Goal: Transaction & Acquisition: Purchase product/service

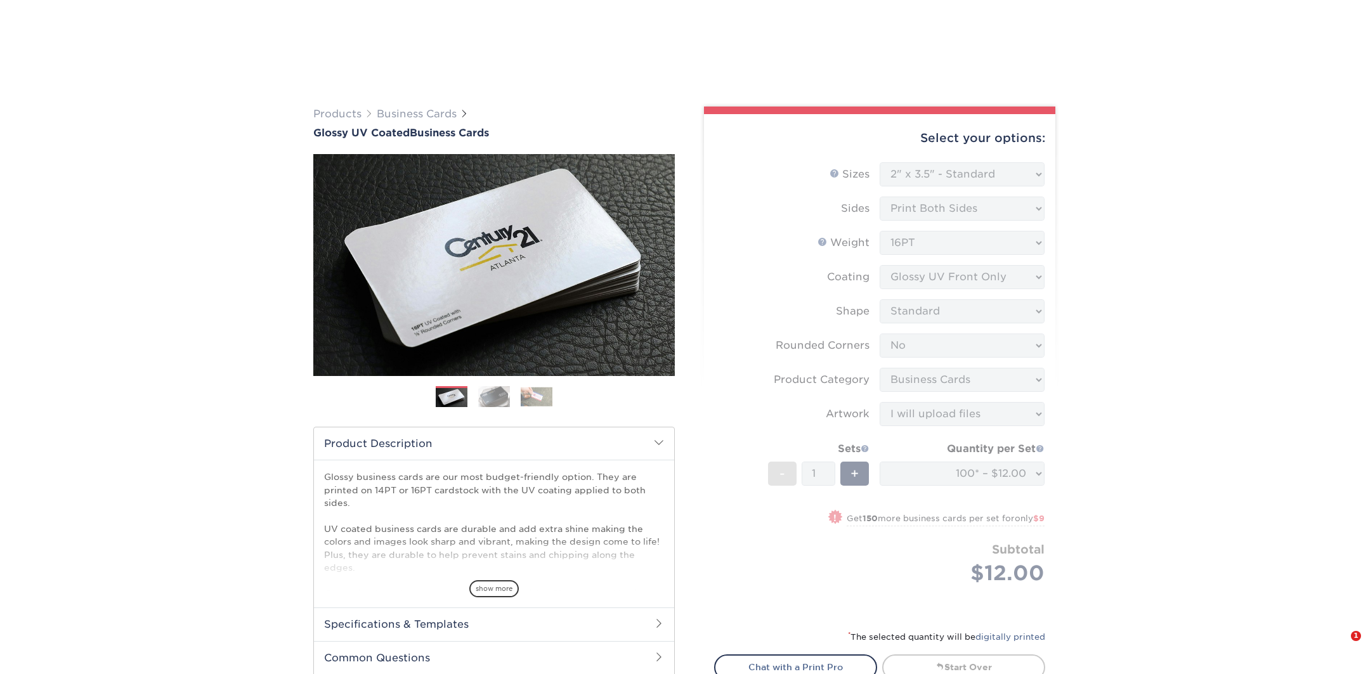
select select "2.00x3.50"
select select "0"
select select "3b5148f1-0588-4f88-a218-97bcfdce65c1"
select select "upload"
select select "100* – $12.00"
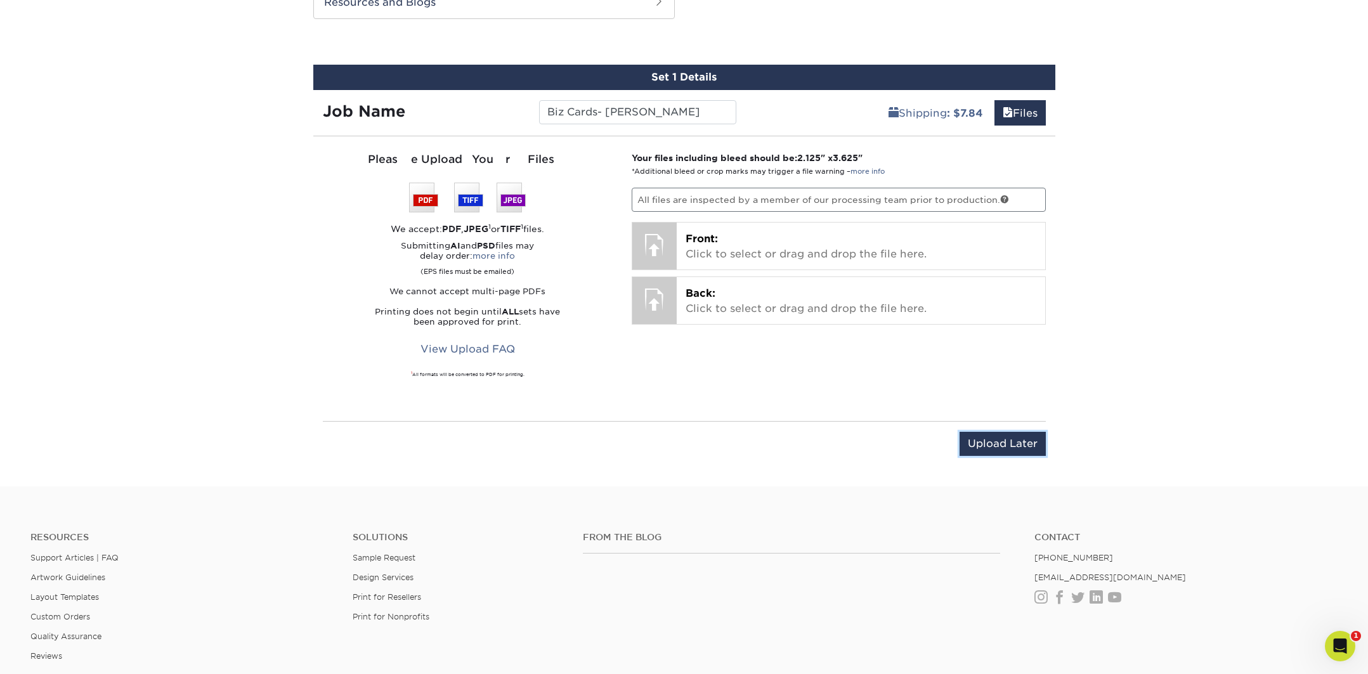
click at [1013, 448] on input "Upload Later" at bounding box center [1002, 444] width 86 height 24
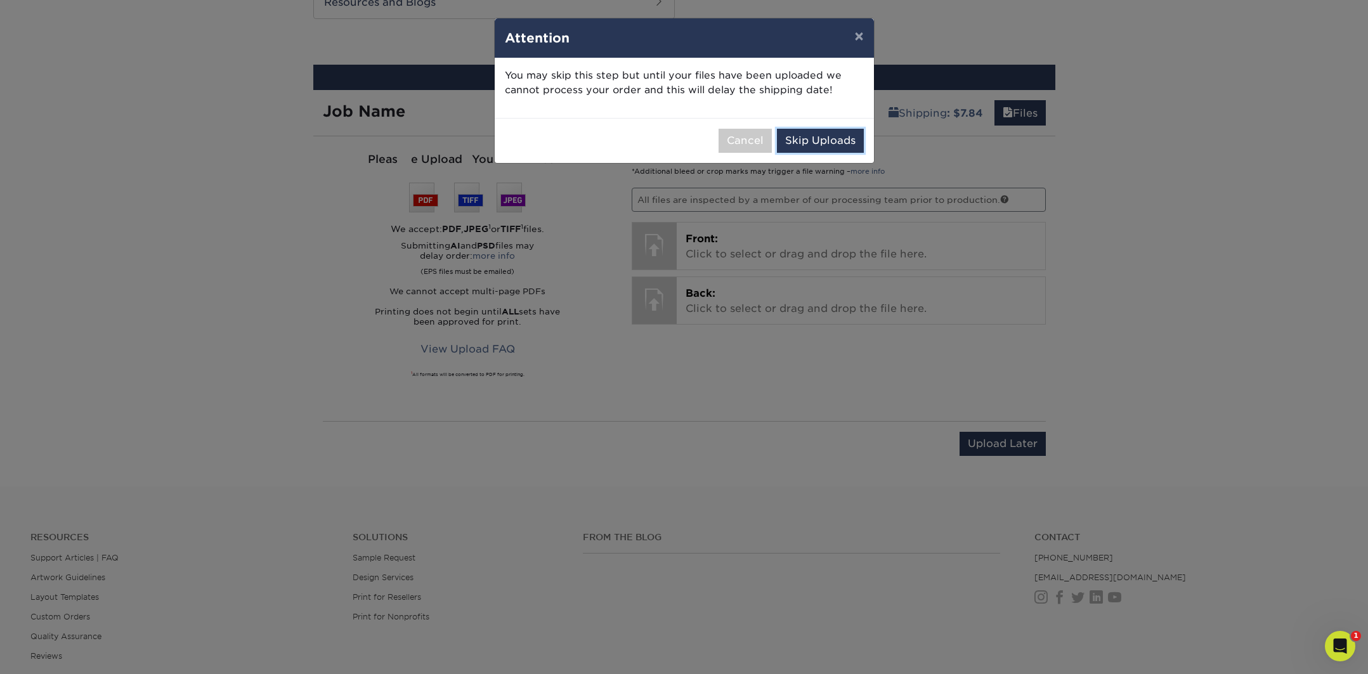
drag, startPoint x: 814, startPoint y: 136, endPoint x: 817, endPoint y: 143, distance: 7.1
click at [814, 138] on button "Skip Uploads" at bounding box center [820, 141] width 87 height 24
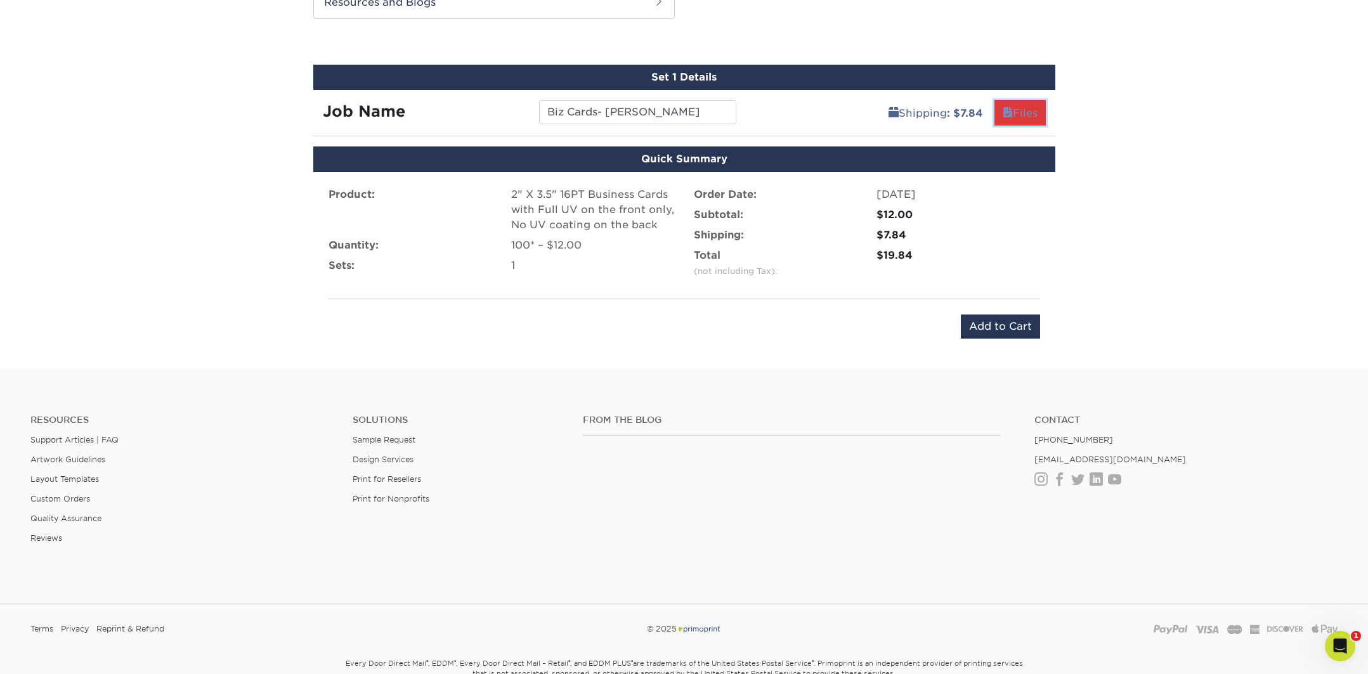
click at [1007, 114] on span at bounding box center [1008, 113] width 10 height 12
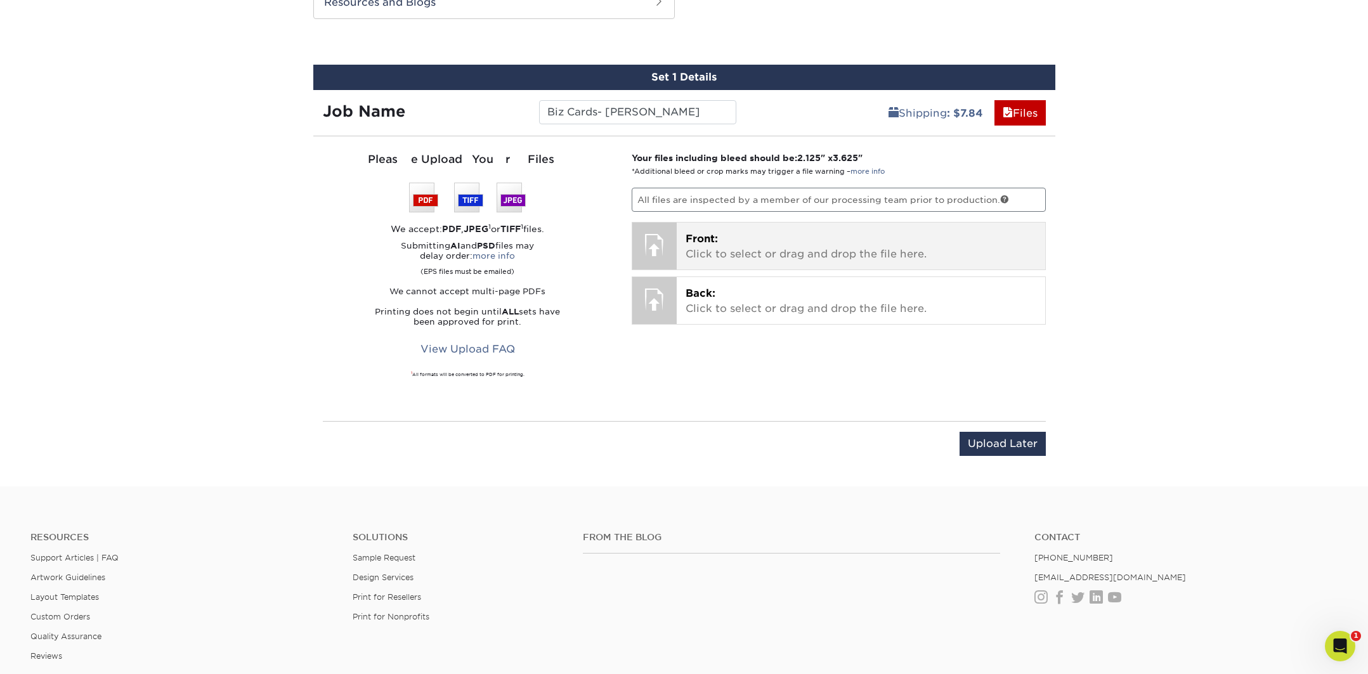
click at [693, 248] on p "Front: Click to select or drag and drop the file here." at bounding box center [861, 246] width 351 height 30
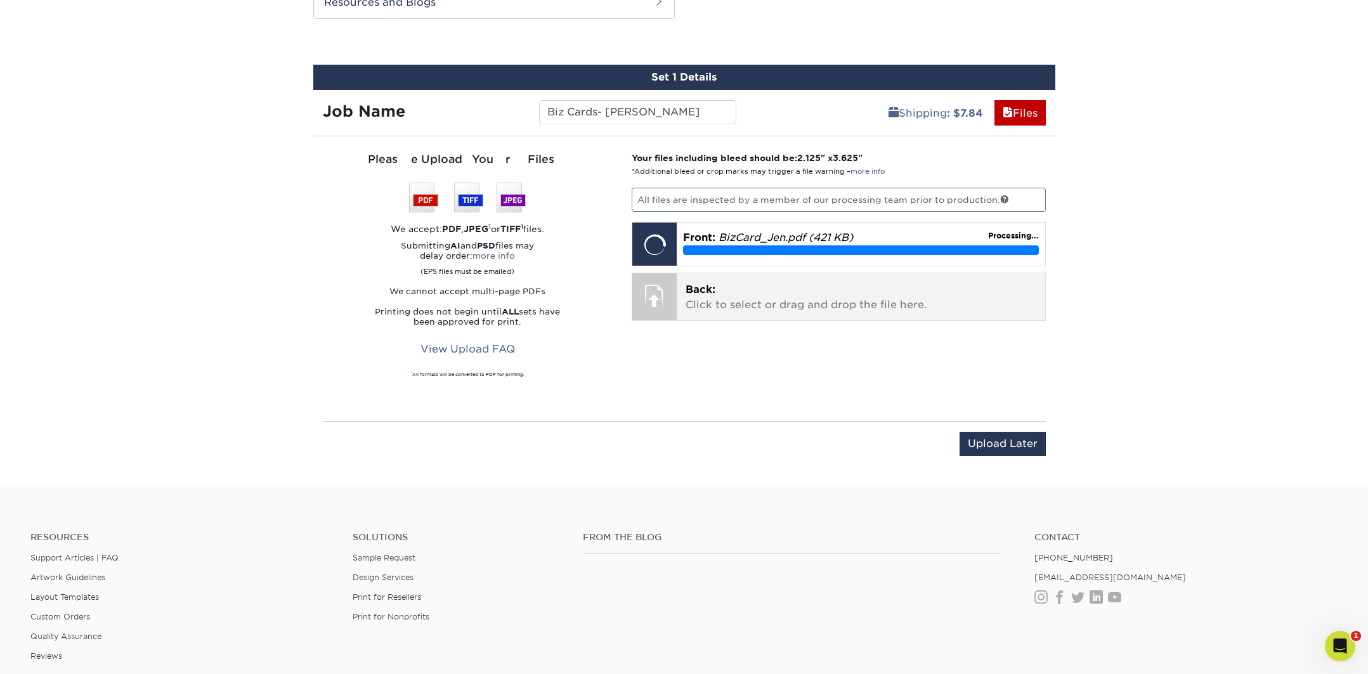
click at [771, 300] on p "Back: Click to select or drag and drop the file here." at bounding box center [861, 297] width 351 height 30
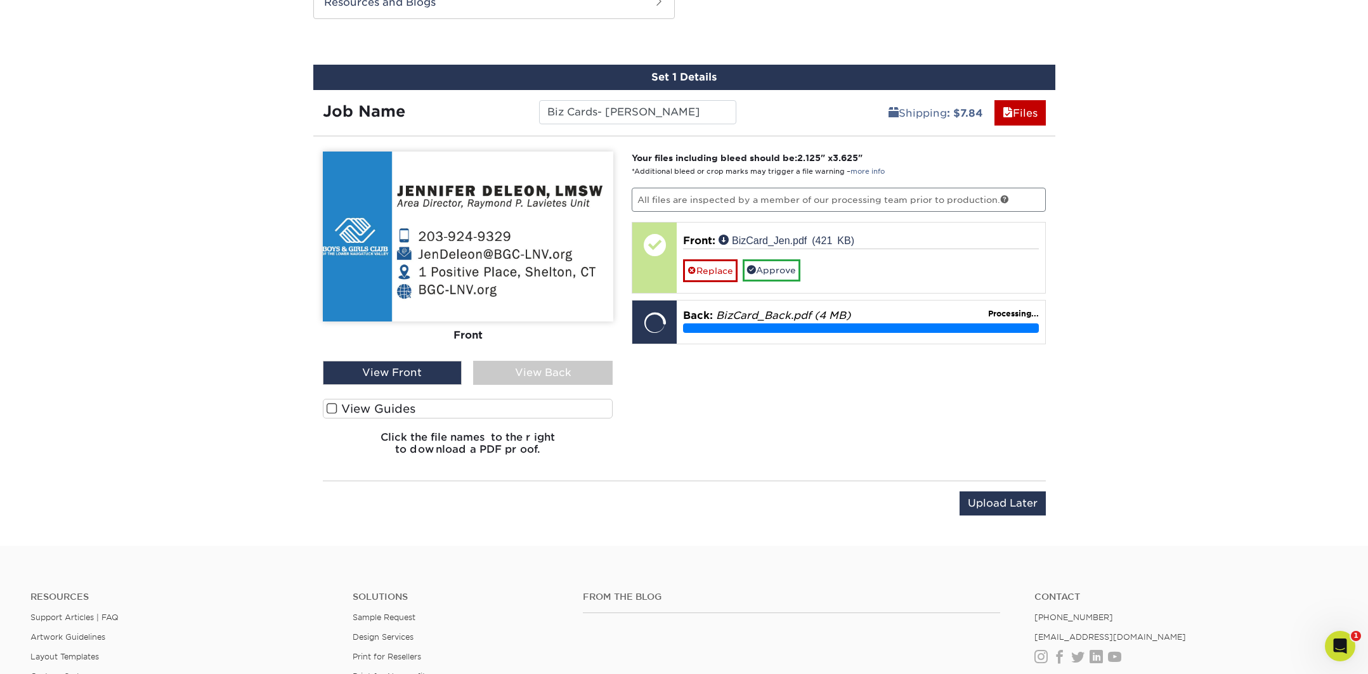
click at [332, 408] on span at bounding box center [332, 409] width 11 height 12
click at [0, 0] on input "View Guides" at bounding box center [0, 0] width 0 height 0
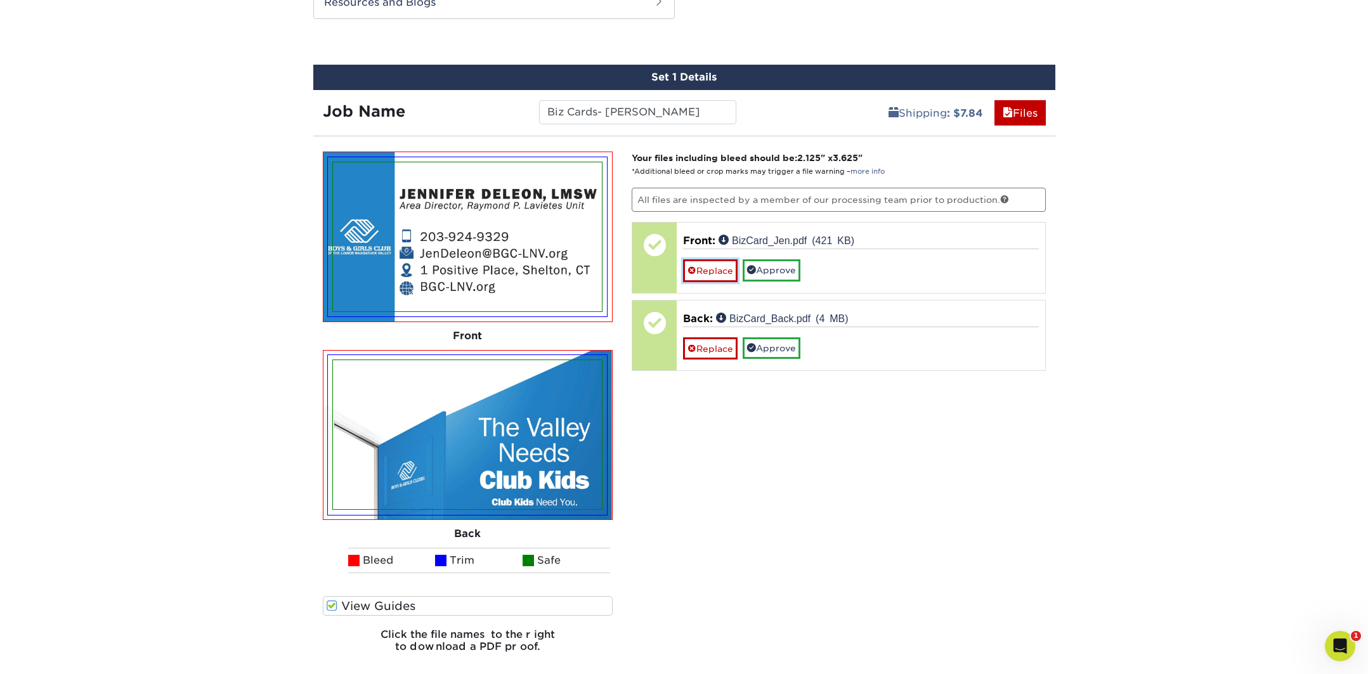
click at [708, 273] on link "Replace" at bounding box center [710, 270] width 55 height 22
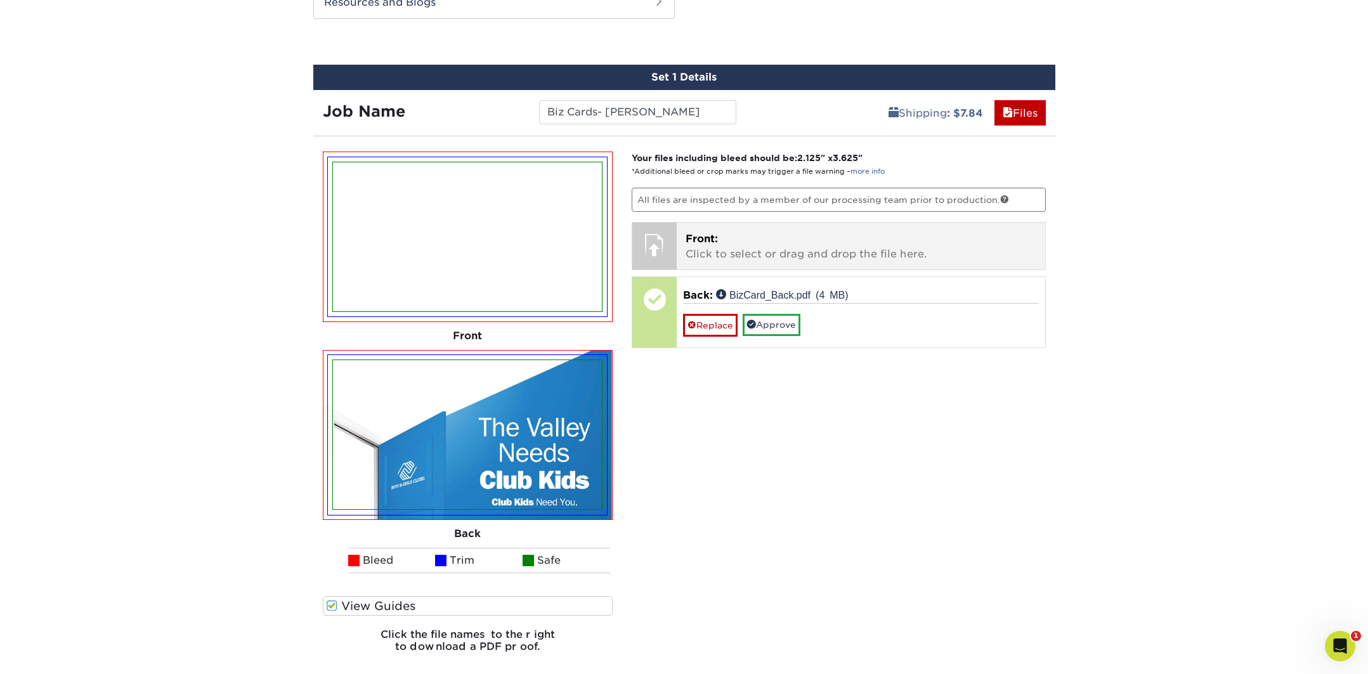
click at [697, 247] on p "Front: Click to select or drag and drop the file here." at bounding box center [861, 246] width 351 height 30
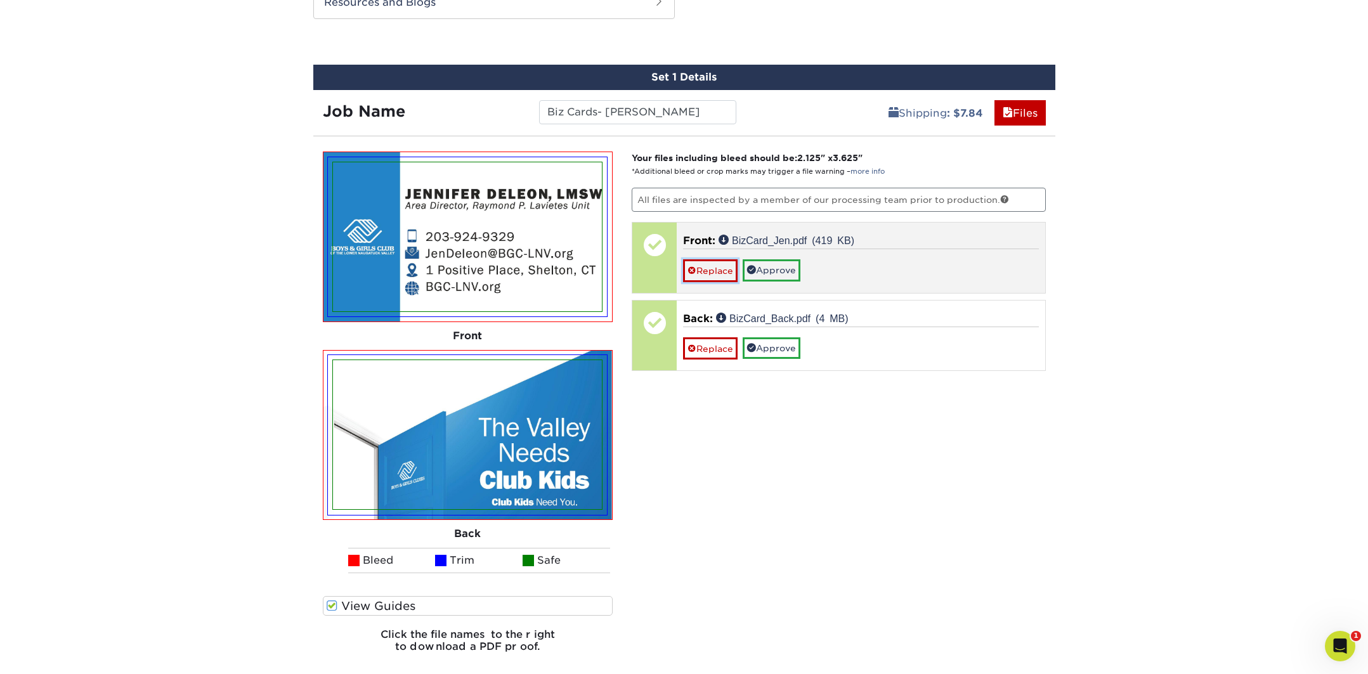
click at [704, 266] on link "Replace" at bounding box center [710, 270] width 55 height 22
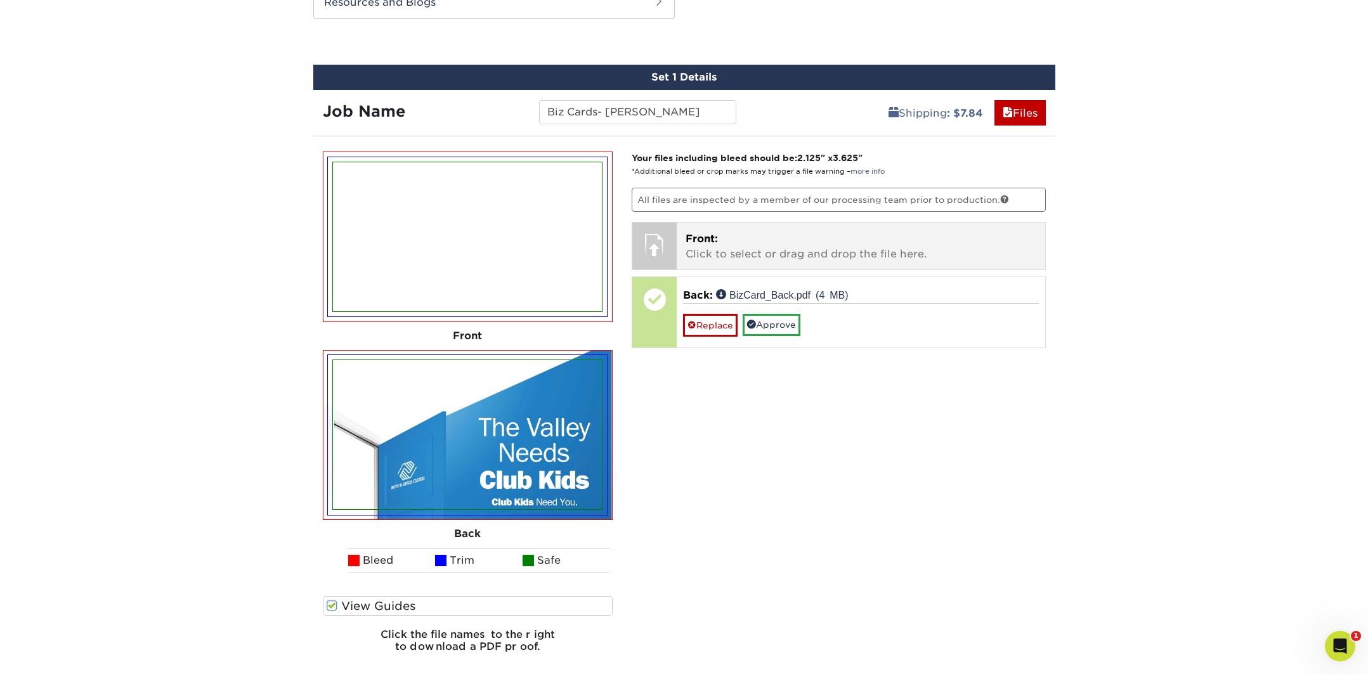
click at [727, 242] on p "Front: Click to select or drag and drop the file here." at bounding box center [861, 246] width 351 height 30
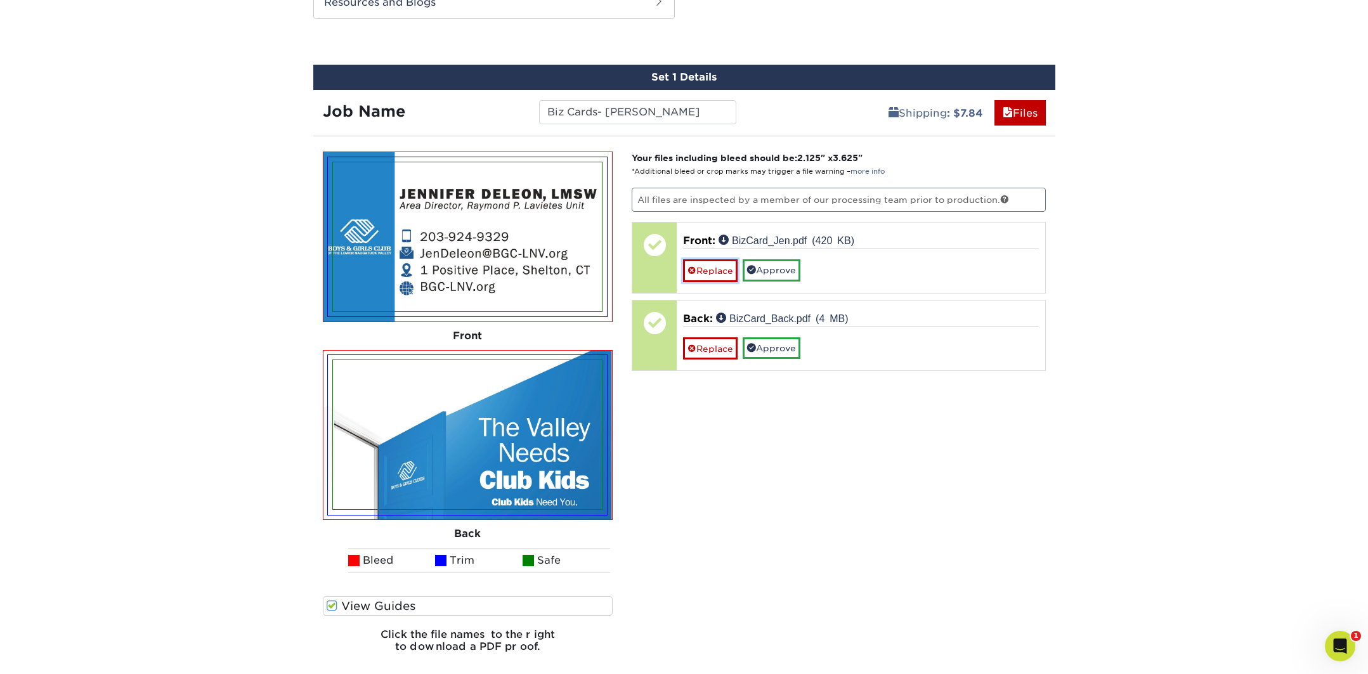
click at [727, 273] on link "Replace" at bounding box center [710, 270] width 55 height 22
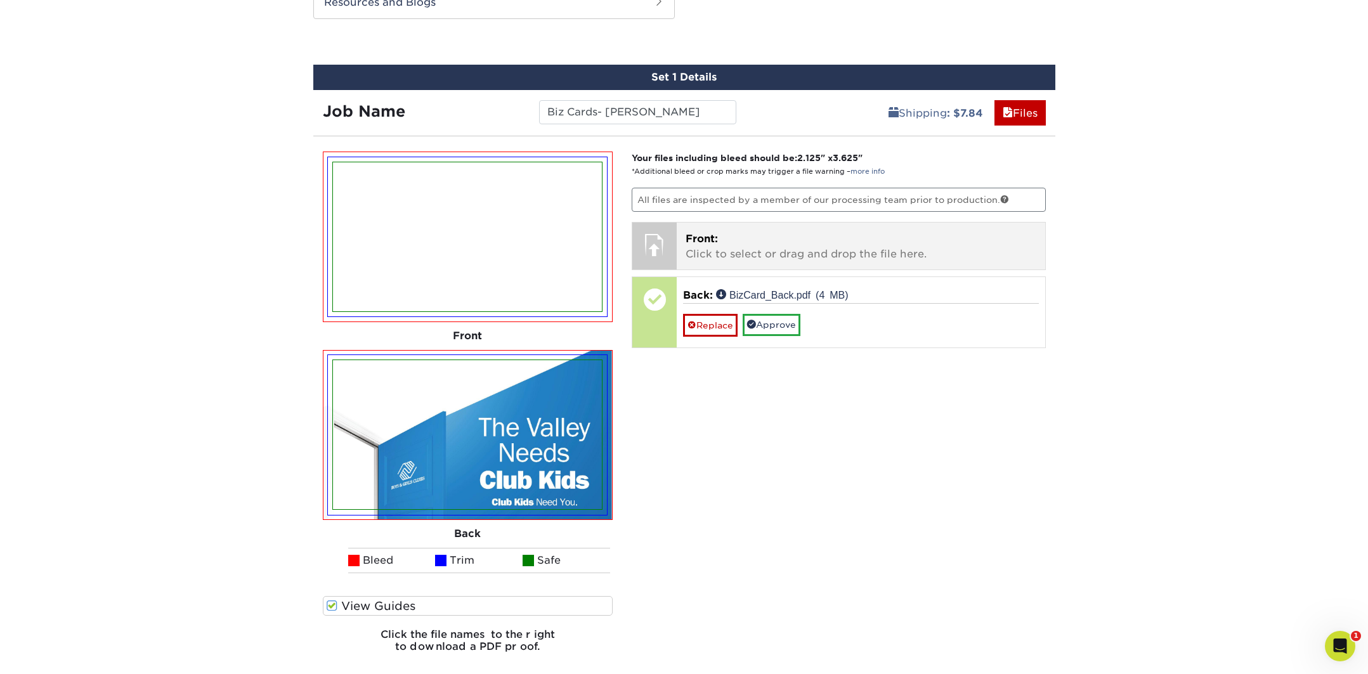
click at [720, 242] on p "Front: Click to select or drag and drop the file here." at bounding box center [861, 246] width 351 height 30
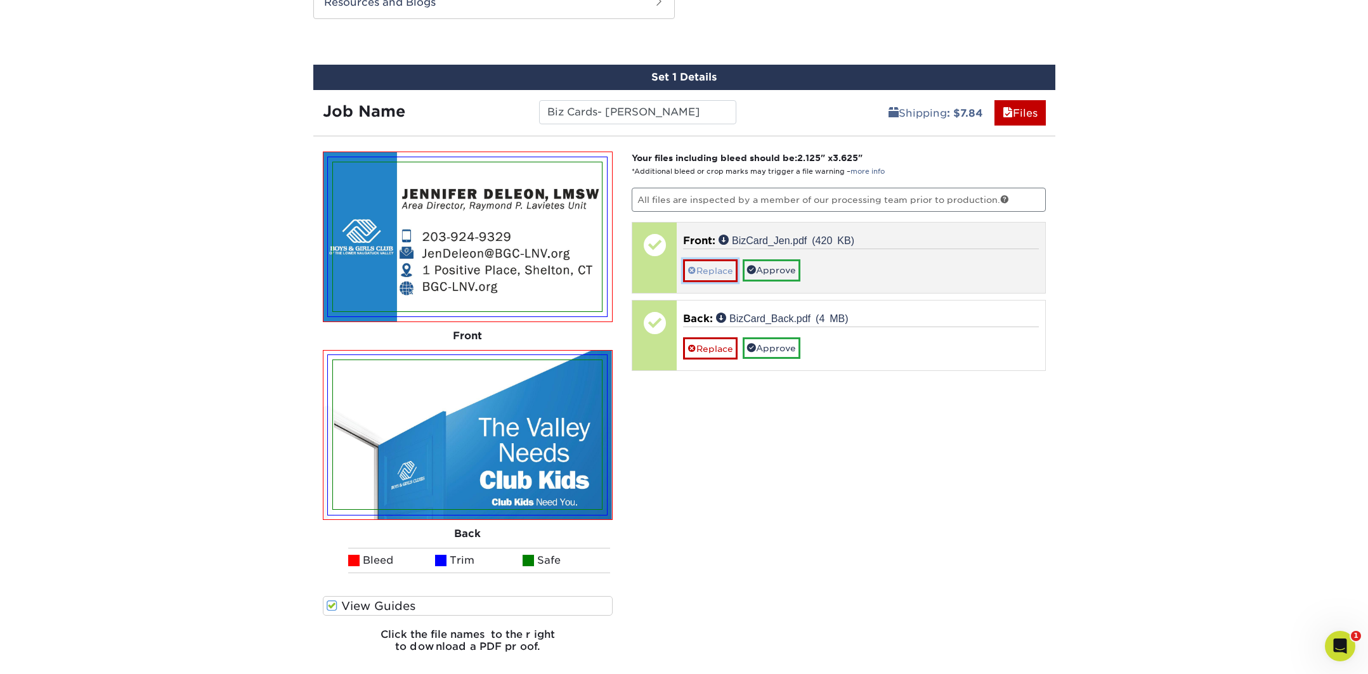
click at [716, 268] on link "Replace" at bounding box center [710, 270] width 55 height 22
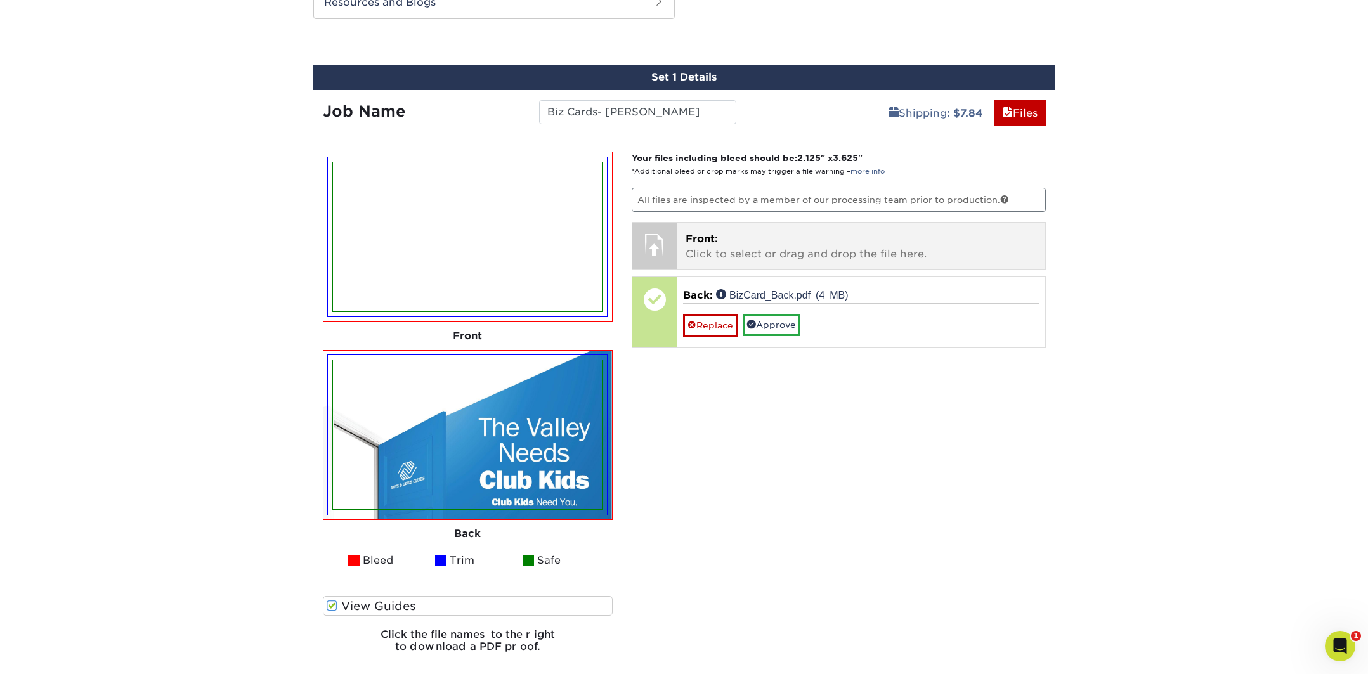
click at [797, 237] on p "Front: Click to select or drag and drop the file here." at bounding box center [861, 246] width 351 height 30
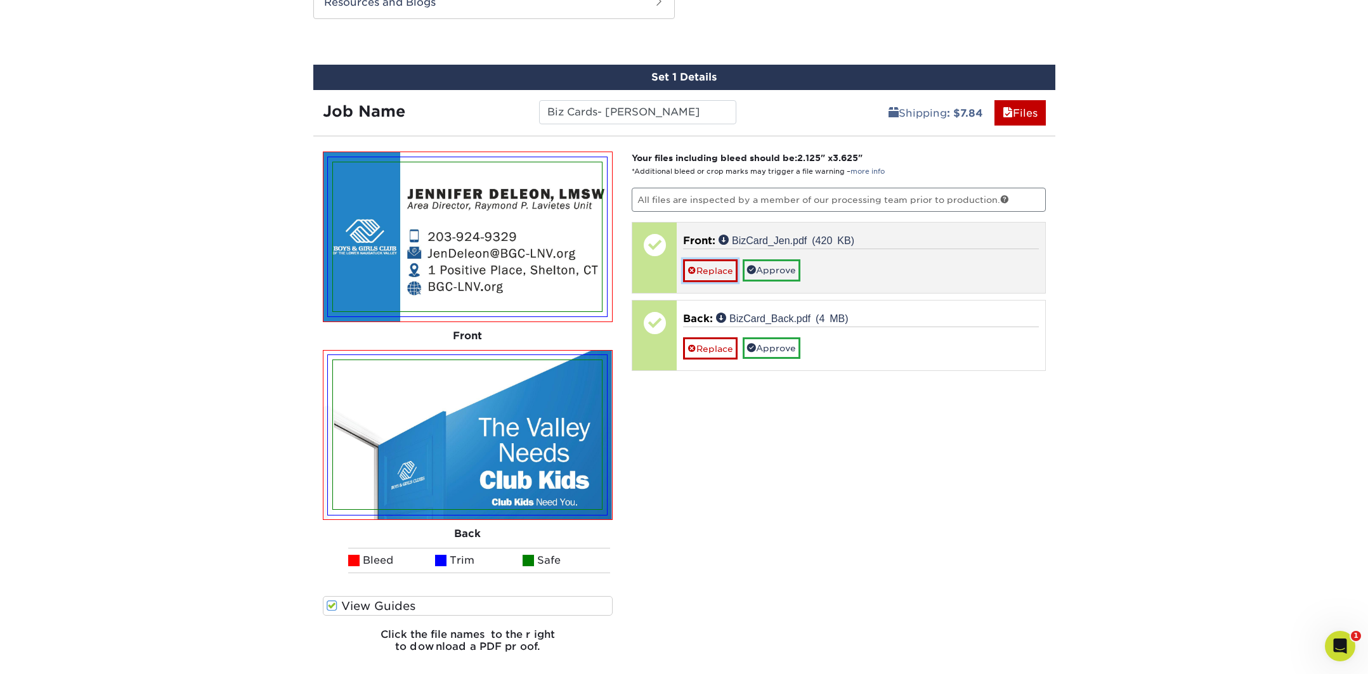
click at [717, 265] on link "Replace" at bounding box center [710, 270] width 55 height 22
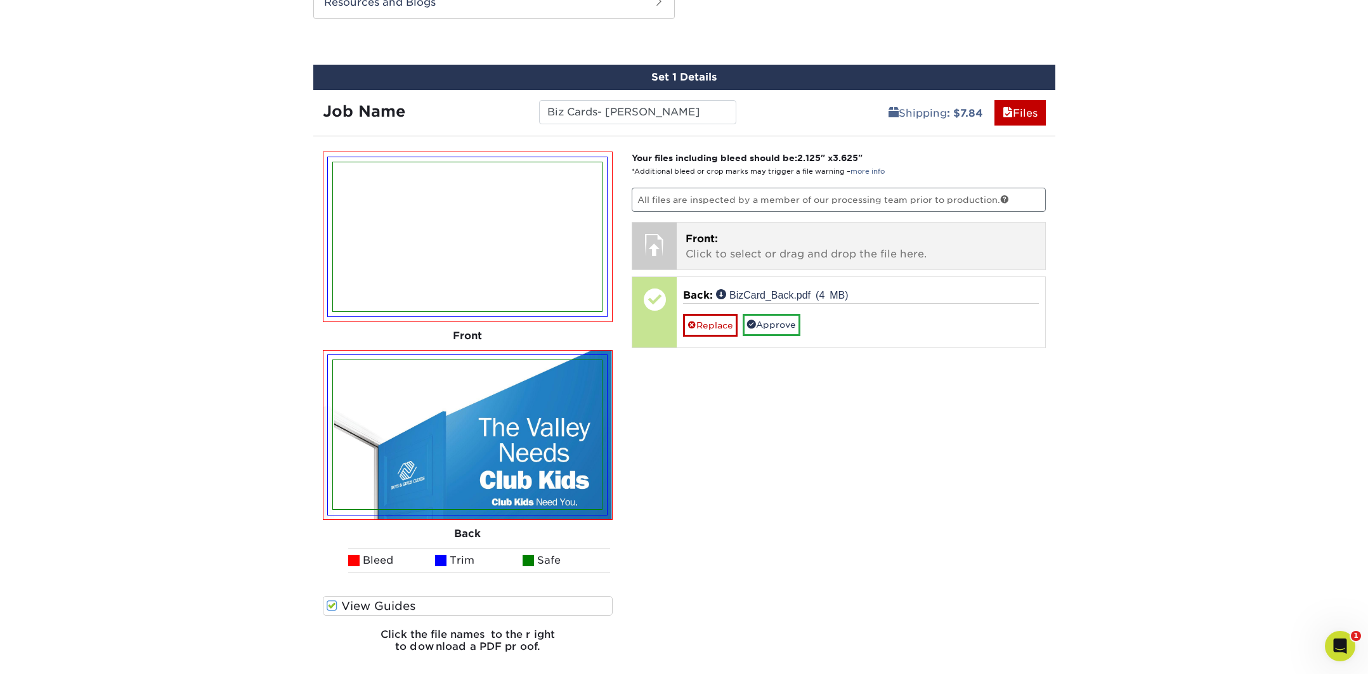
click at [690, 246] on p "Front: Click to select or drag and drop the file here." at bounding box center [861, 246] width 351 height 30
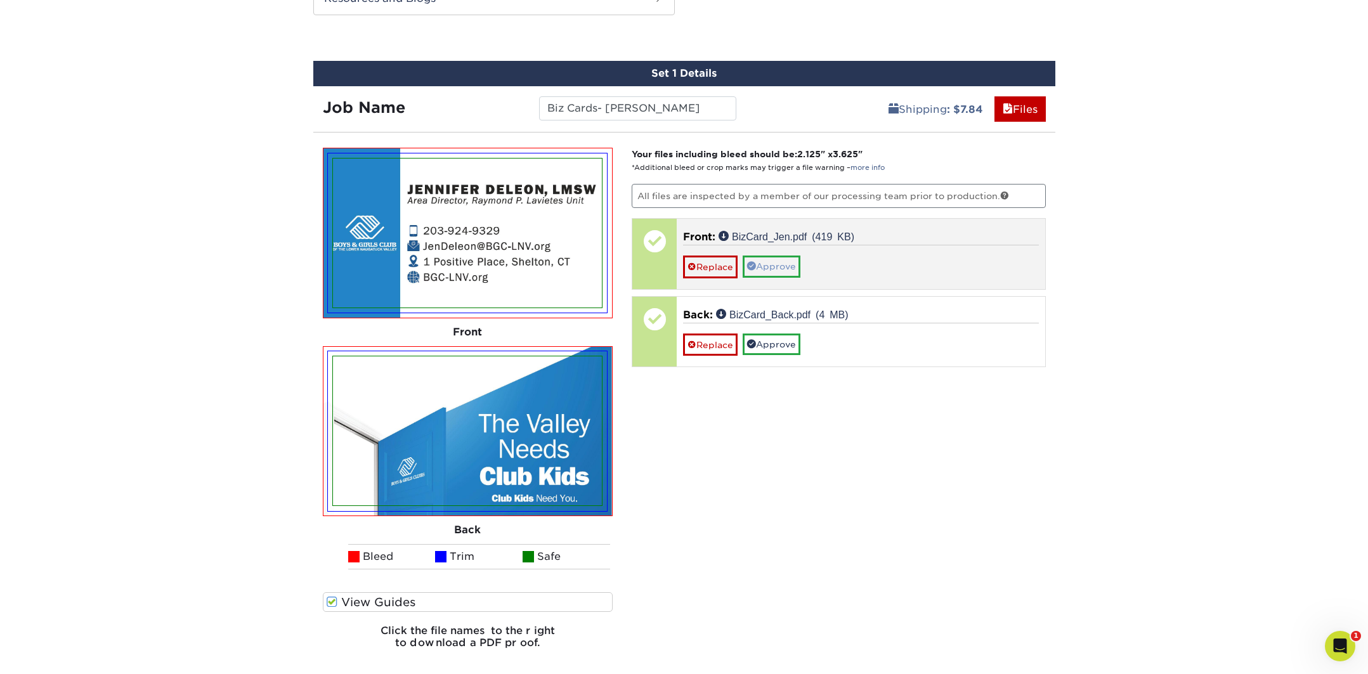
scroll to position [692, 0]
click at [770, 266] on link "Approve" at bounding box center [772, 267] width 58 height 22
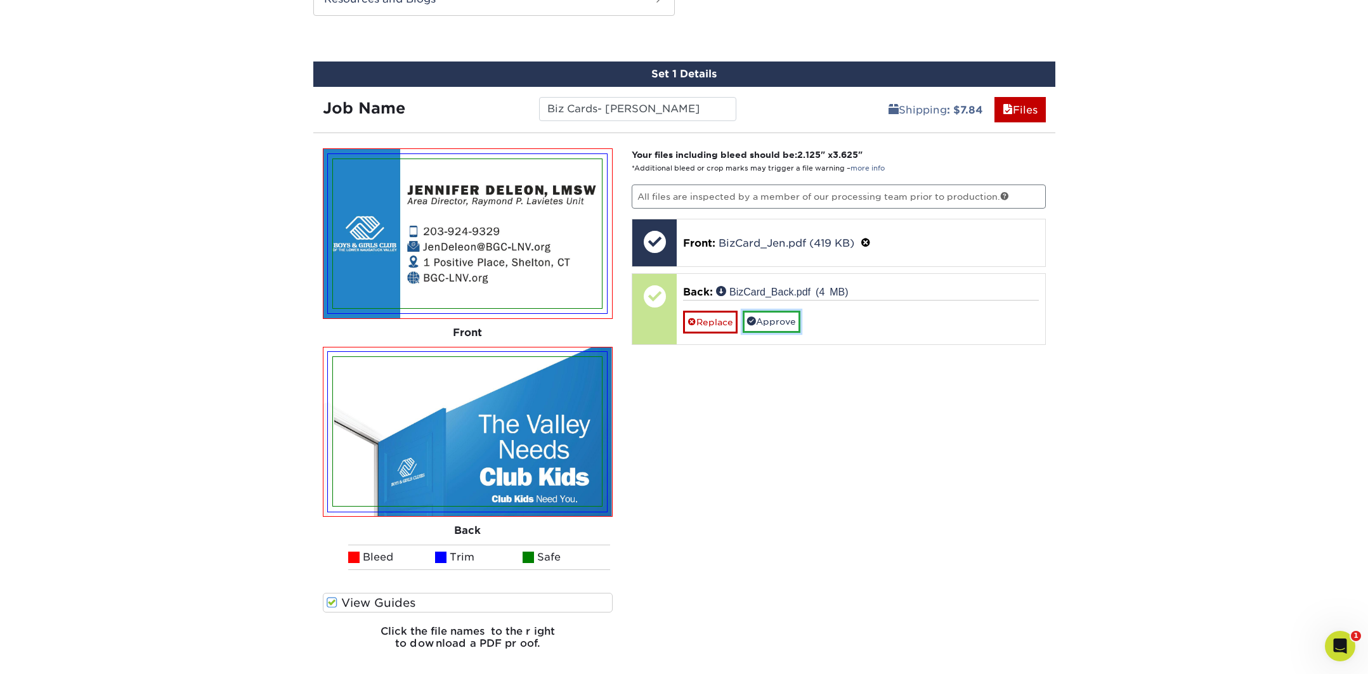
click at [773, 325] on link "Approve" at bounding box center [772, 322] width 58 height 22
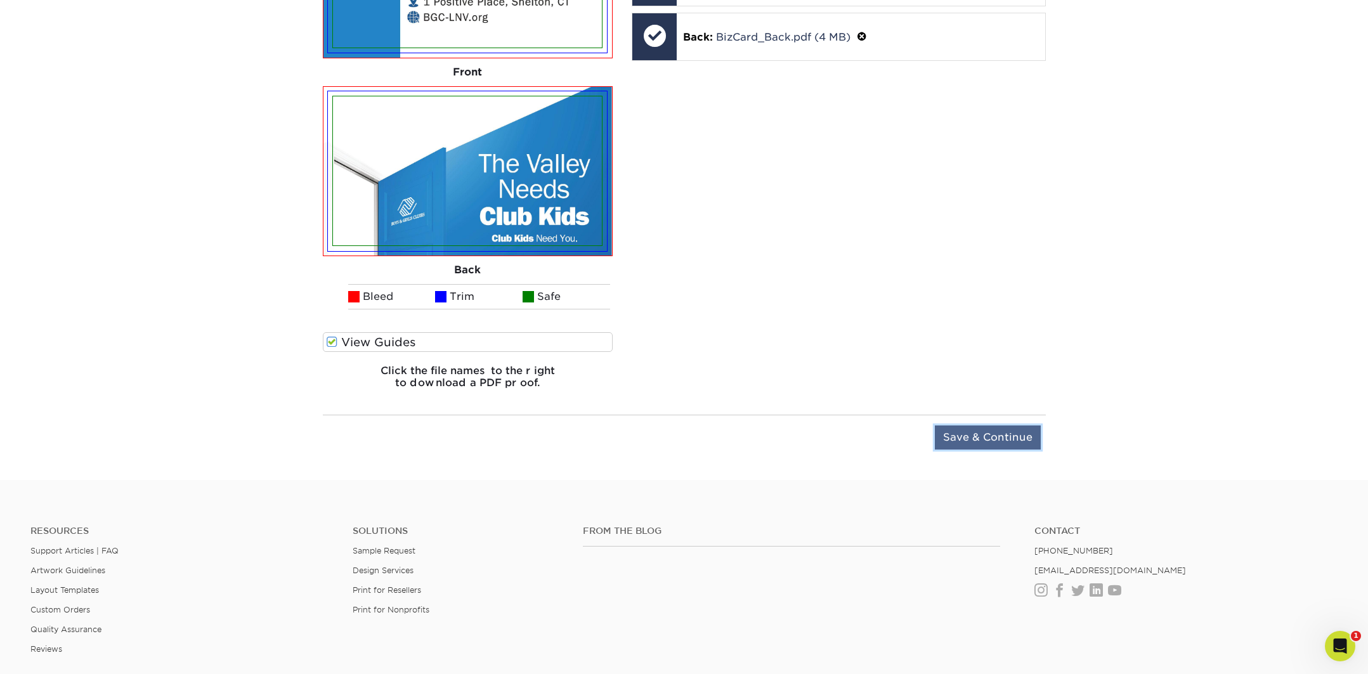
click at [980, 441] on input "Save & Continue" at bounding box center [988, 438] width 106 height 24
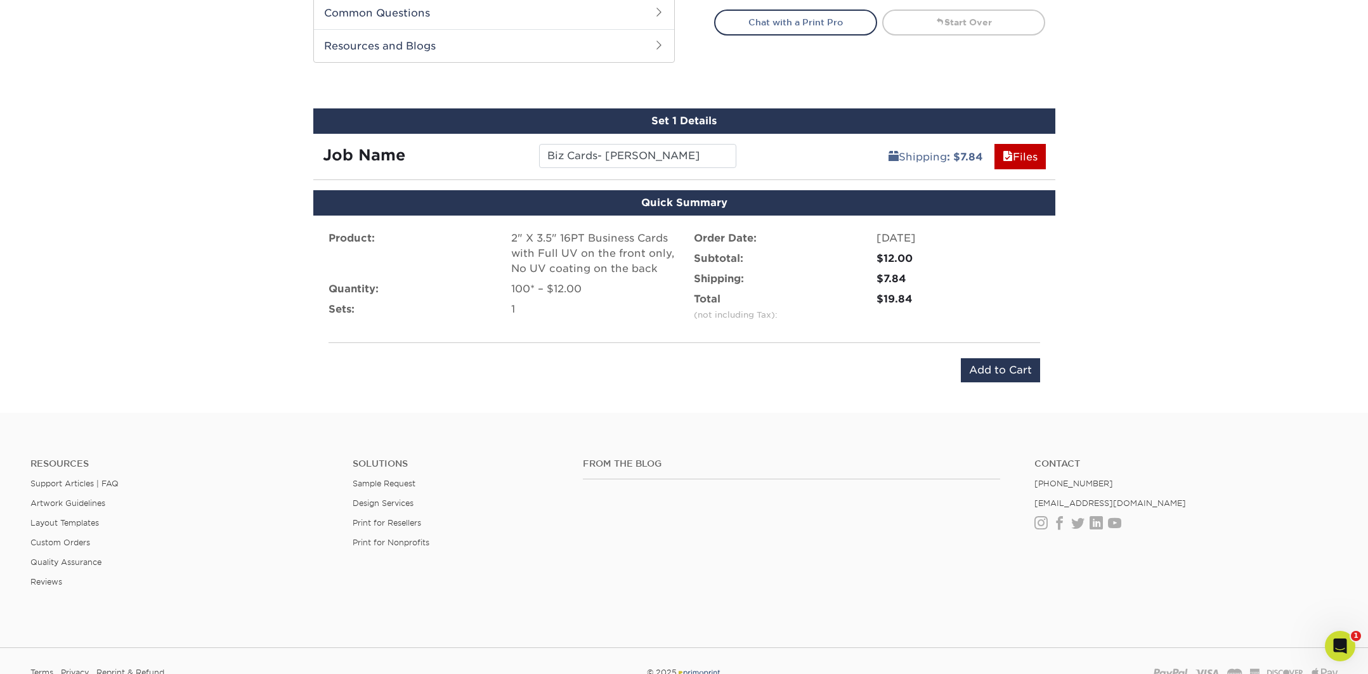
scroll to position [634, 0]
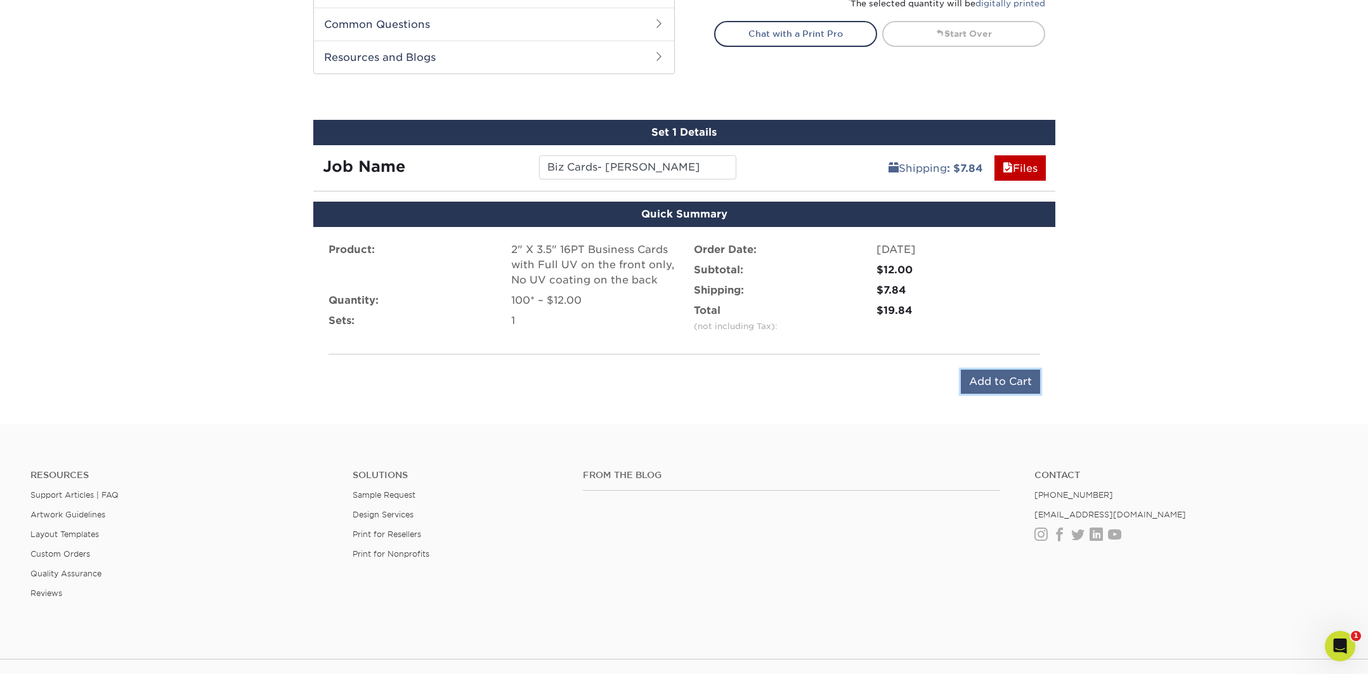
click at [987, 372] on input "Add to Cart" at bounding box center [1000, 382] width 79 height 24
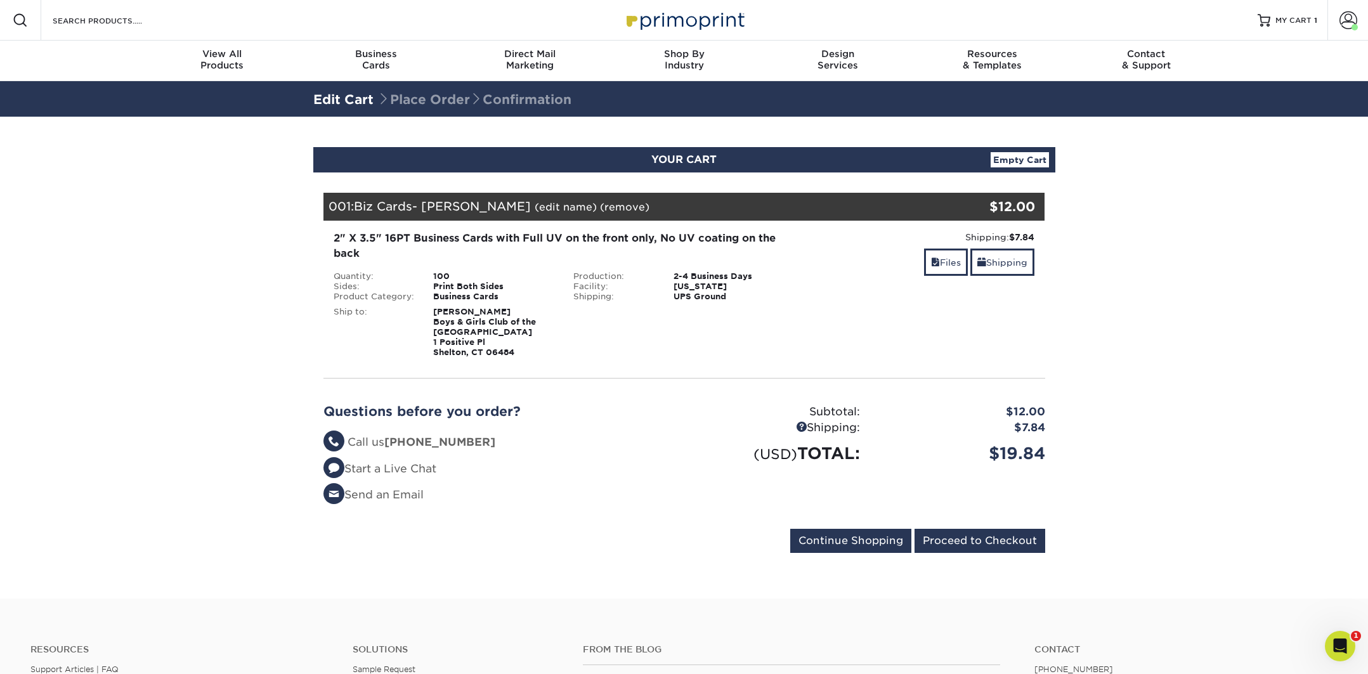
click at [387, 241] on div "2" X 3.5" 16PT Business Cards with Full UV on the front only, No UV coating on …" at bounding box center [564, 246] width 461 height 30
click at [421, 242] on div "2" X 3.5" 16PT Business Cards with Full UV on the front only, No UV coating on …" at bounding box center [564, 246] width 461 height 30
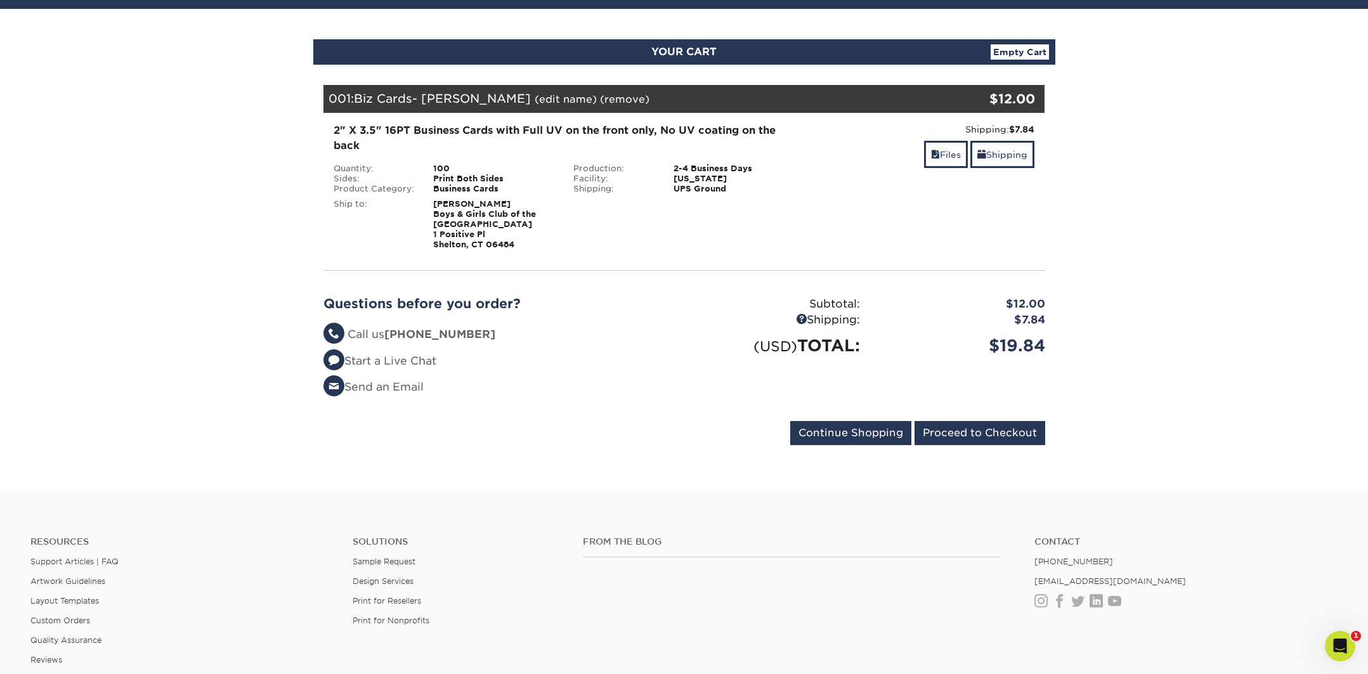
scroll to position [254, 0]
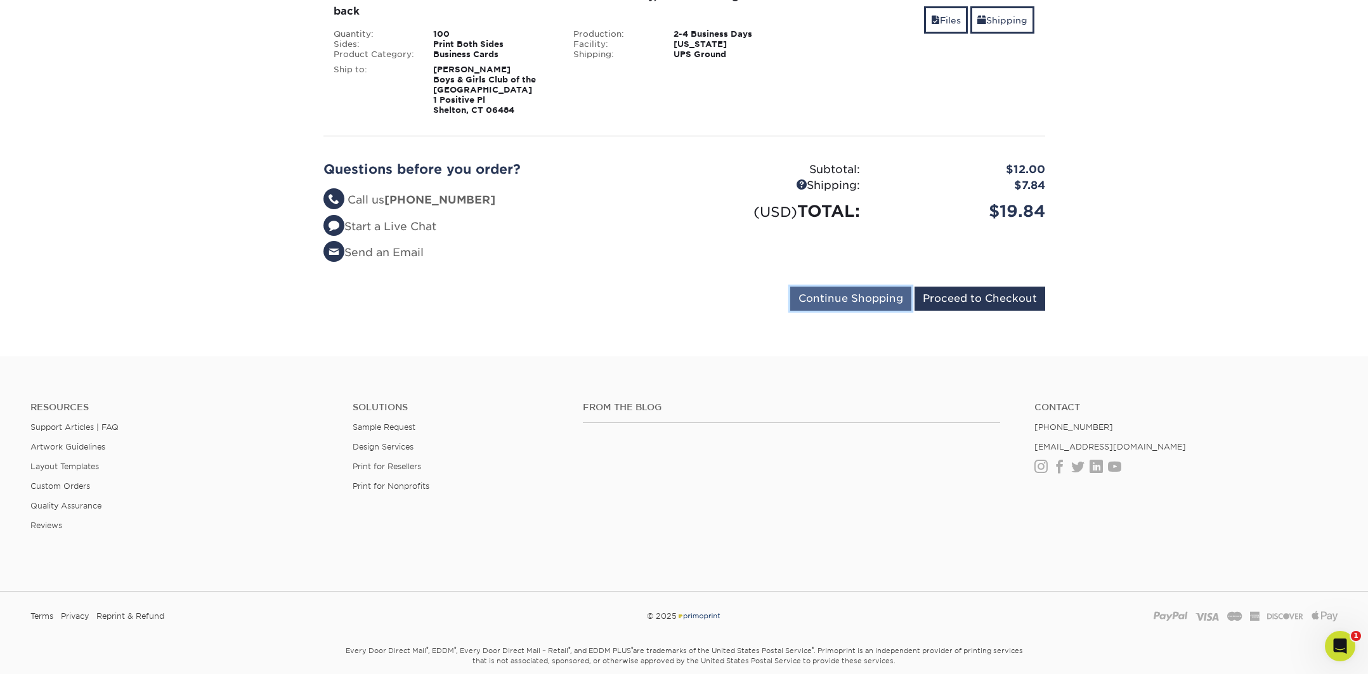
click at [866, 305] on input "Continue Shopping" at bounding box center [850, 299] width 121 height 24
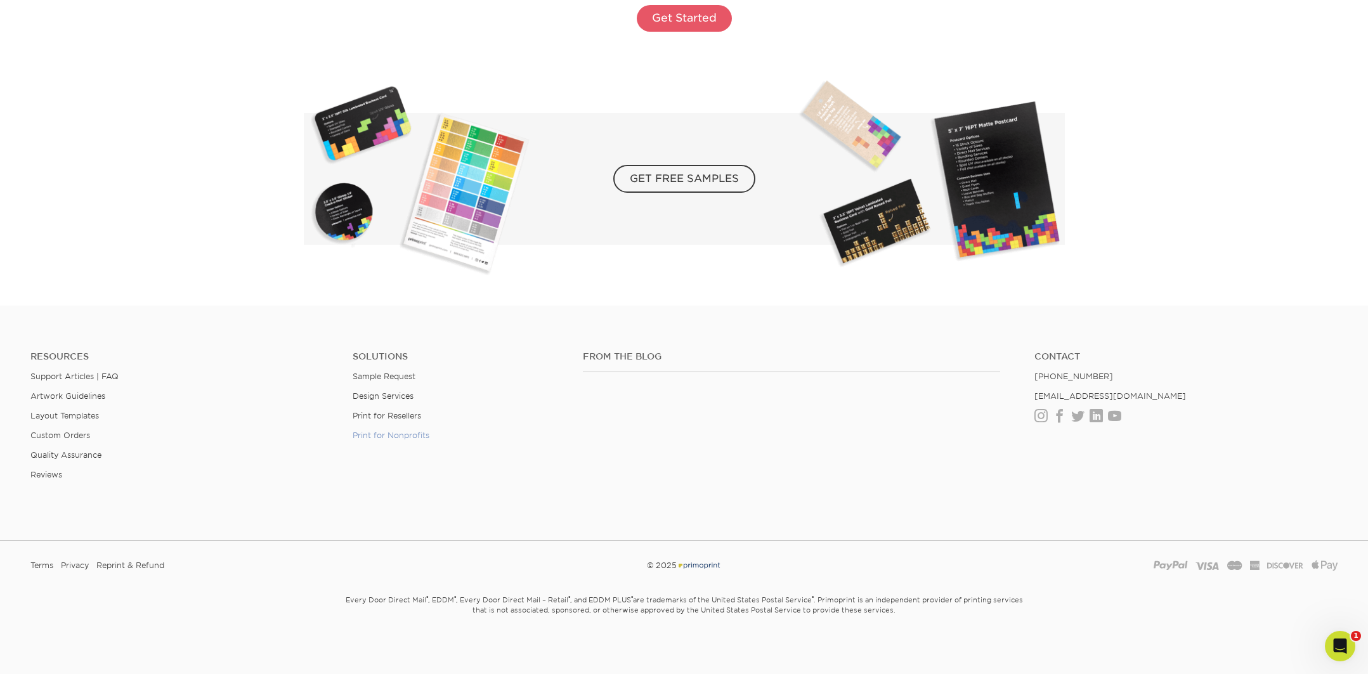
scroll to position [2366, 0]
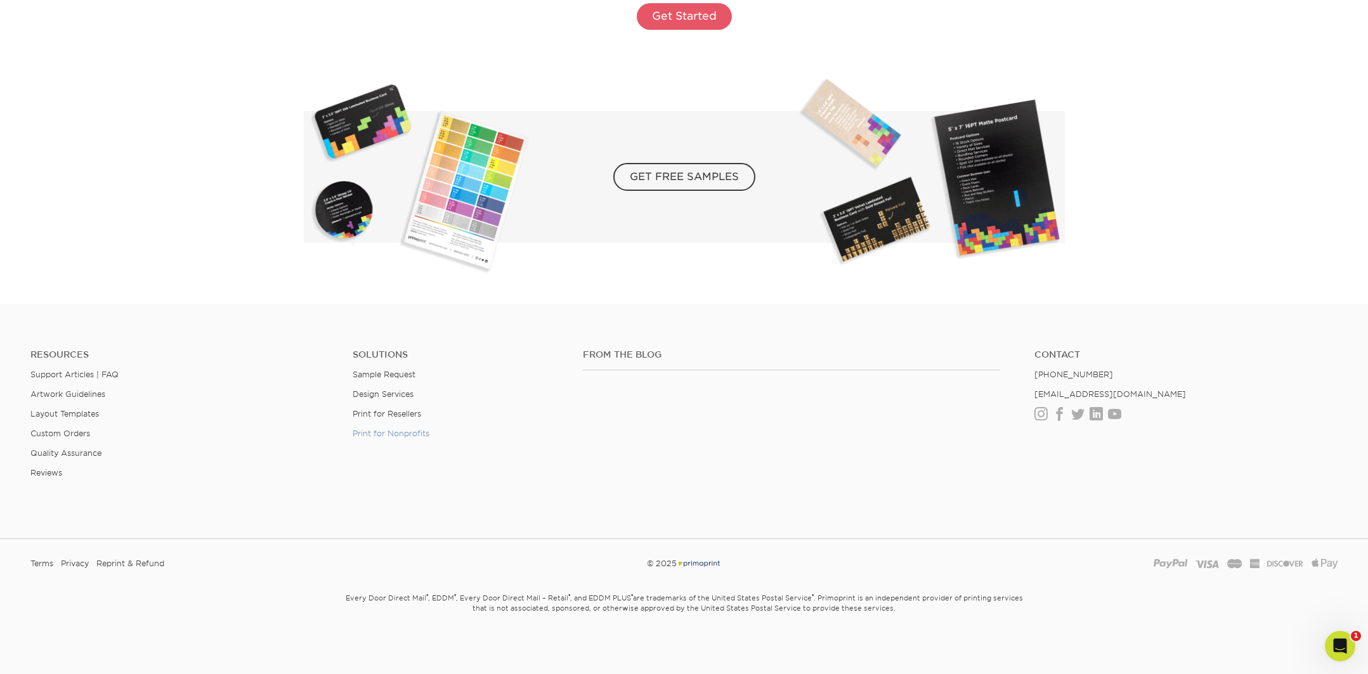
click at [397, 432] on link "Print for Nonprofits" at bounding box center [391, 434] width 77 height 10
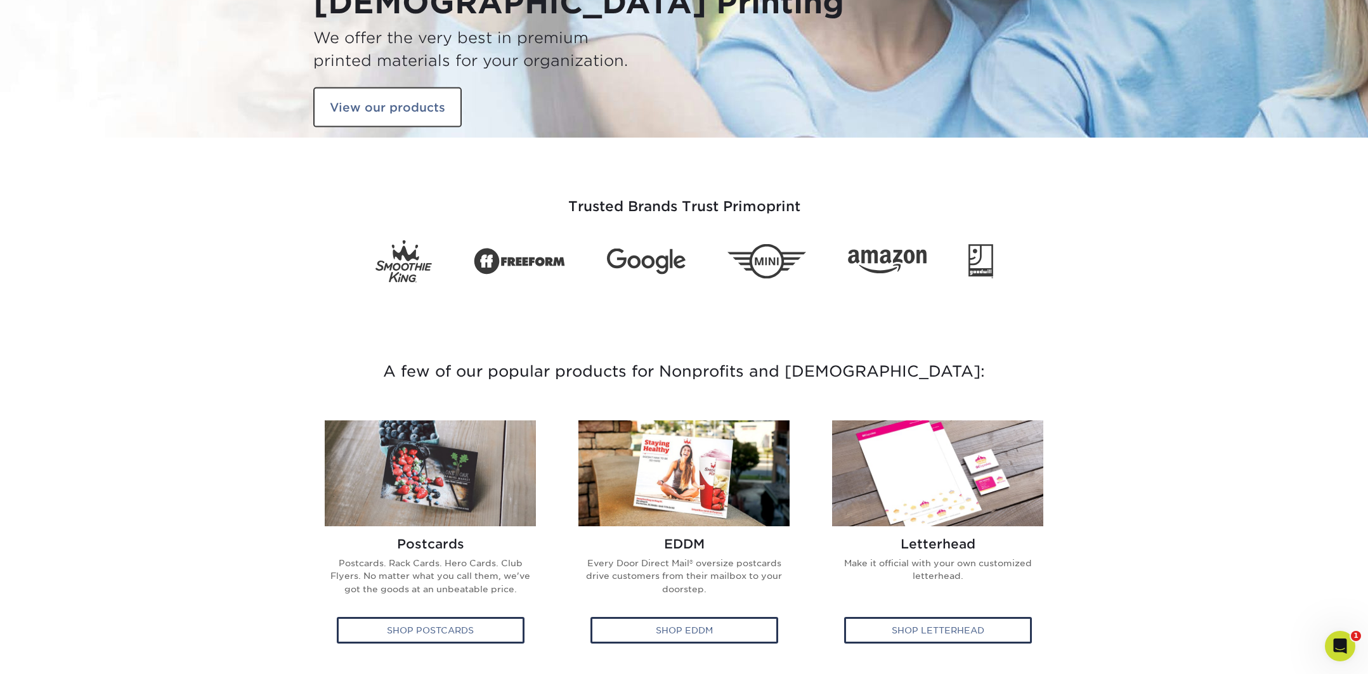
scroll to position [101, 0]
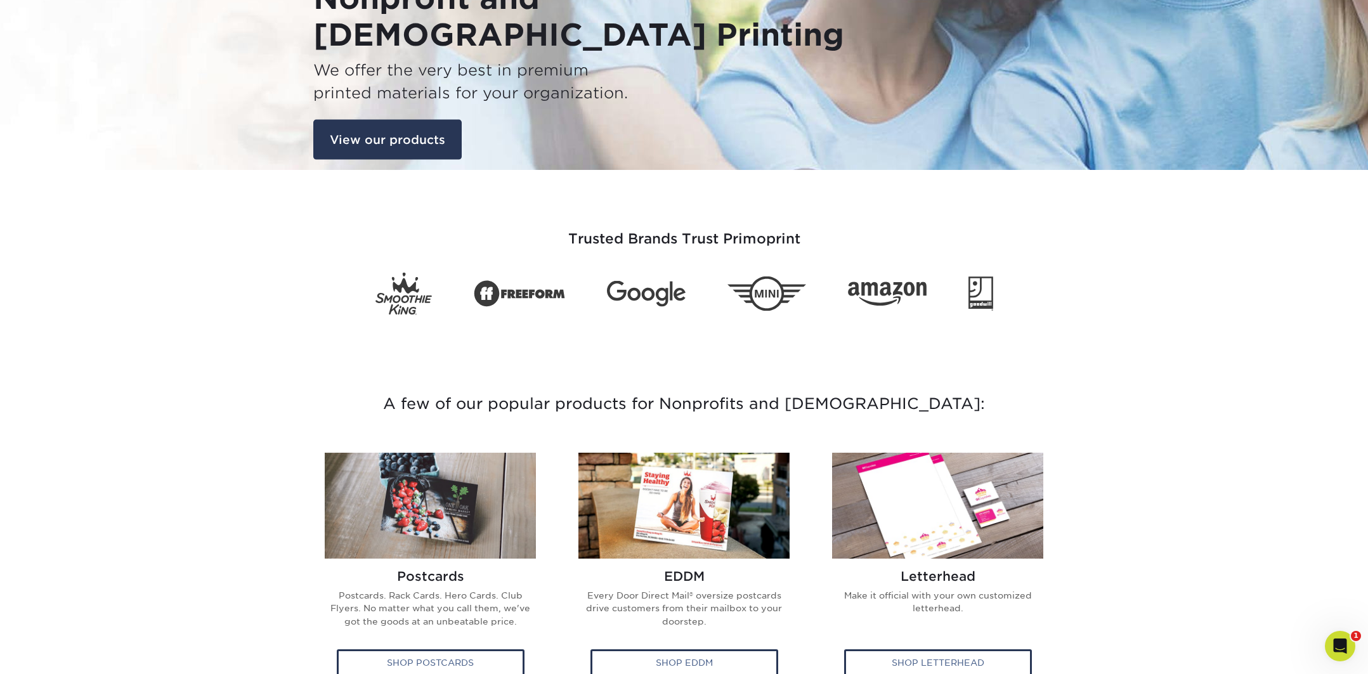
click at [390, 144] on link "View our products" at bounding box center [387, 139] width 148 height 41
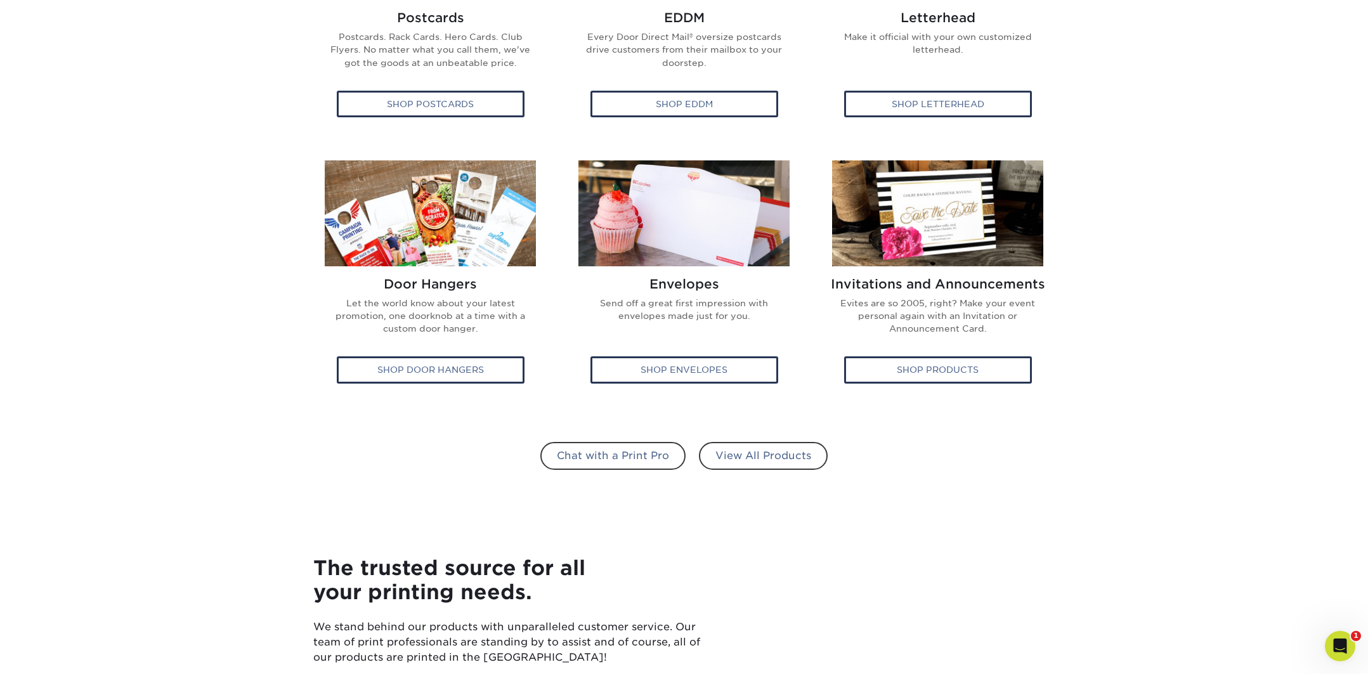
scroll to position [660, 0]
click at [764, 456] on link "View All Products" at bounding box center [763, 455] width 129 height 28
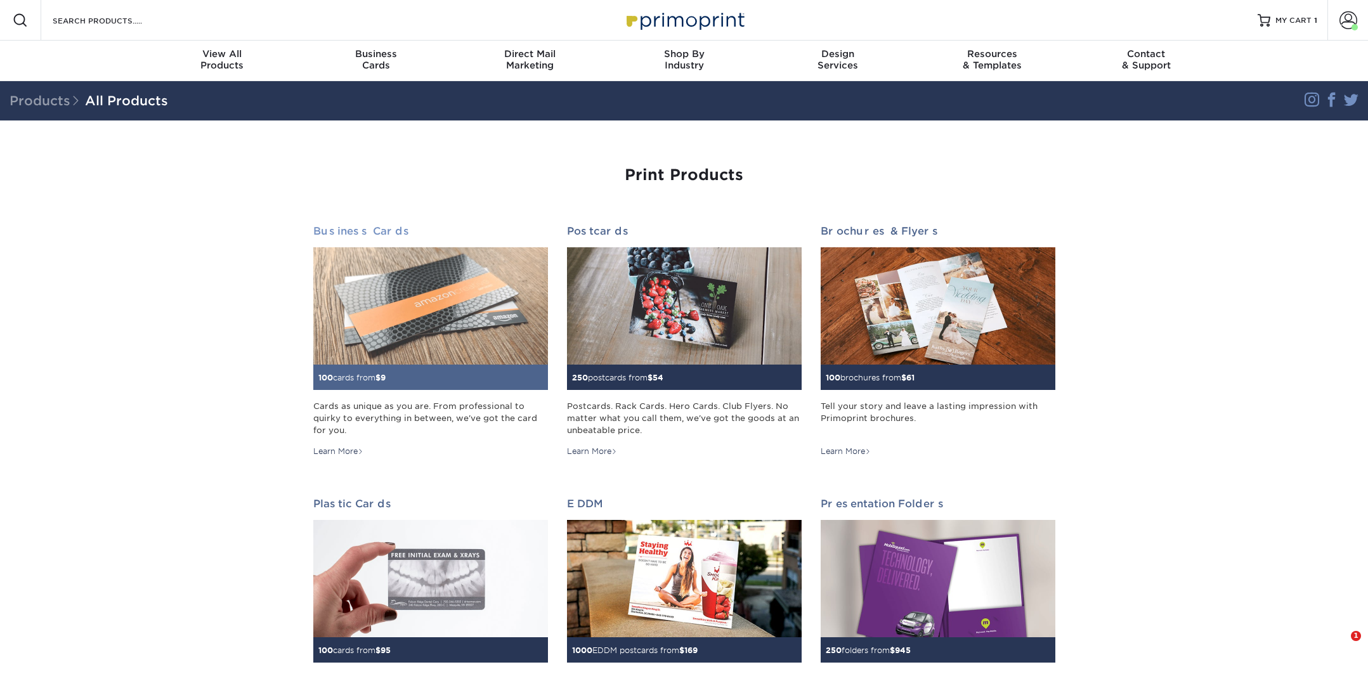
click at [437, 340] on img at bounding box center [430, 305] width 235 height 117
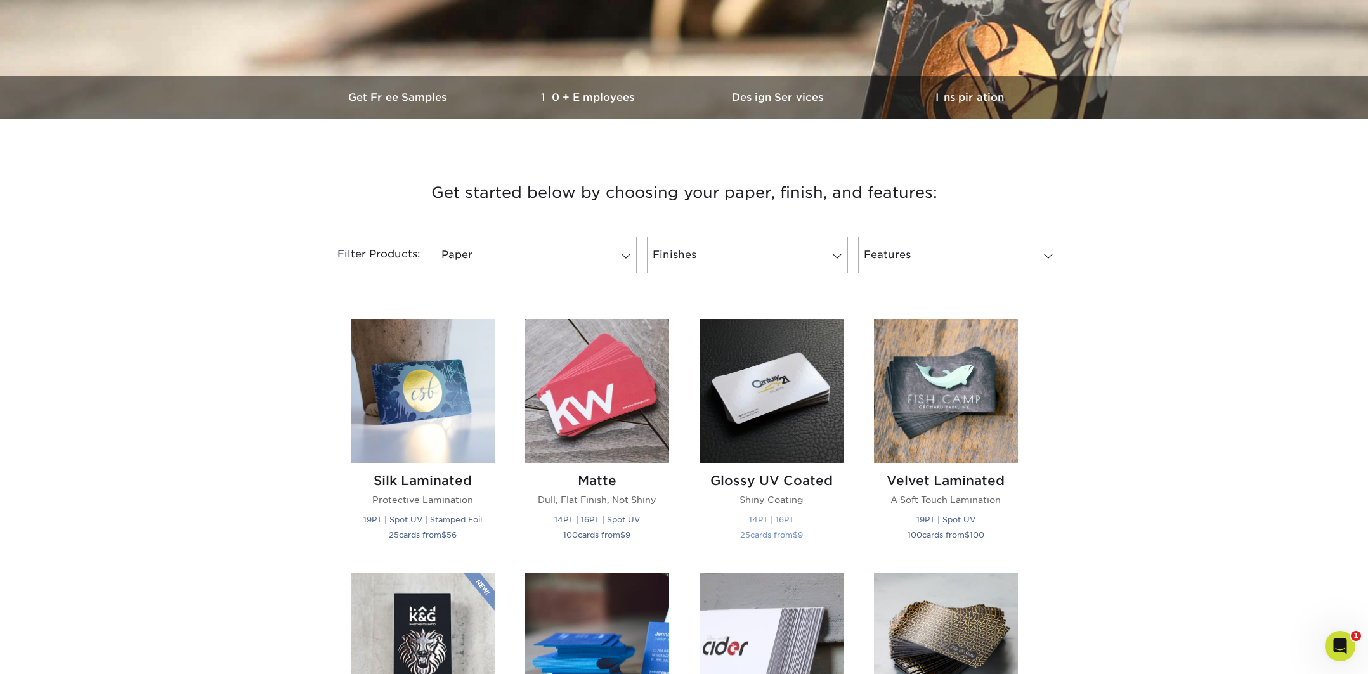
click at [744, 392] on img at bounding box center [771, 391] width 144 height 144
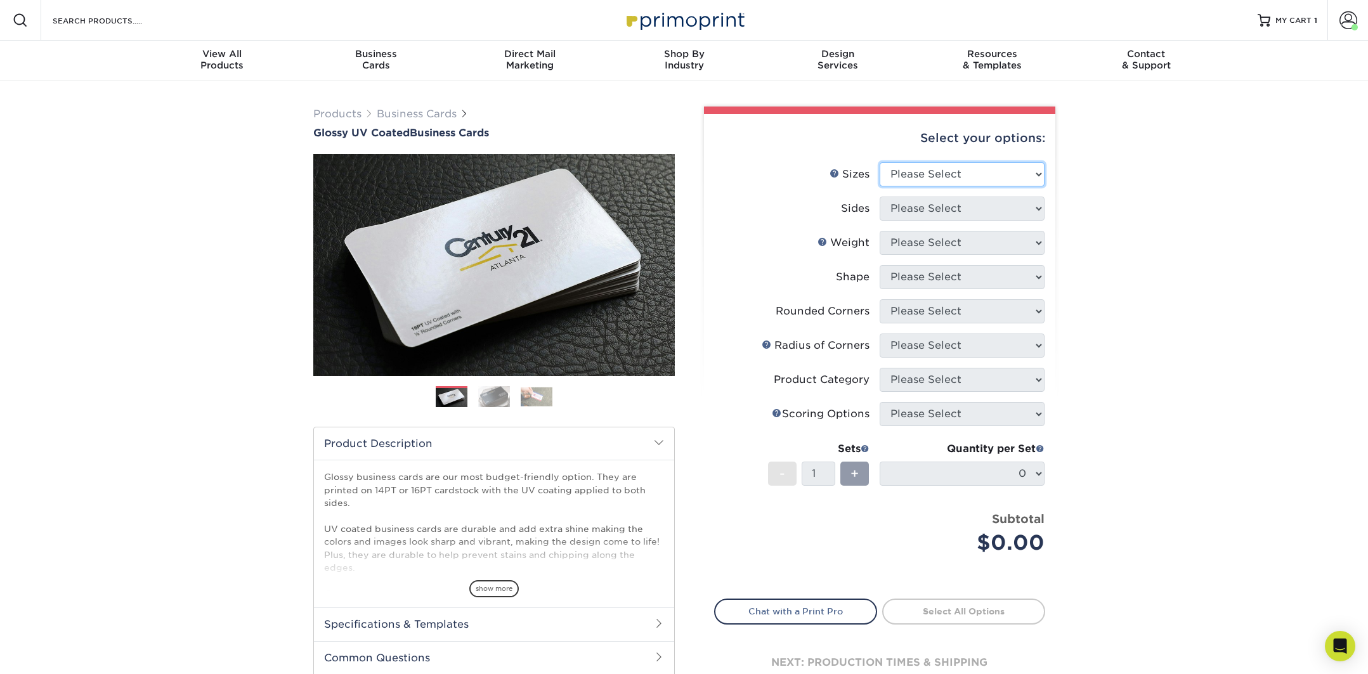
click at [954, 179] on select "Please Select 1.5" x 3.5" - Mini 1.75" x 3.5" - Mini 2" x 2" - Square 2" x 3" -…" at bounding box center [962, 174] width 165 height 24
select select "2.00x3.50"
click at [880, 162] on select "Please Select 1.5" x 3.5" - Mini 1.75" x 3.5" - Mini 2" x 2" - Square 2" x 3" -…" at bounding box center [962, 174] width 165 height 24
click at [928, 204] on select "Please Select Print Both Sides Print Front Only" at bounding box center [962, 209] width 165 height 24
select select "13abbda7-1d64-4f25-8bb2-c179b224825d"
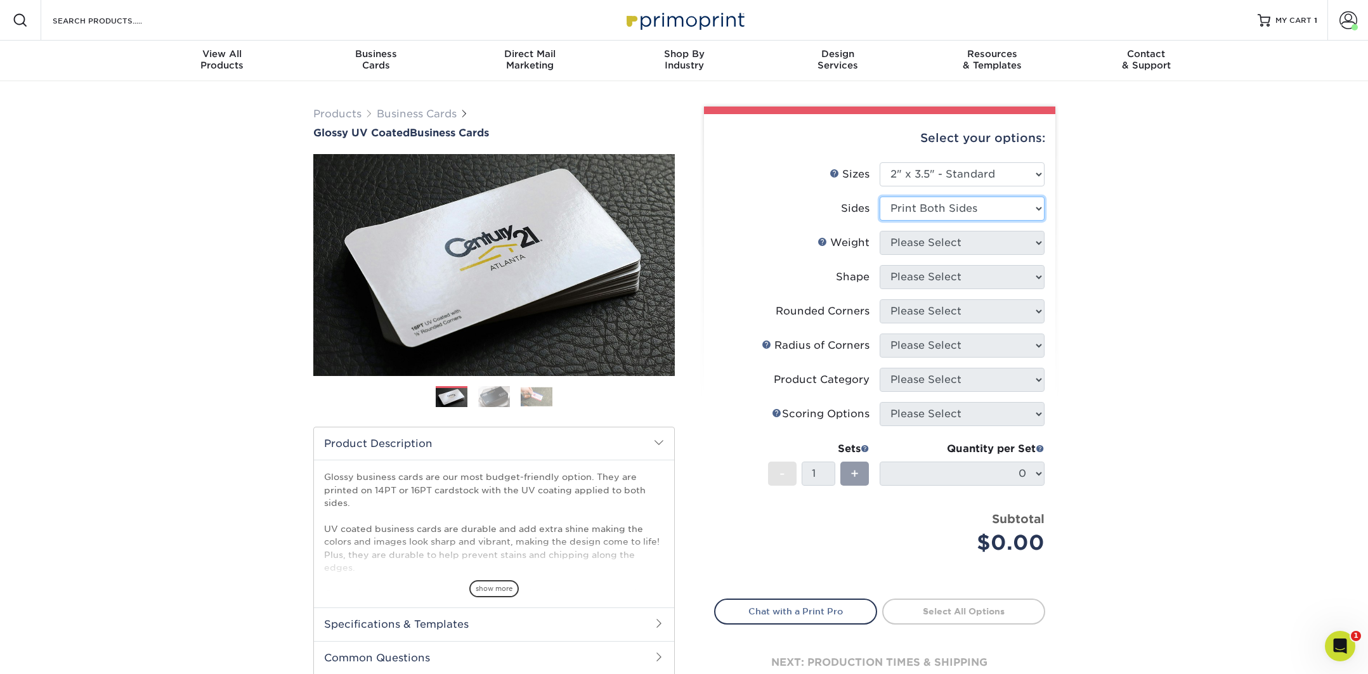
click at [880, 197] on select "Please Select Print Both Sides Print Front Only" at bounding box center [962, 209] width 165 height 24
click at [939, 241] on select "Please Select 16PT 14PT" at bounding box center [962, 243] width 165 height 24
select select "16PT"
click at [880, 231] on select "Please Select 16PT 14PT" at bounding box center [962, 243] width 165 height 24
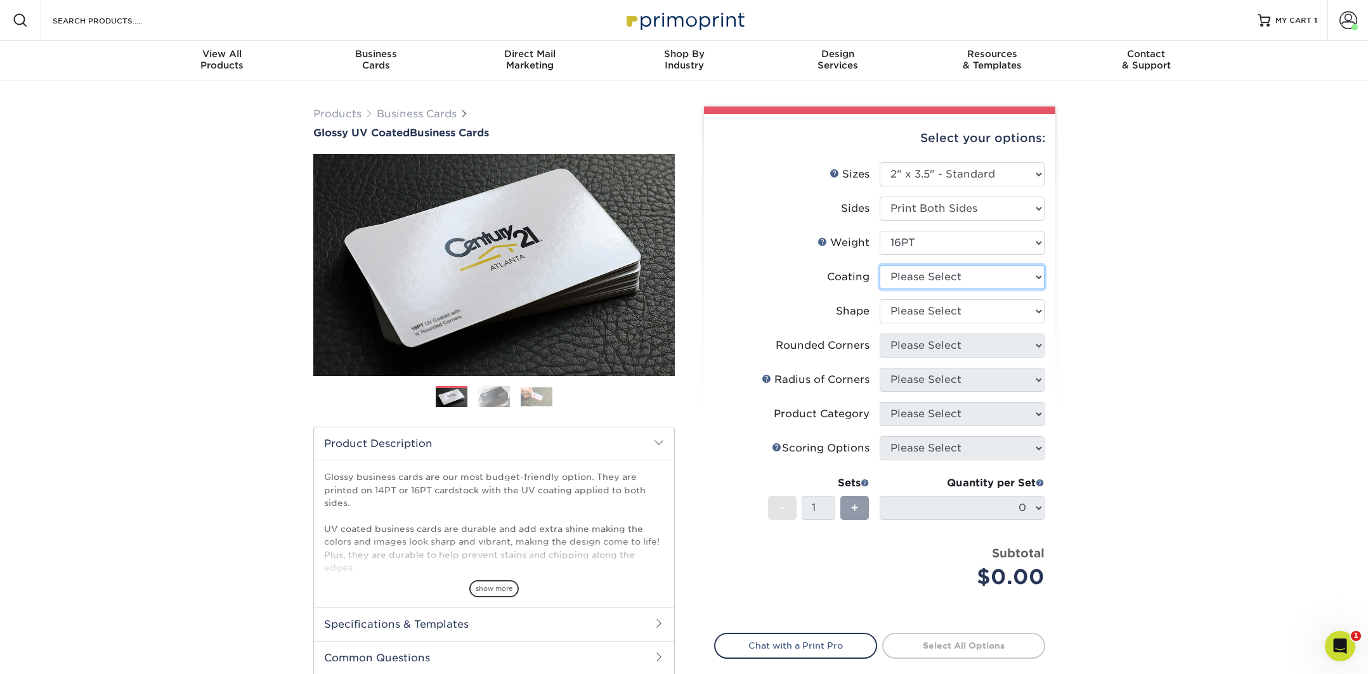
click at [918, 279] on select at bounding box center [962, 277] width 165 height 24
select select "ae367451-b2b8-45df-a344-0f05b6a12993"
click at [880, 265] on select at bounding box center [962, 277] width 165 height 24
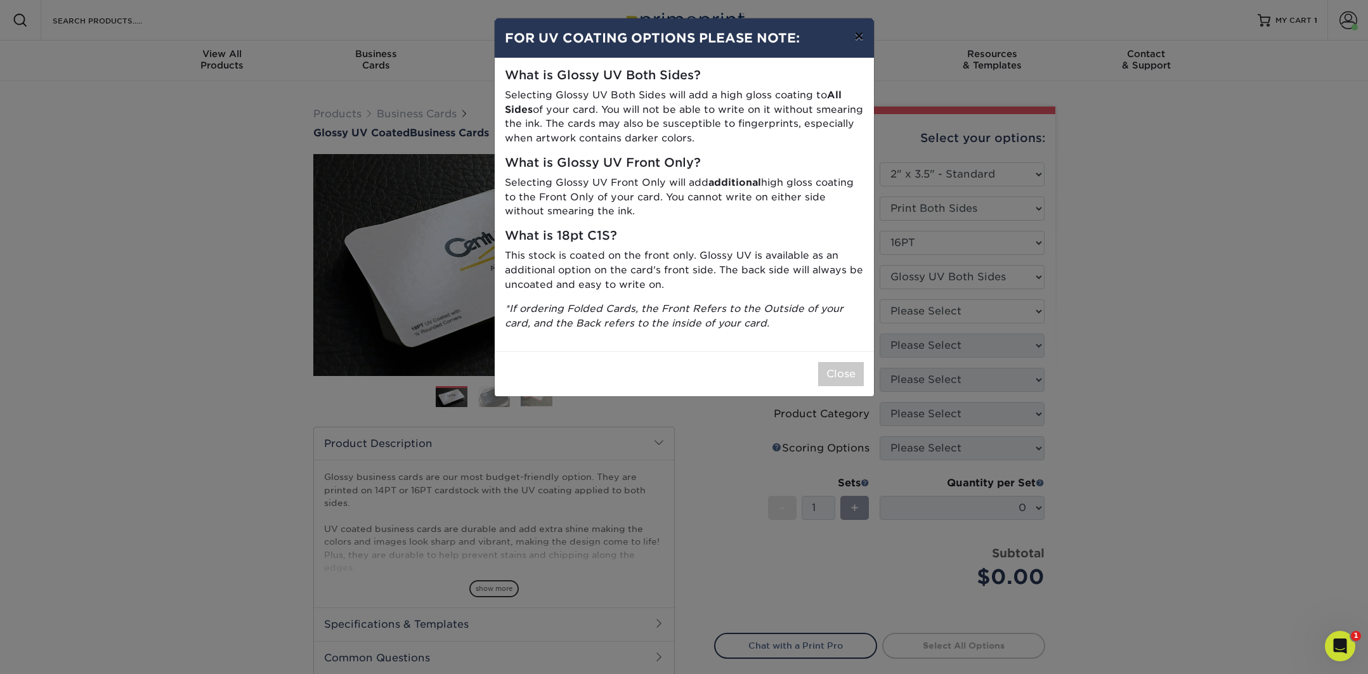
click at [864, 43] on button "×" at bounding box center [858, 36] width 29 height 36
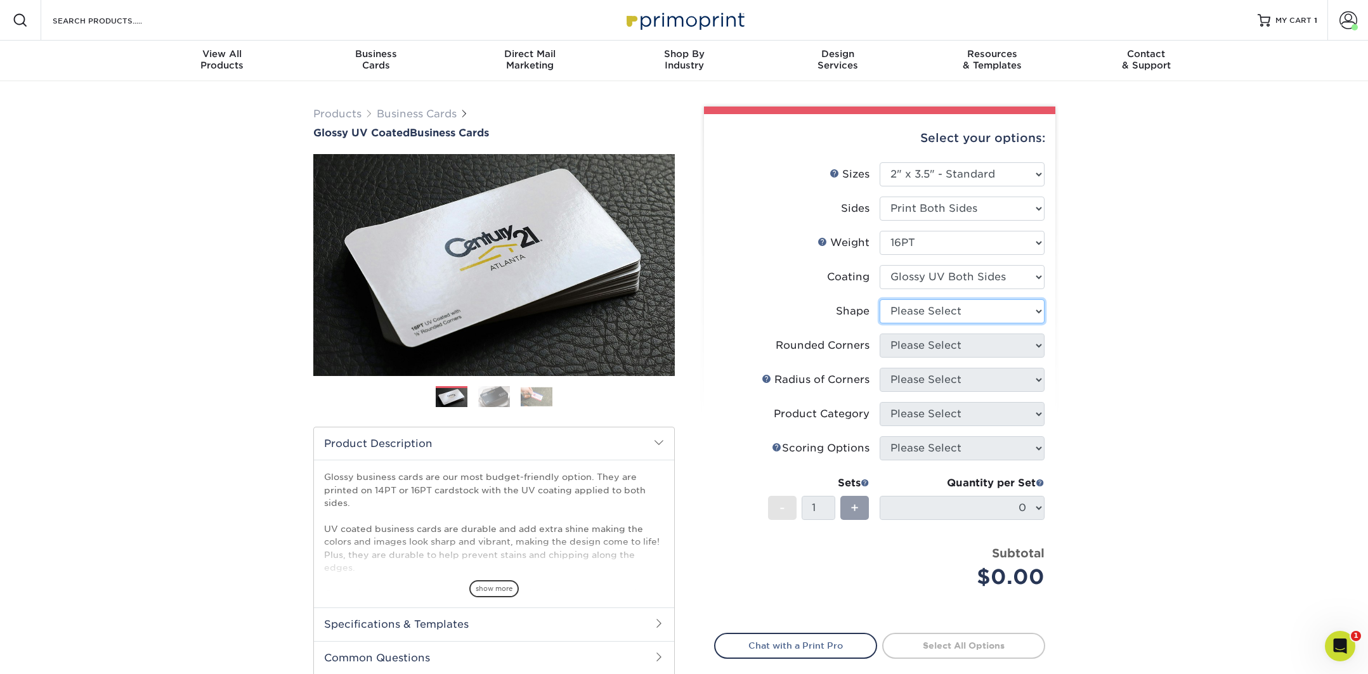
click at [940, 309] on select "Please Select Standard Oval" at bounding box center [962, 311] width 165 height 24
select select "standard"
click at [880, 299] on select "Please Select Standard Oval" at bounding box center [962, 311] width 165 height 24
click at [928, 343] on select "Please Select Yes - Round 2 Corners Yes - Round 4 Corners No" at bounding box center [962, 346] width 165 height 24
select select "0"
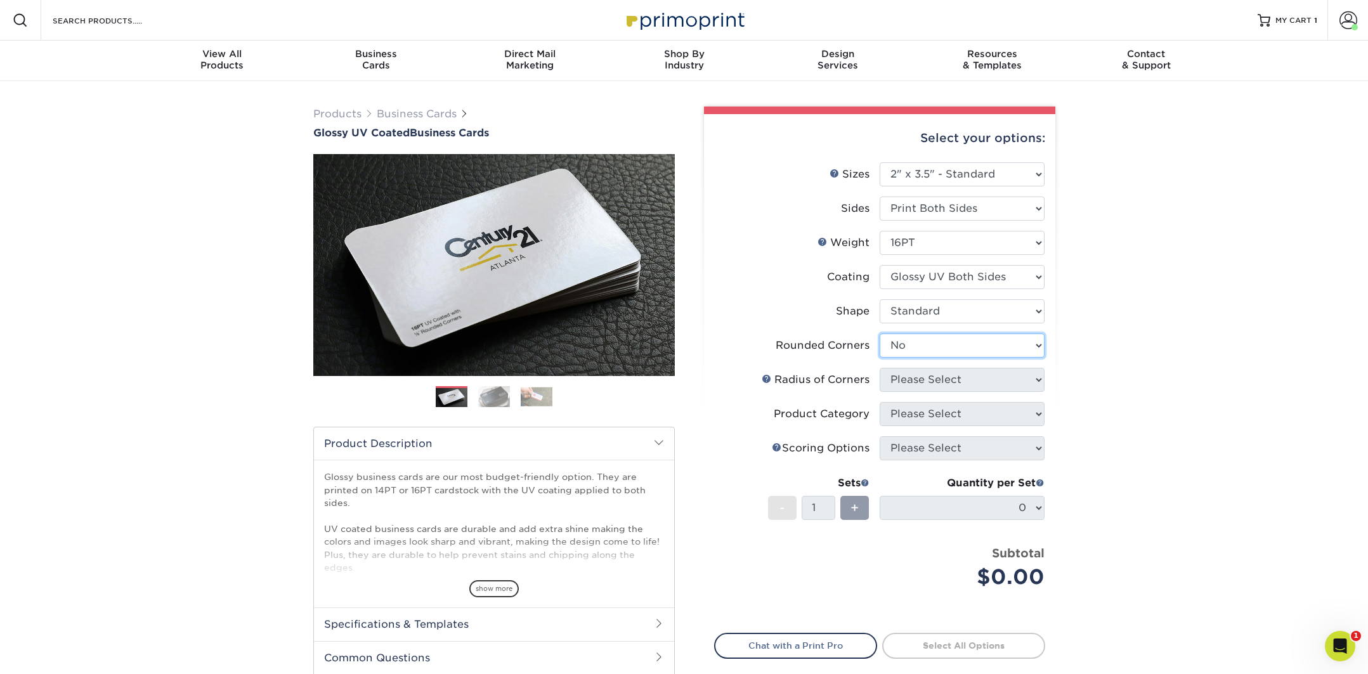
click at [880, 334] on select "Please Select Yes - Round 2 Corners Yes - Round 4 Corners No" at bounding box center [962, 346] width 165 height 24
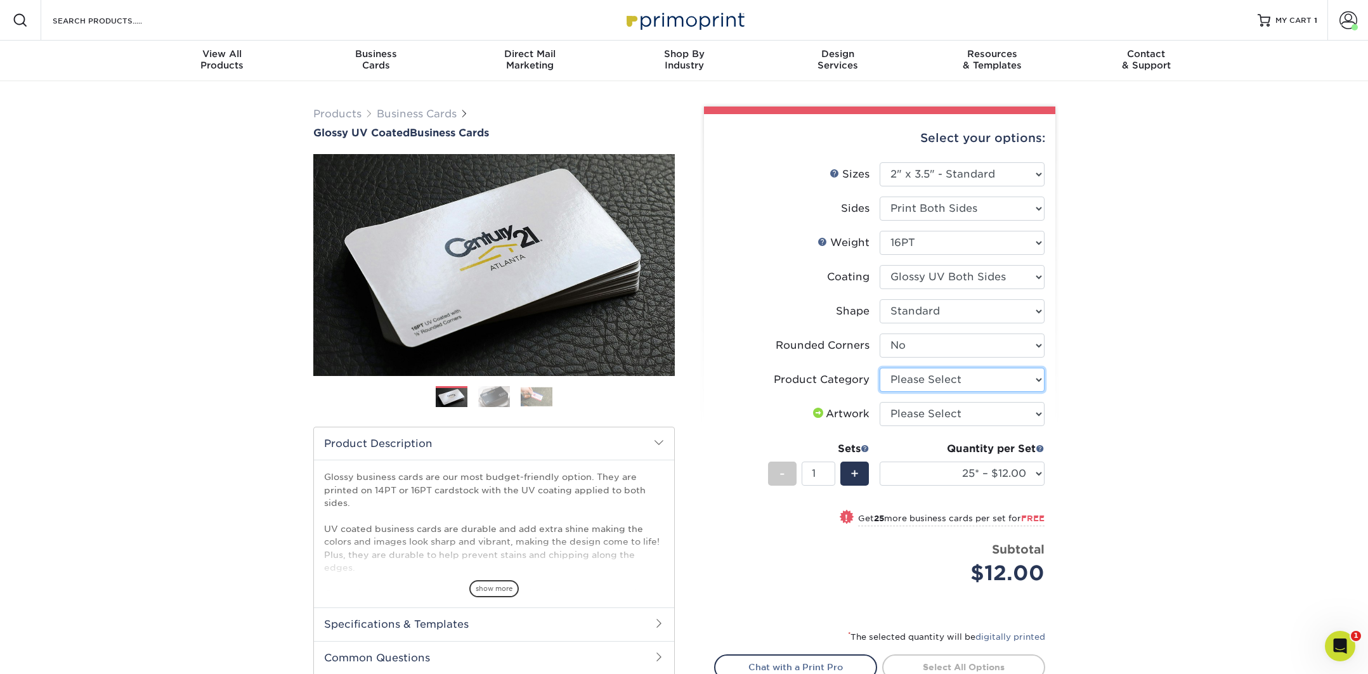
click at [931, 384] on select "Please Select Business Cards" at bounding box center [962, 380] width 165 height 24
select select "3b5148f1-0588-4f88-a218-97bcfdce65c1"
click at [880, 368] on select "Please Select Business Cards" at bounding box center [962, 380] width 165 height 24
click at [931, 413] on select "Please Select I will upload files I need a design - $100" at bounding box center [962, 414] width 165 height 24
select select "upload"
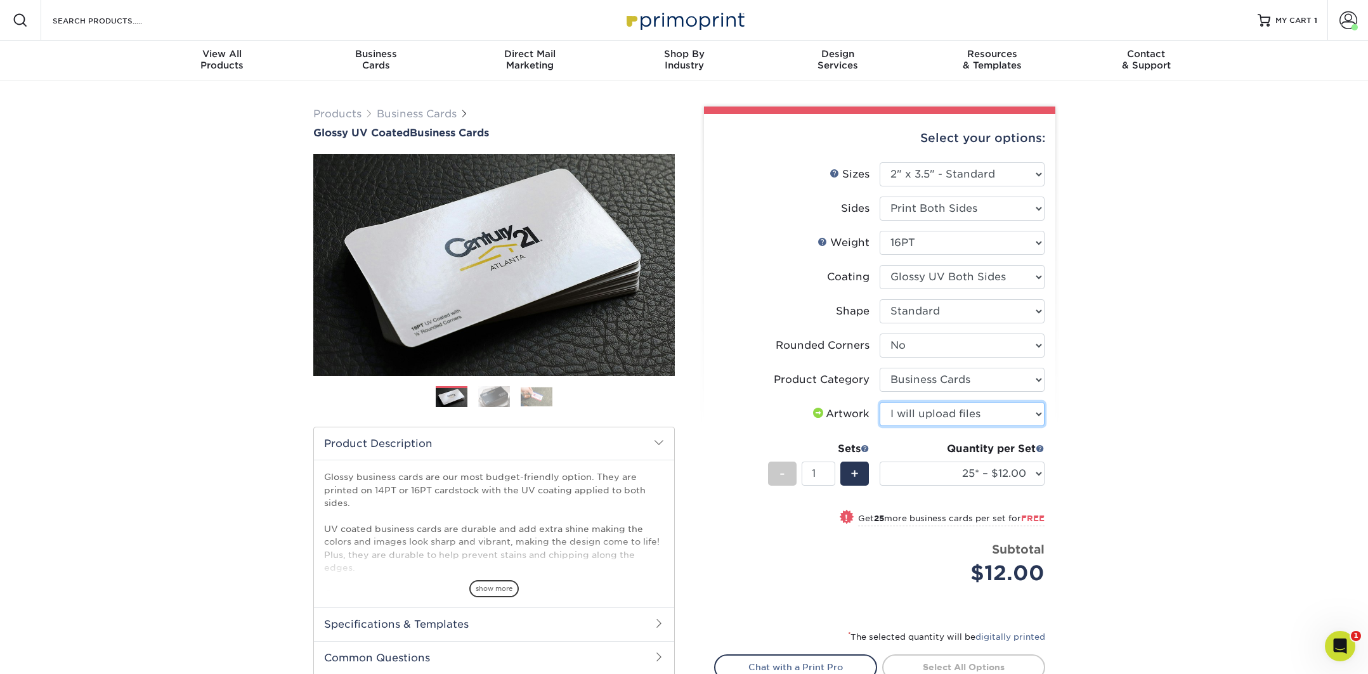
click at [880, 402] on select "Please Select I will upload files I need a design - $100" at bounding box center [962, 414] width 165 height 24
click at [939, 475] on select "25* – $12.00 50* – $12.00 100* – $12.00 250* – $21.00 500 – $42.00 1000 – $53.0…" at bounding box center [962, 474] width 165 height 24
select select "100* – $12.00"
click at [880, 462] on select "25* – $12.00 50* – $12.00 100* – $12.00 250* – $21.00 500 – $42.00 1000 – $53.0…" at bounding box center [962, 474] width 165 height 24
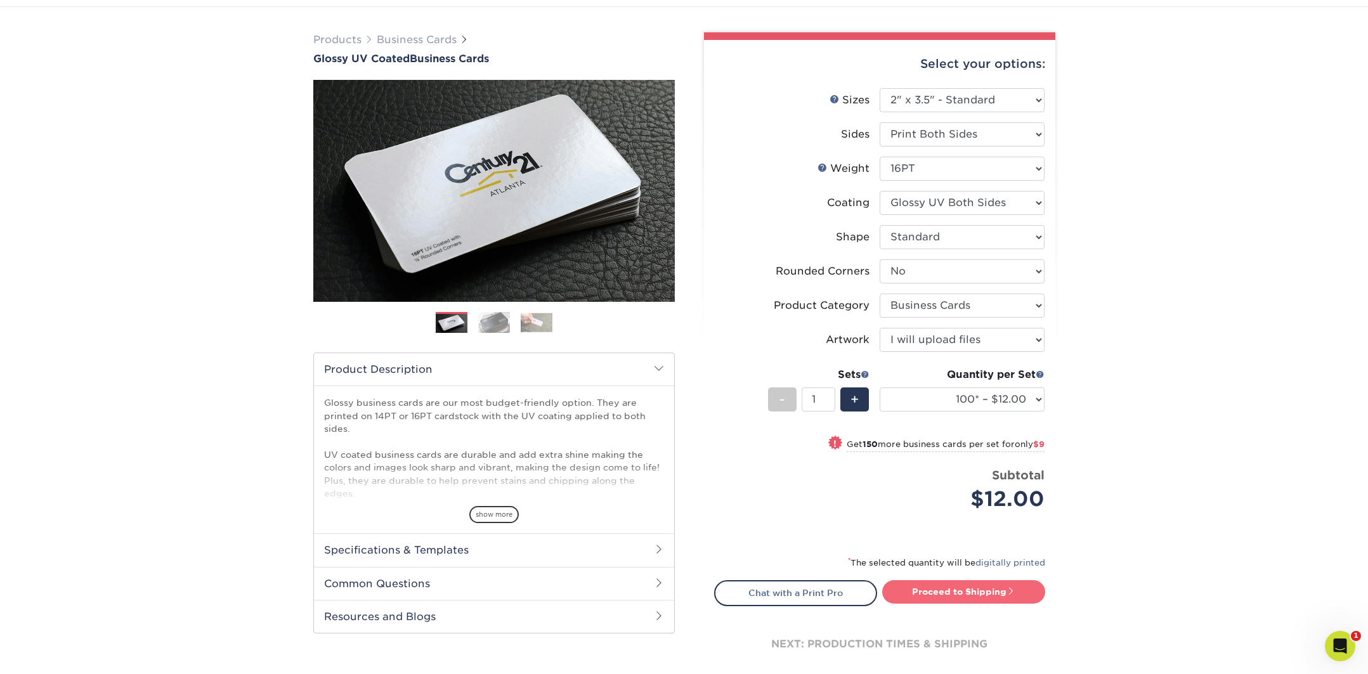
click at [935, 590] on link "Proceed to Shipping" at bounding box center [963, 591] width 163 height 23
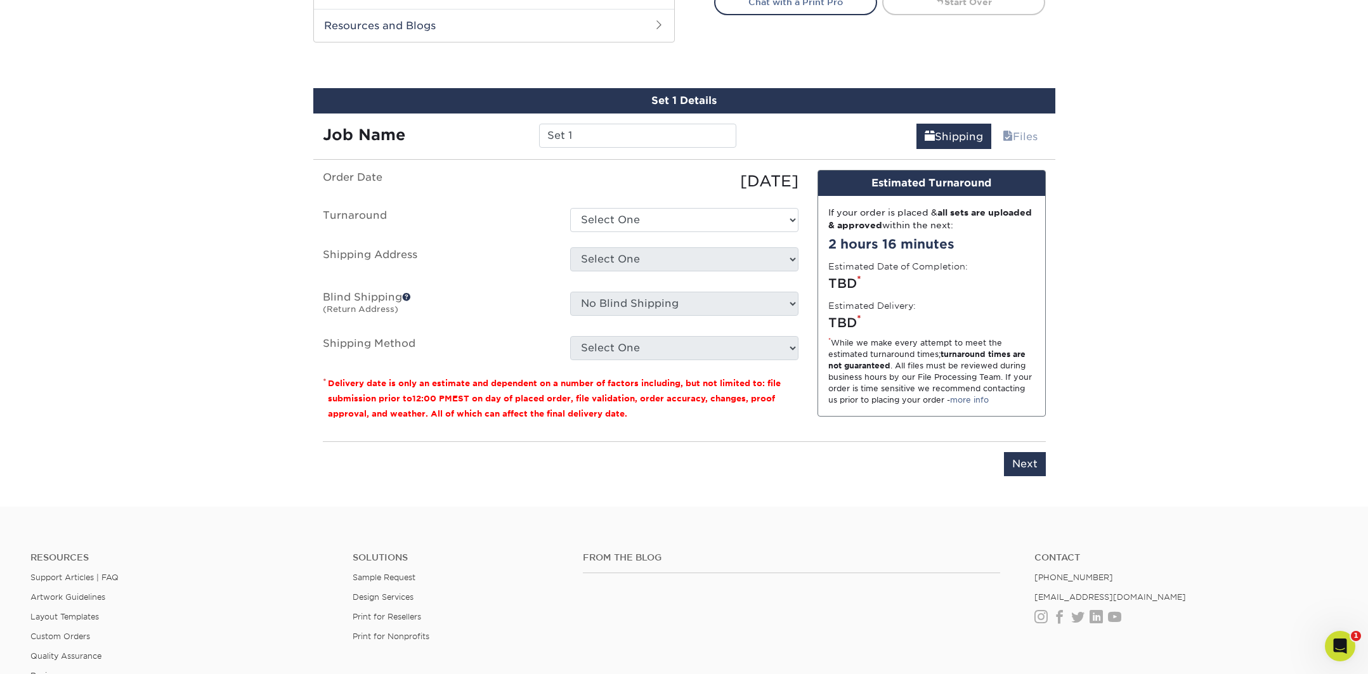
scroll to position [689, 0]
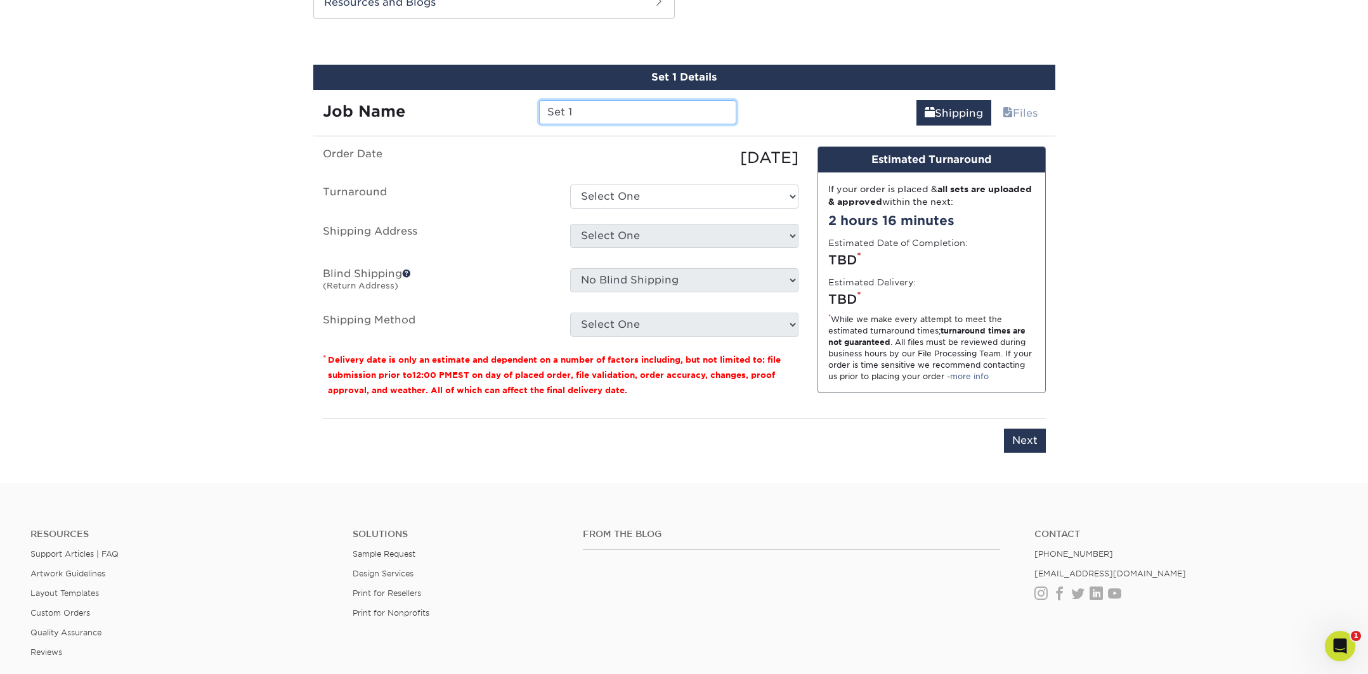
drag, startPoint x: 510, startPoint y: 100, endPoint x: 372, endPoint y: 83, distance: 138.7
click at [373, 84] on div "Set 1 Details Job Name Set 1 Shipping Files You've choosen mailing services! If…" at bounding box center [684, 266] width 742 height 403
type input "Biz Card - Shaye"
click at [612, 197] on select "Select One 2-4 Business Days 2 Day Next Business Day" at bounding box center [684, 197] width 228 height 24
select select "ea971dfa-8efb-47ed-b013-ebcc4ca480f7"
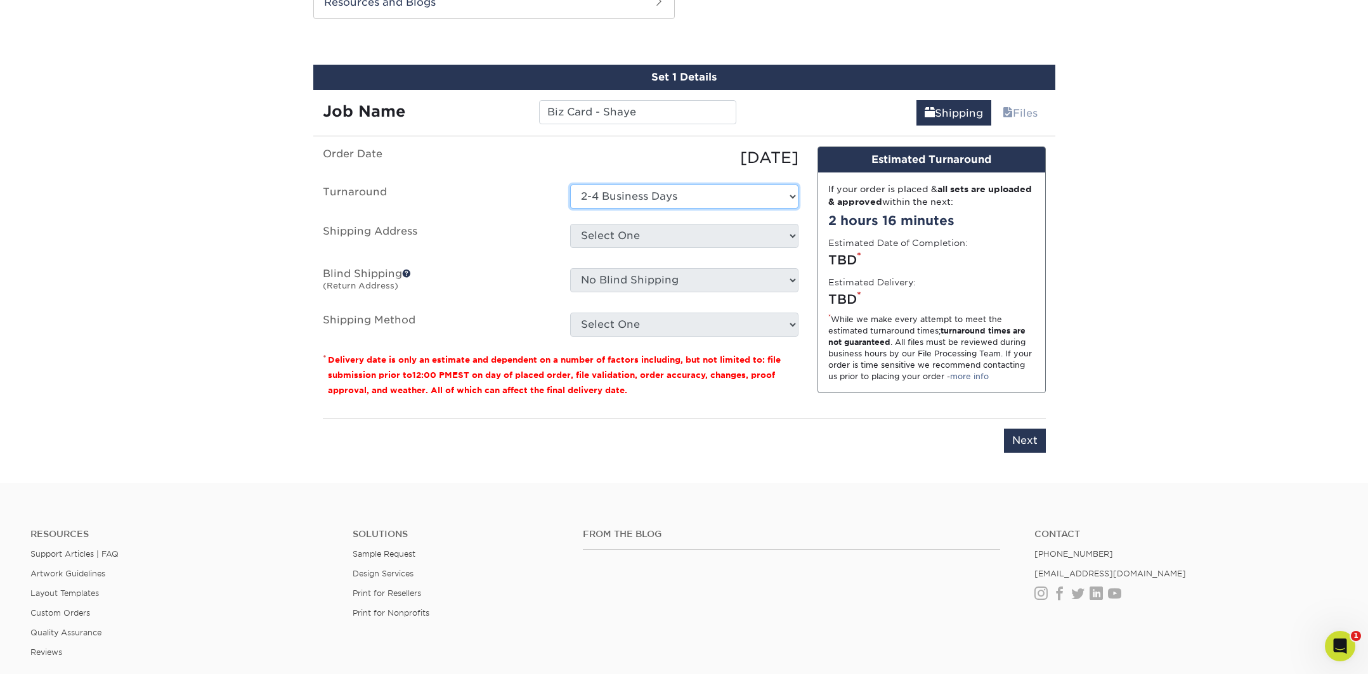
click at [570, 185] on select "Select One 2-4 Business Days 2 Day Next Business Day" at bounding box center [684, 197] width 228 height 24
click at [627, 237] on select "Select One The Club + Add New Address" at bounding box center [684, 236] width 228 height 24
select select "286007"
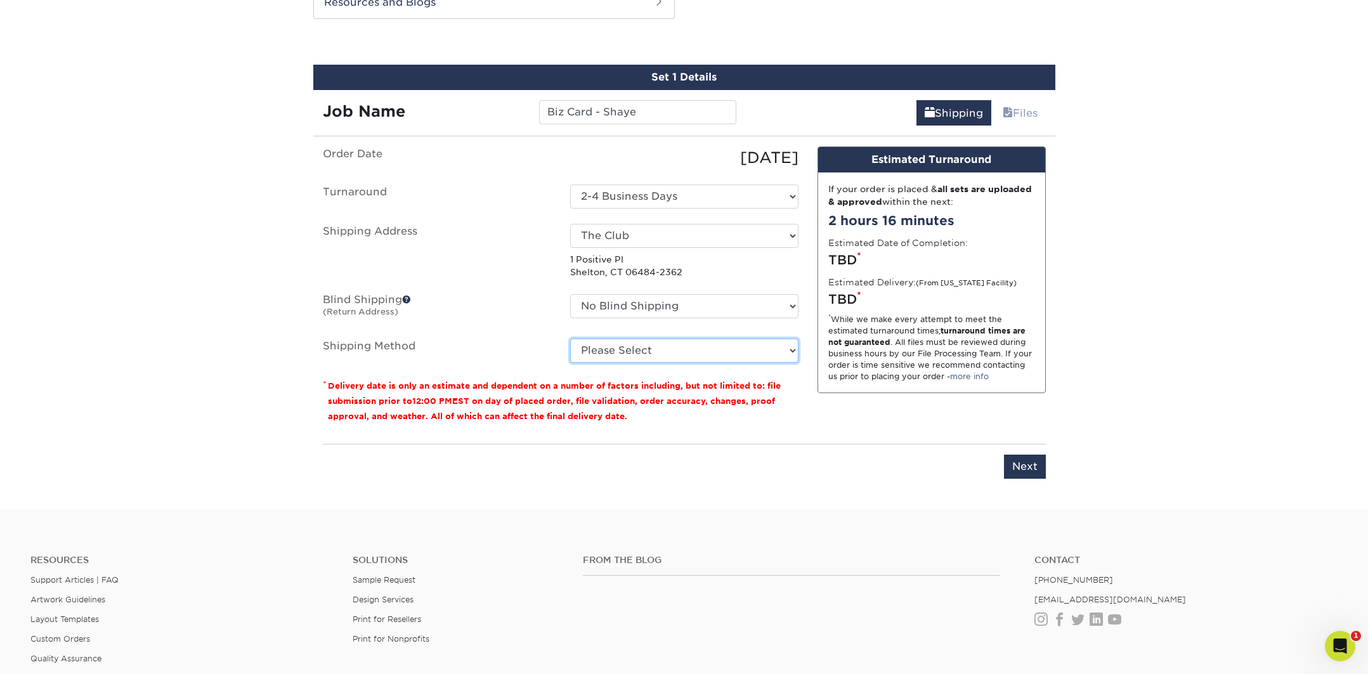
click at [634, 349] on select "Please Select Ground Shipping (+$7.84) 3 Day Shipping Service (+$15.34) 2 Day A…" at bounding box center [684, 351] width 228 height 24
select select "03"
click at [570, 339] on select "Please Select Ground Shipping (+$7.84) 3 Day Shipping Service (+$15.34) 2 Day A…" at bounding box center [684, 351] width 228 height 24
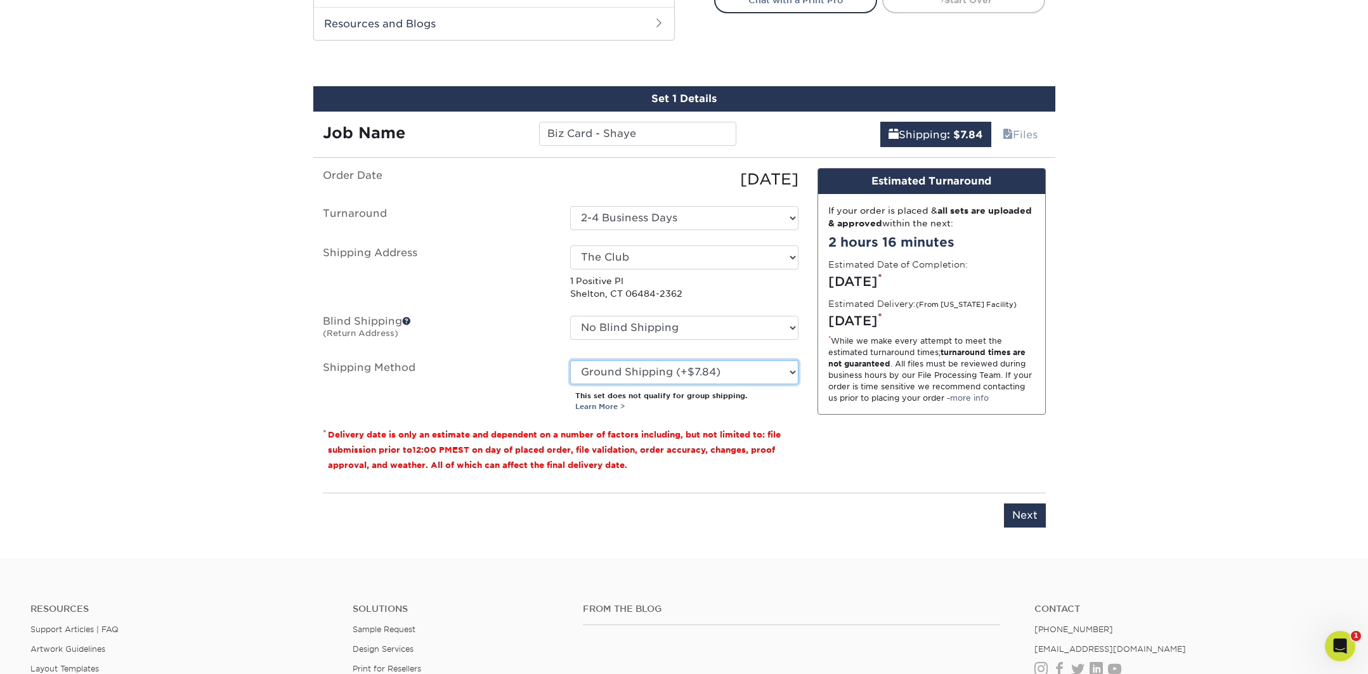
scroll to position [660, 0]
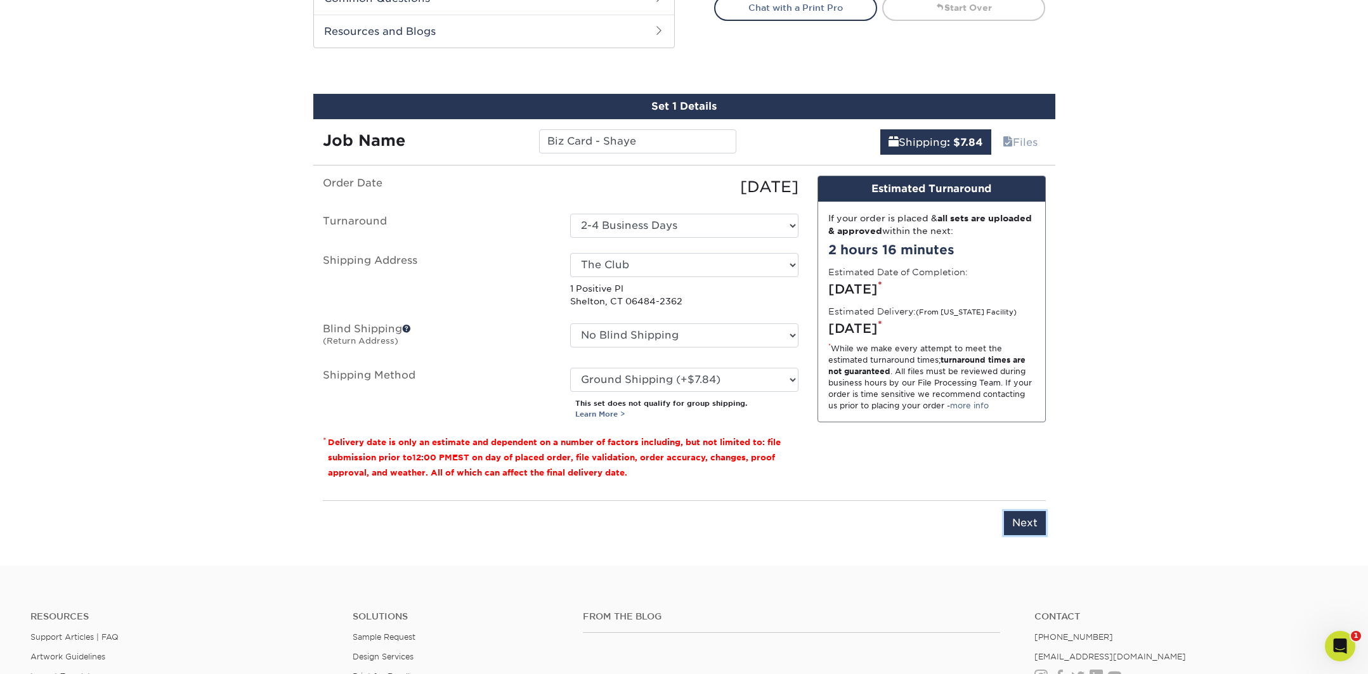
click at [1028, 517] on input "Next" at bounding box center [1025, 523] width 42 height 24
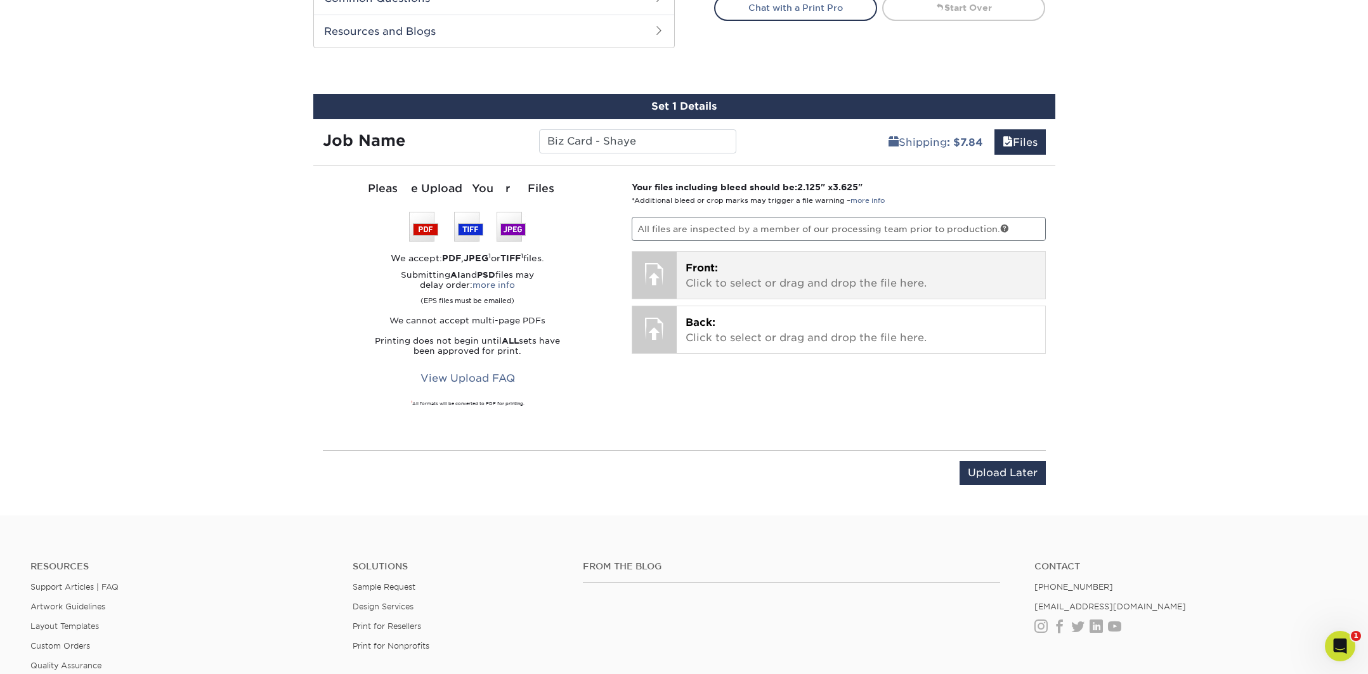
click at [762, 280] on p "Front: Click to select or drag and drop the file here." at bounding box center [861, 276] width 351 height 30
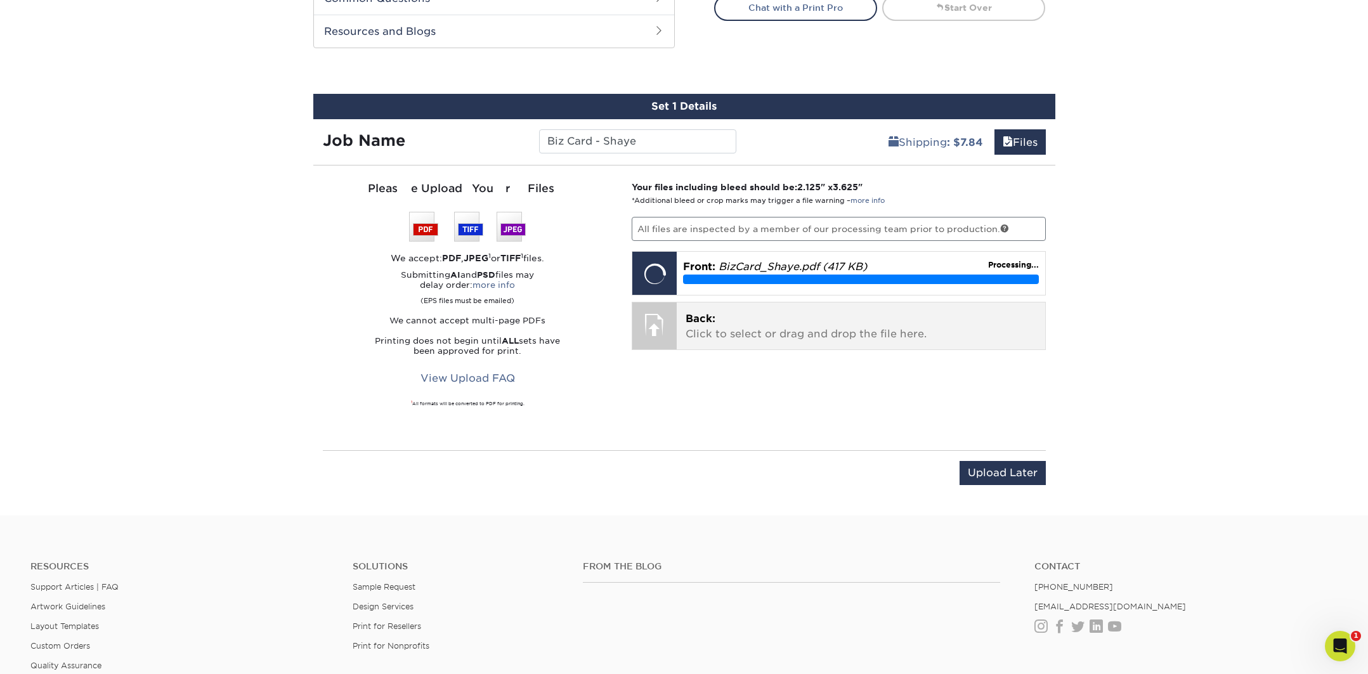
click at [757, 321] on p "Back: Click to select or drag and drop the file here." at bounding box center [861, 326] width 351 height 30
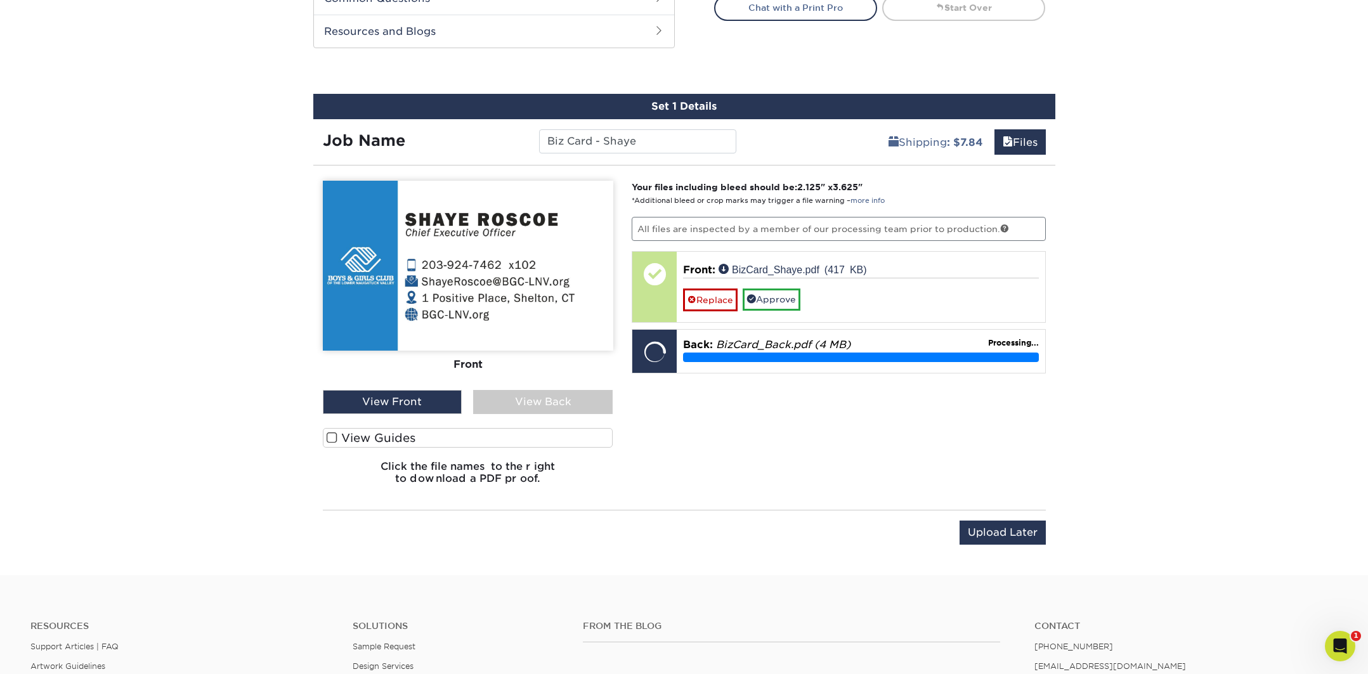
click at [332, 439] on span at bounding box center [332, 438] width 11 height 12
click at [0, 0] on input "View Guides" at bounding box center [0, 0] width 0 height 0
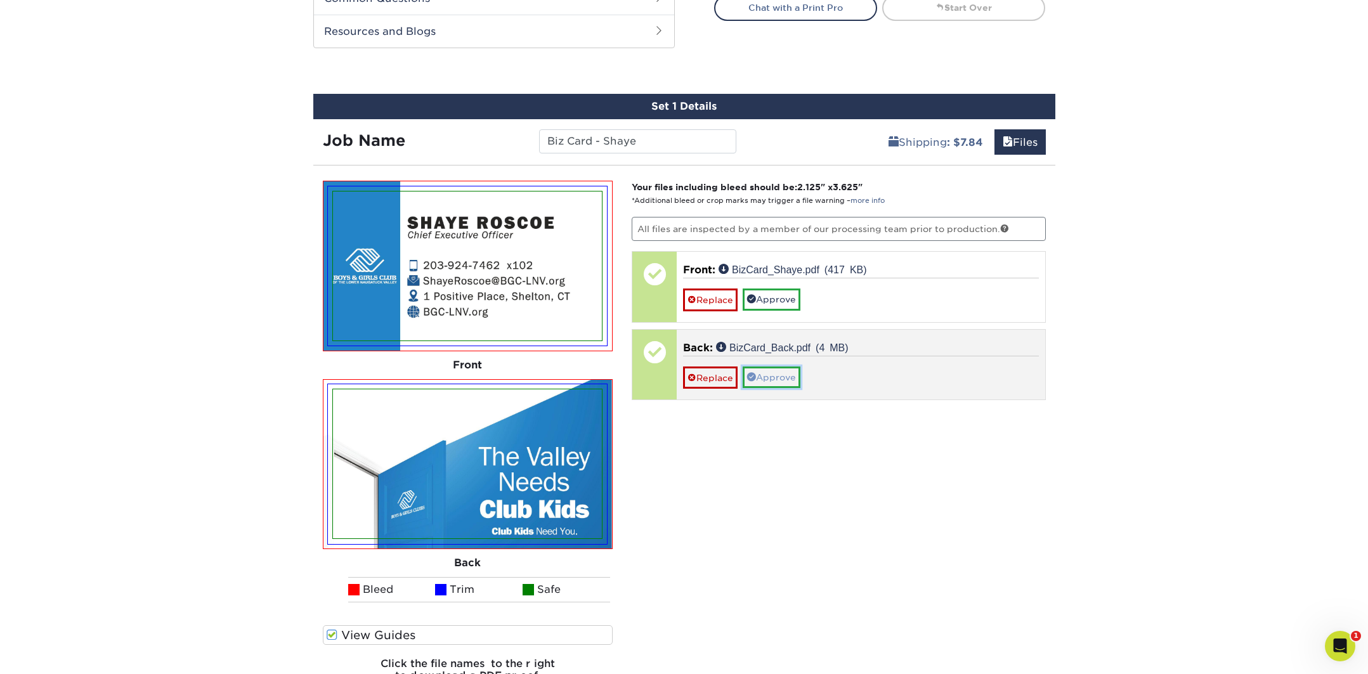
click at [776, 379] on link "Approve" at bounding box center [772, 378] width 58 height 22
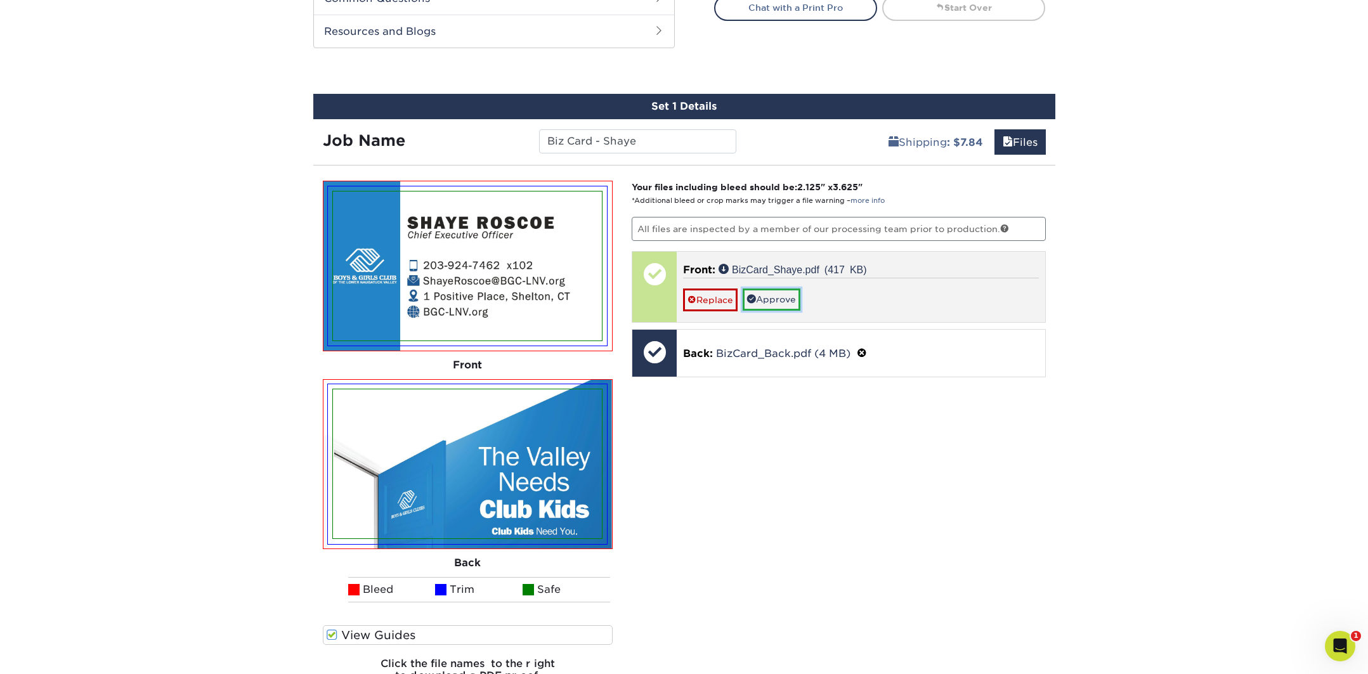
click at [777, 298] on link "Approve" at bounding box center [772, 300] width 58 height 22
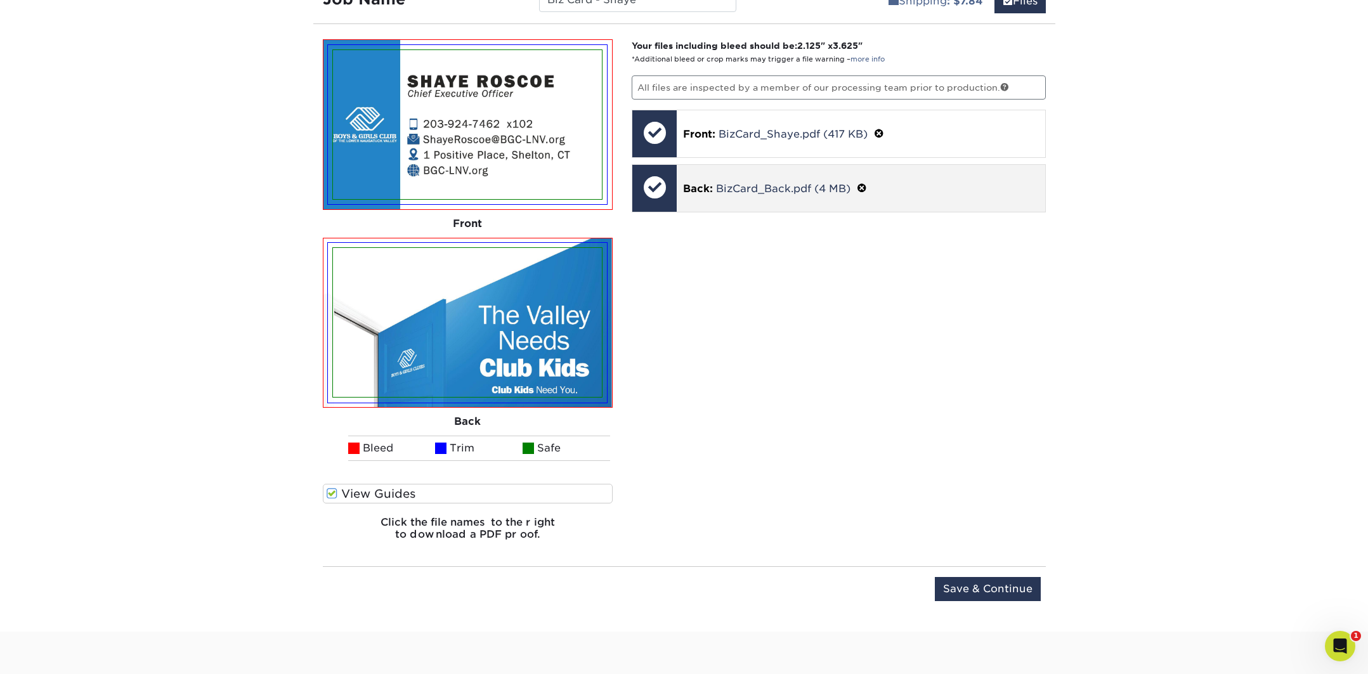
scroll to position [805, 0]
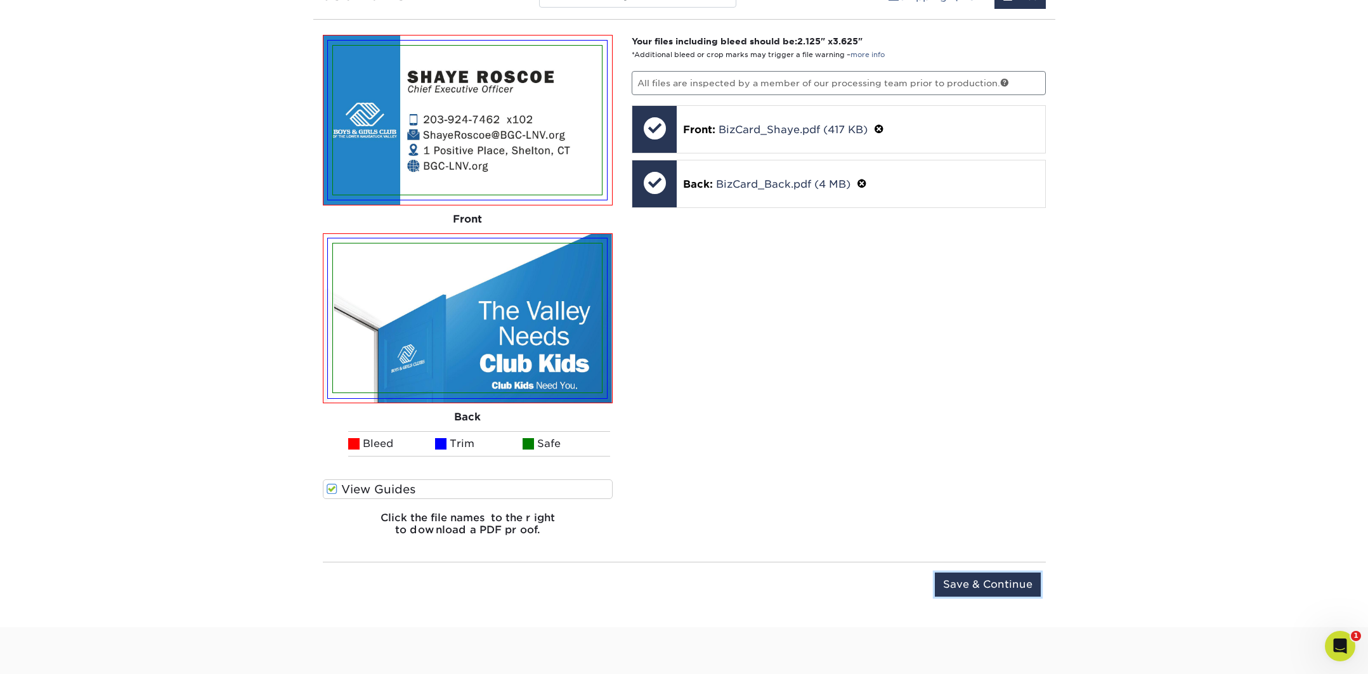
click at [996, 587] on input "Save & Continue" at bounding box center [988, 585] width 106 height 24
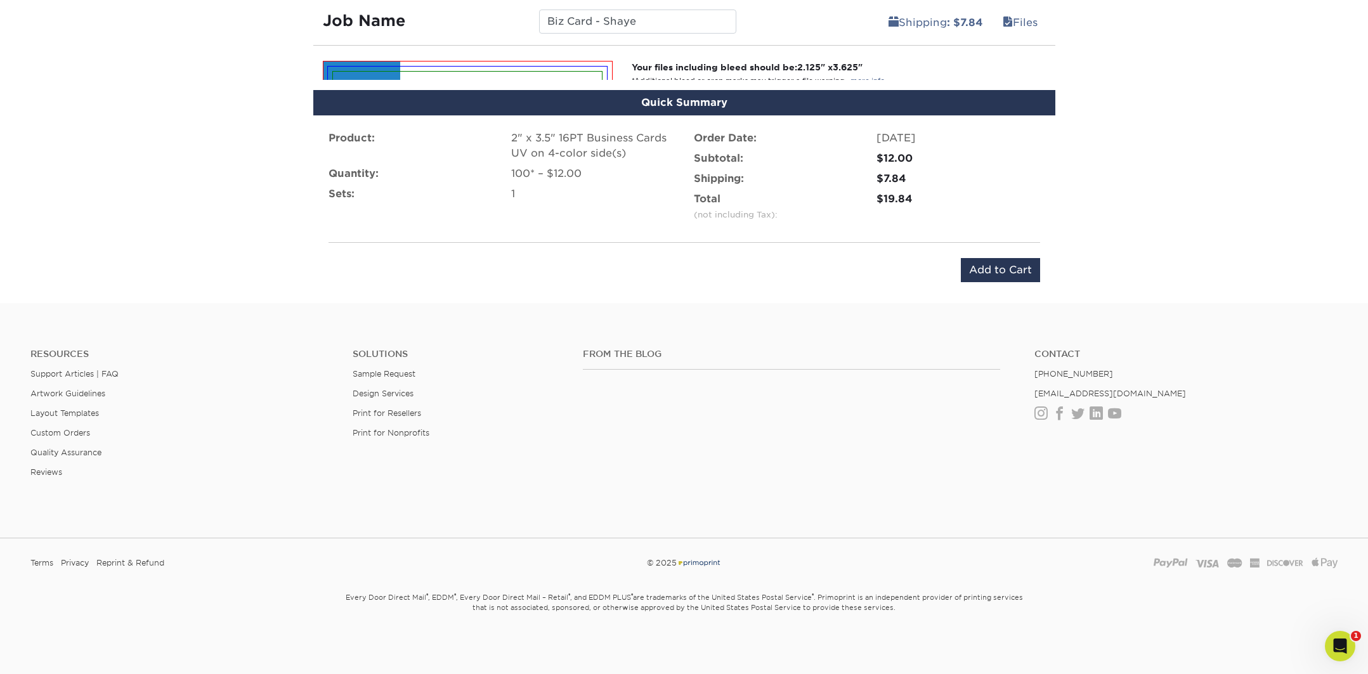
scroll to position [754, 0]
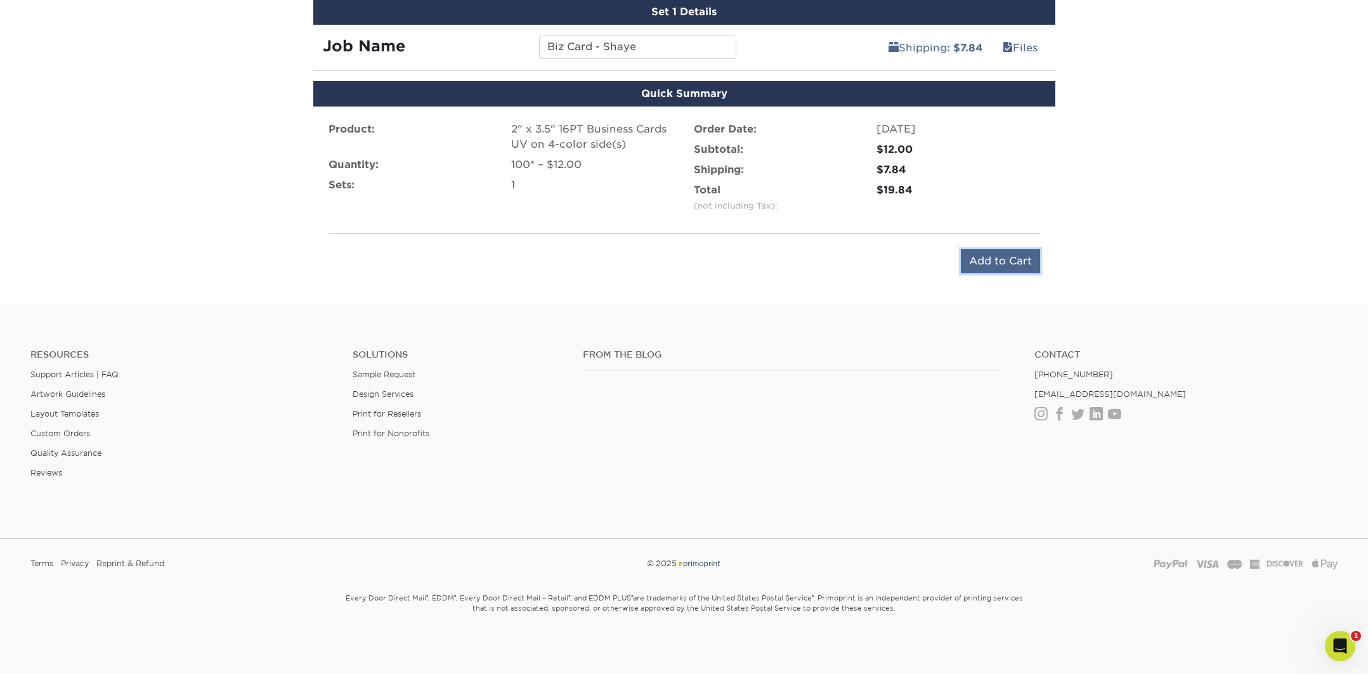
click at [989, 264] on input "Add to Cart" at bounding box center [1000, 261] width 79 height 24
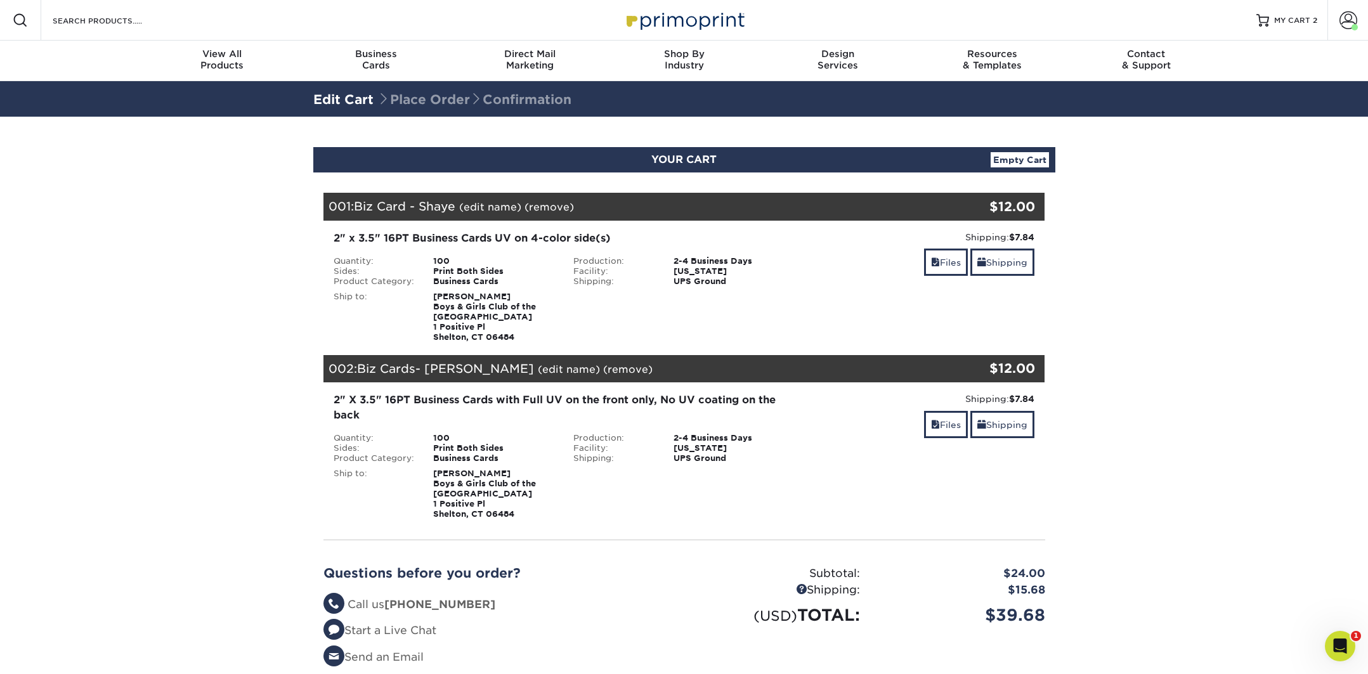
click at [539, 432] on div "2" X 3.5" 16PT Business Cards with Full UV on the front only, No UV coating on …" at bounding box center [564, 456] width 480 height 127
click at [635, 403] on div "2" X 3.5" 16PT Business Cards with Full UV on the front only, No UV coating on …" at bounding box center [564, 408] width 461 height 30
click at [396, 363] on span "Biz Cards- [PERSON_NAME]" at bounding box center [445, 368] width 177 height 14
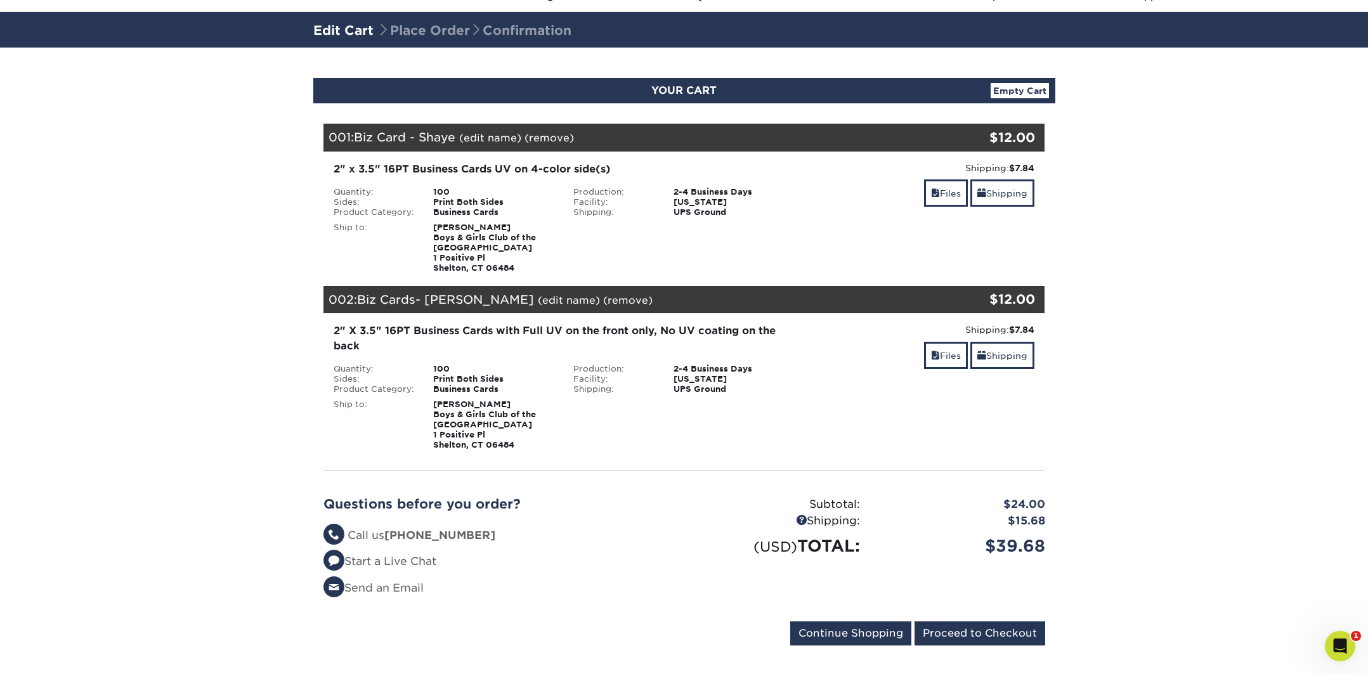
click at [587, 368] on div "Production:" at bounding box center [614, 369] width 100 height 10
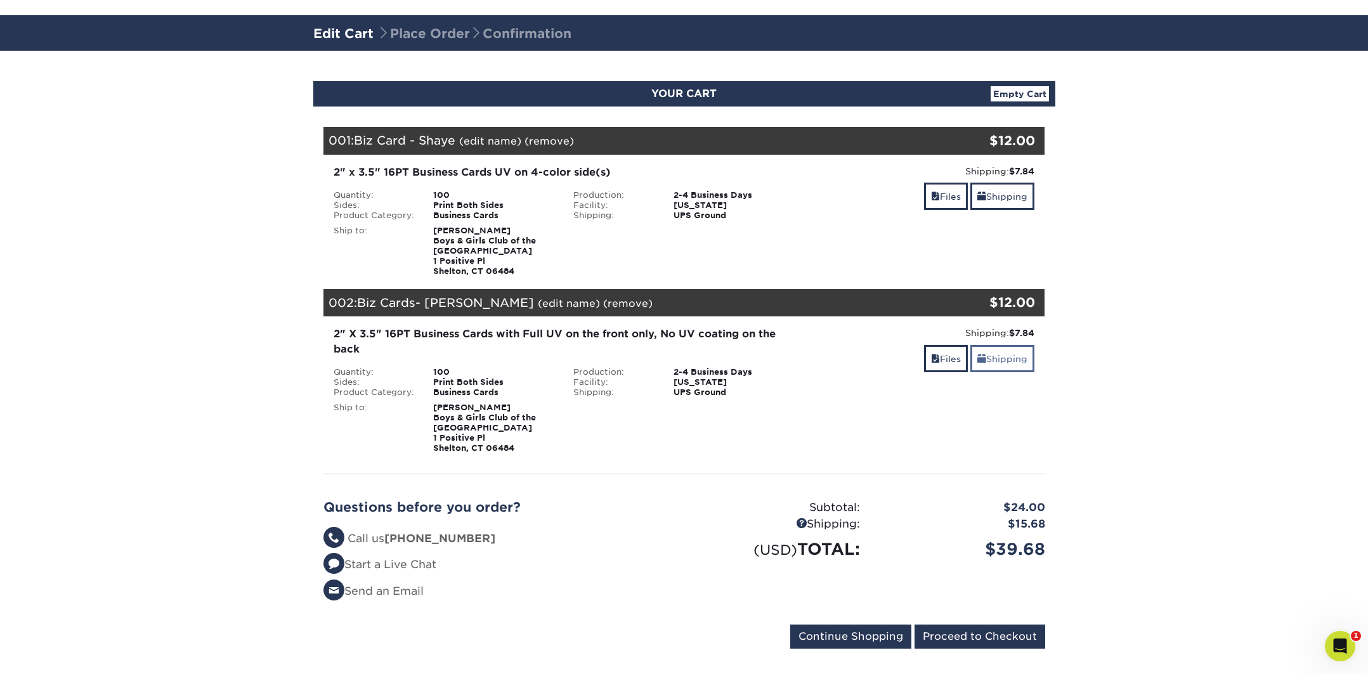
scroll to position [73, 0]
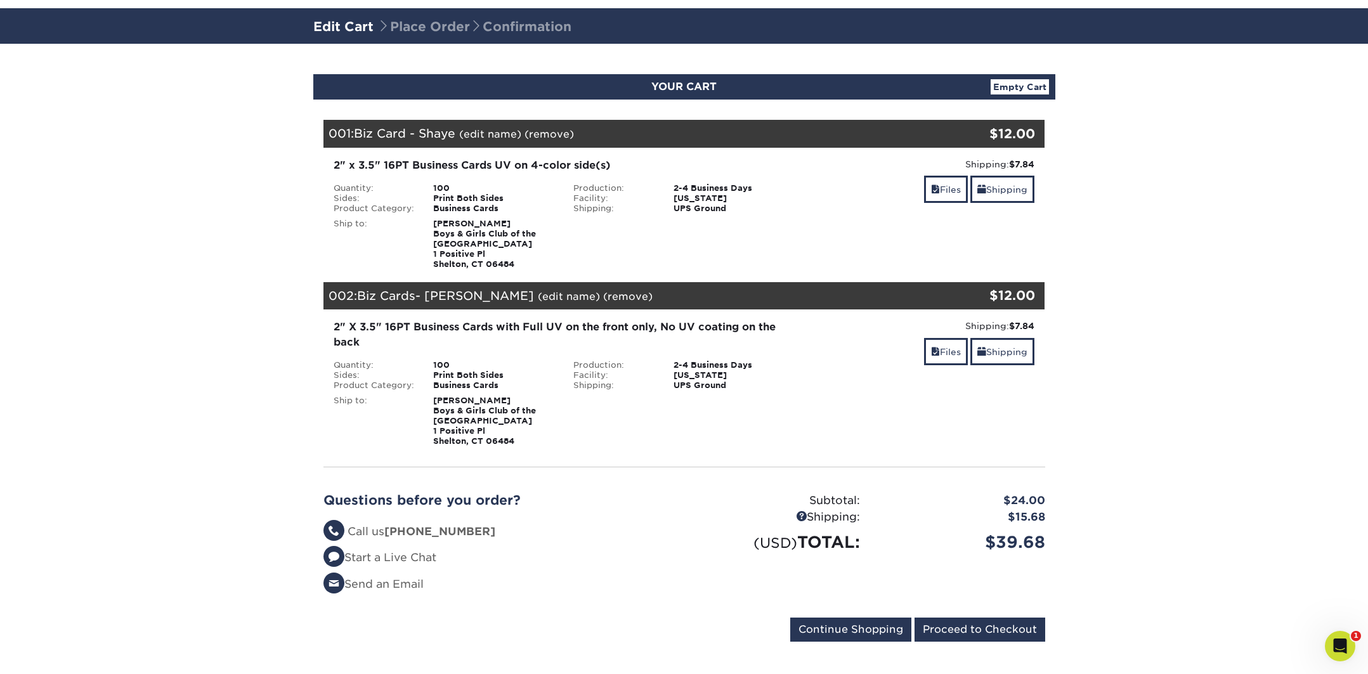
click at [603, 297] on link "(remove)" at bounding box center [627, 296] width 49 height 12
click at [854, 294] on link "Yes" at bounding box center [863, 296] width 18 height 12
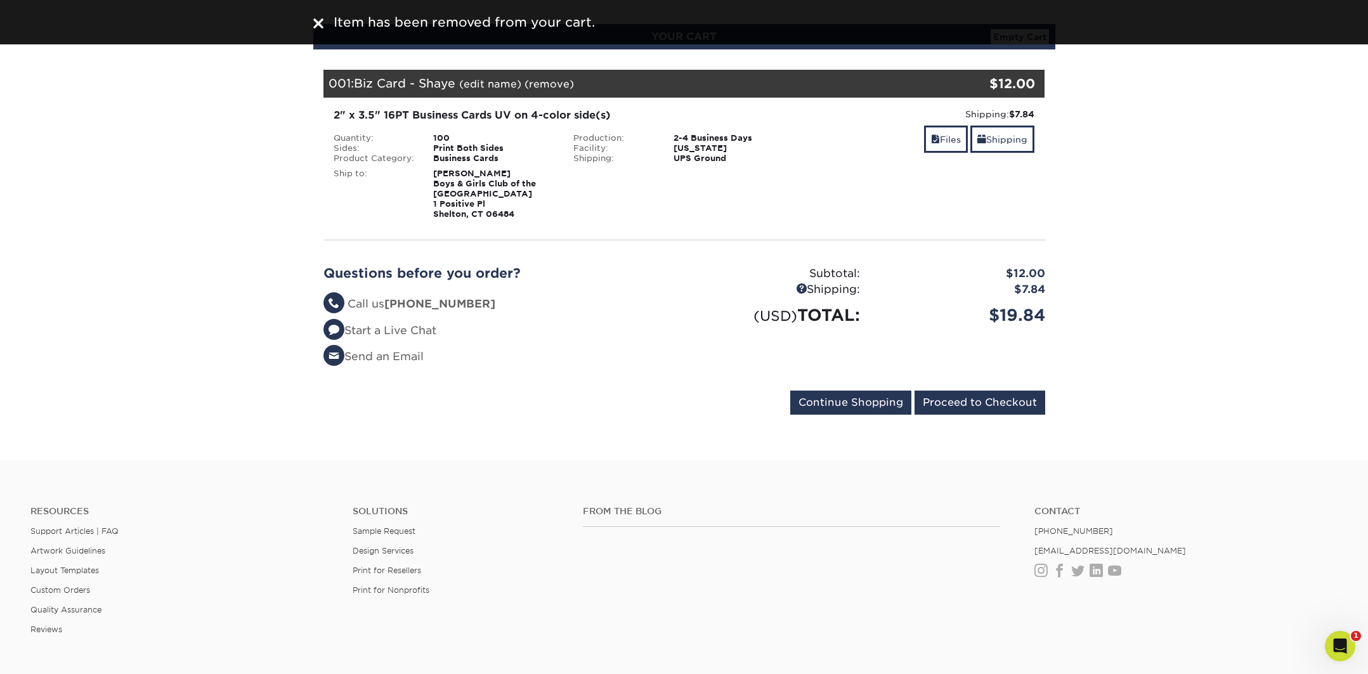
scroll to position [141, 0]
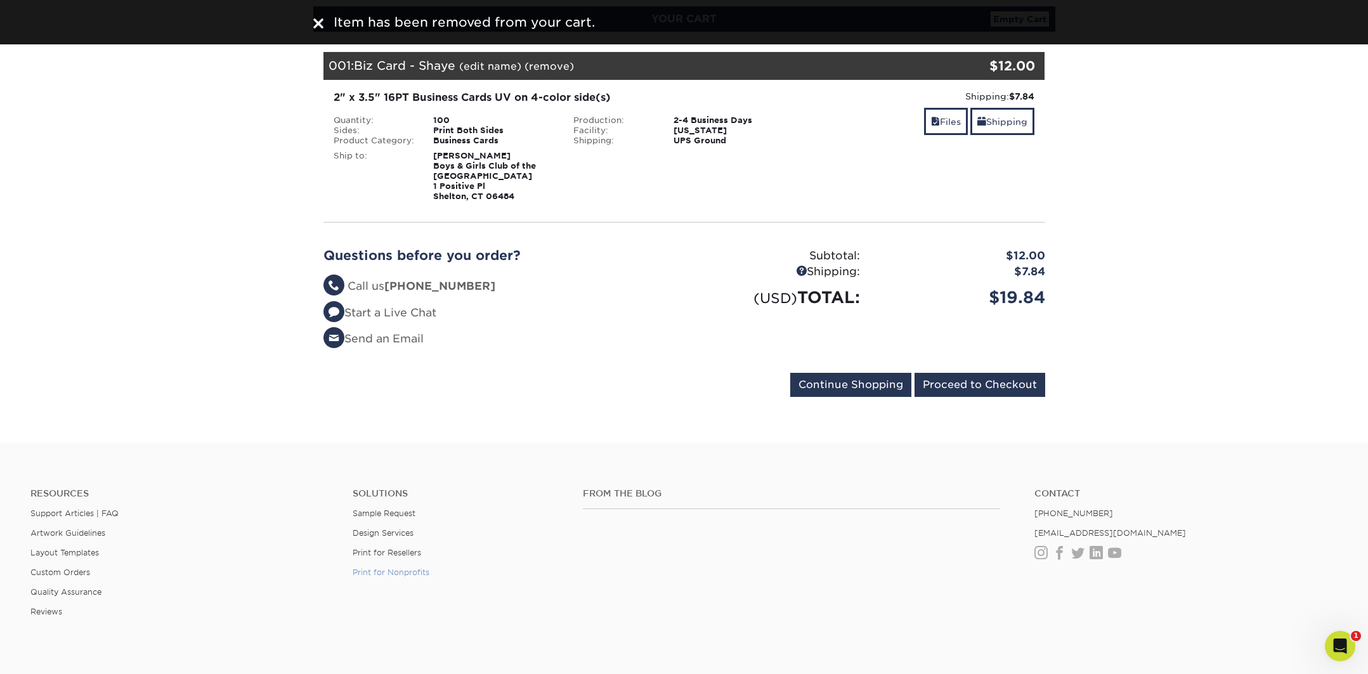
click at [394, 573] on link "Print for Nonprofits" at bounding box center [391, 573] width 77 height 10
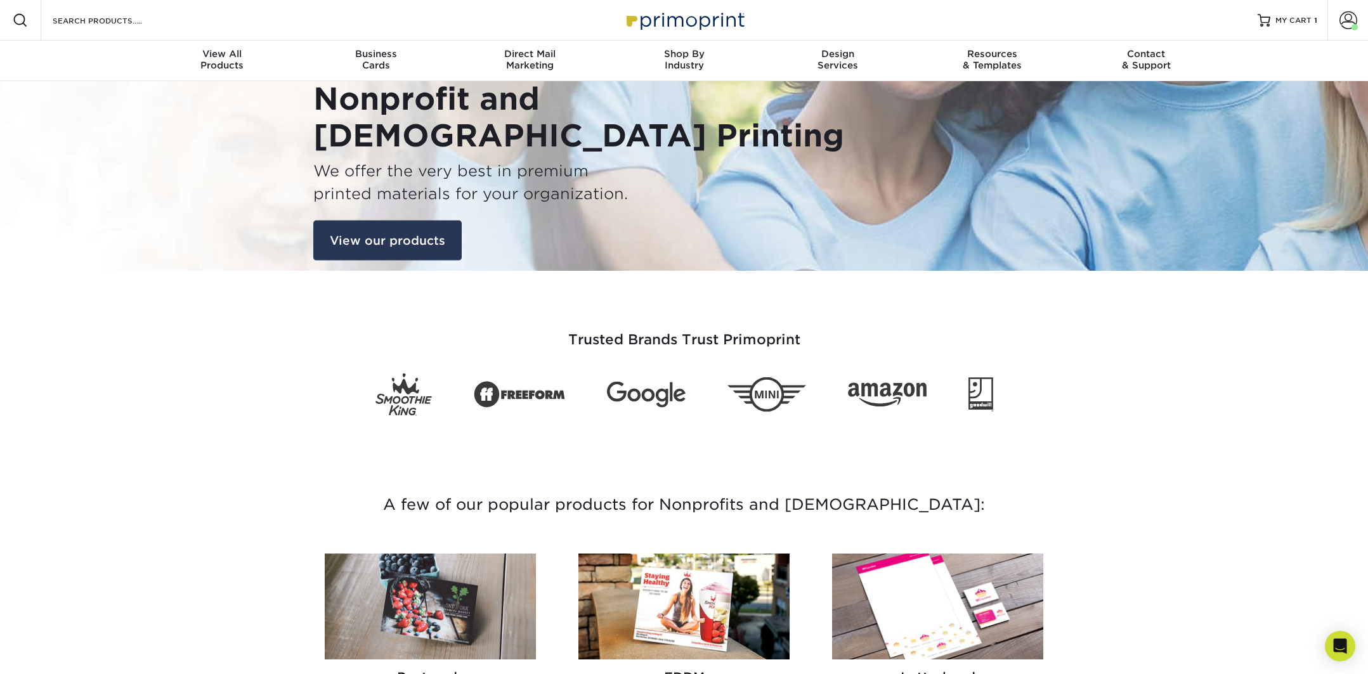
click at [375, 252] on link "View our products" at bounding box center [387, 240] width 148 height 41
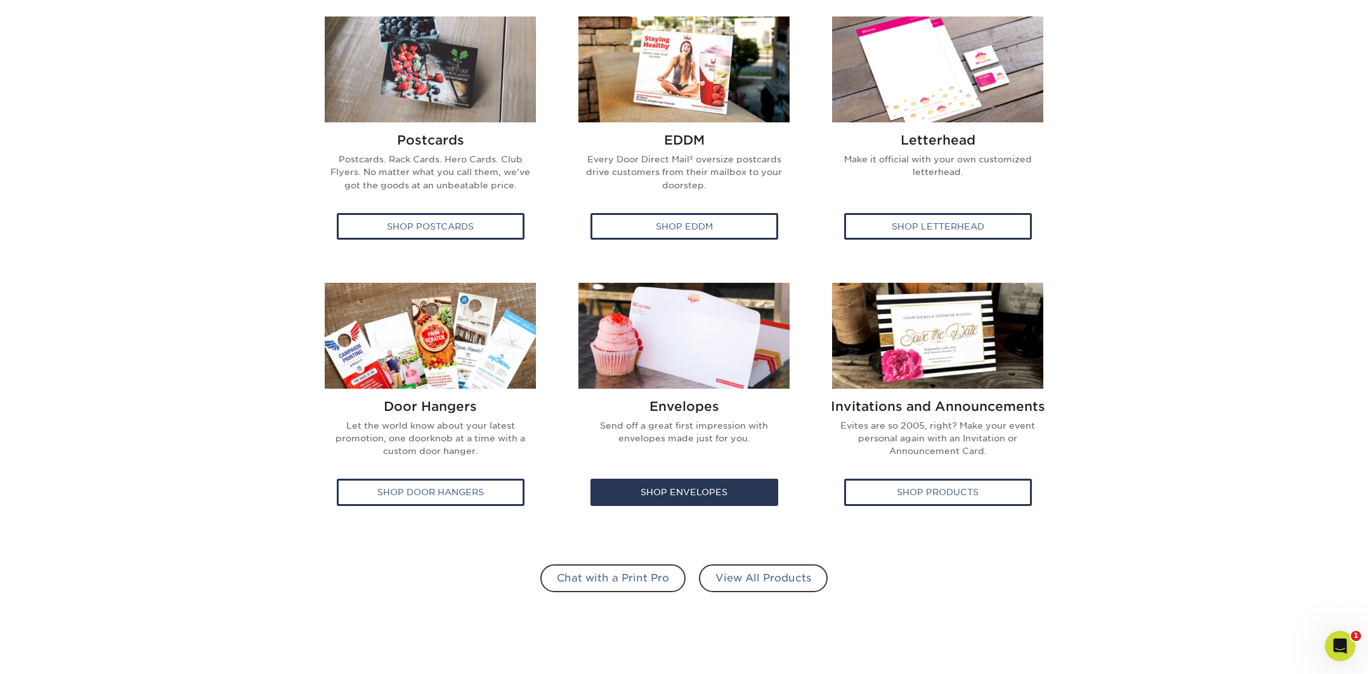
scroll to position [557, 0]
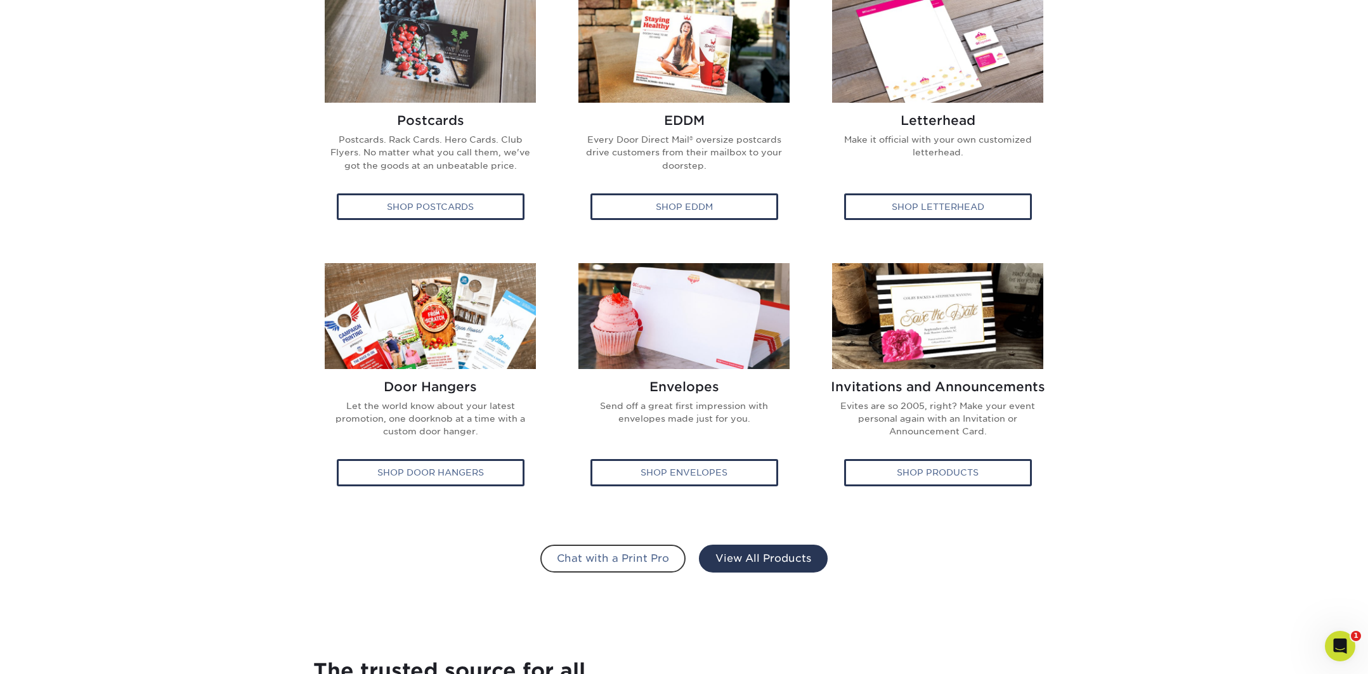
click at [784, 557] on link "View All Products" at bounding box center [763, 559] width 129 height 28
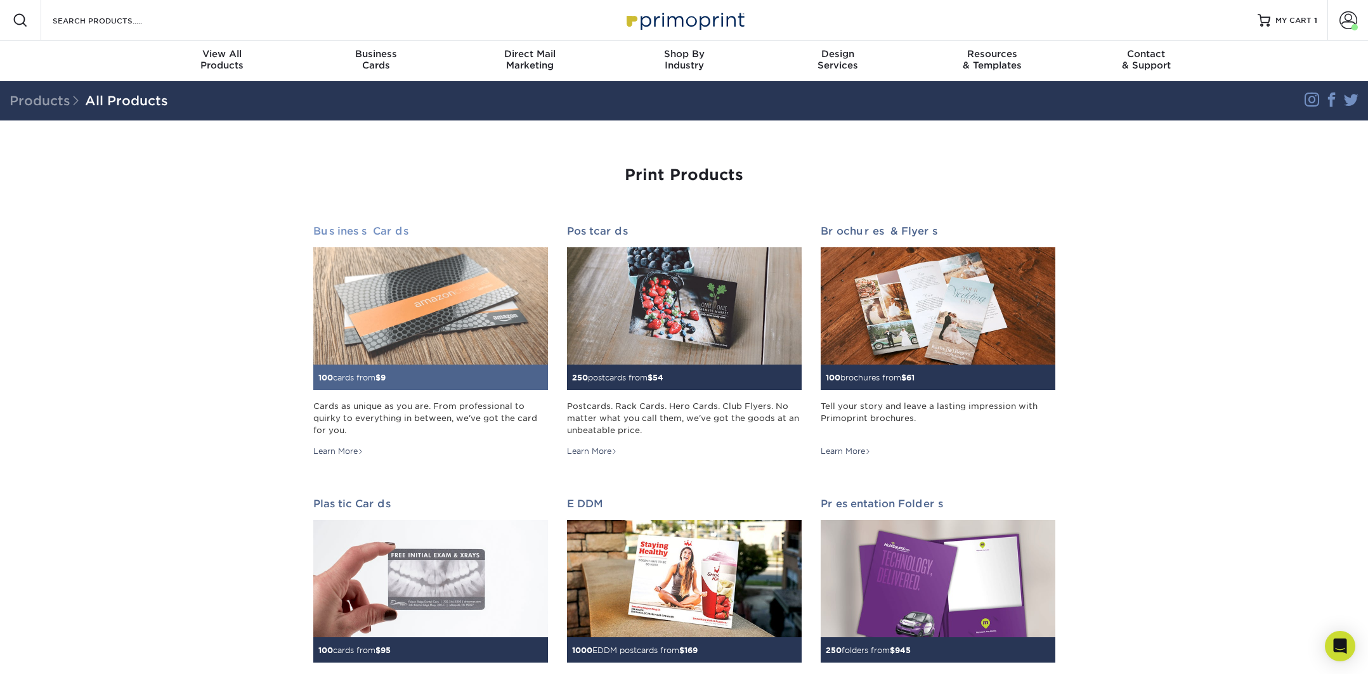
click at [390, 333] on img at bounding box center [430, 305] width 235 height 117
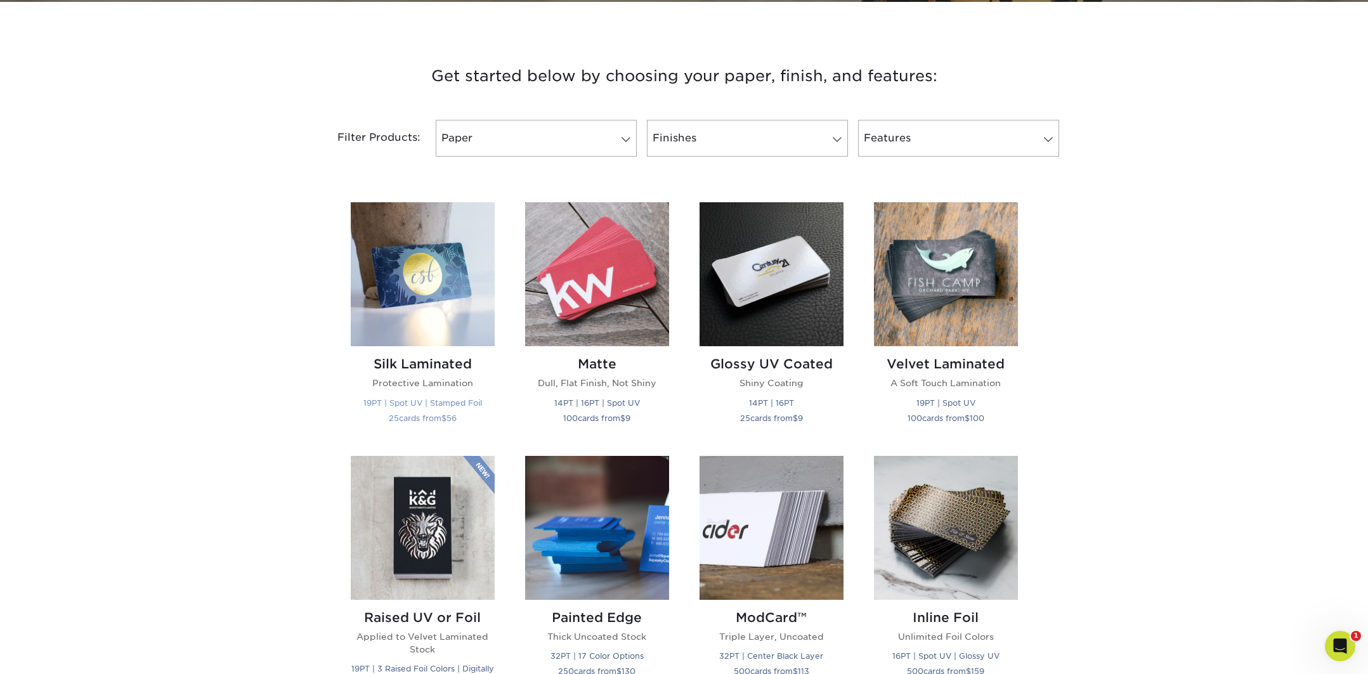
scroll to position [463, 0]
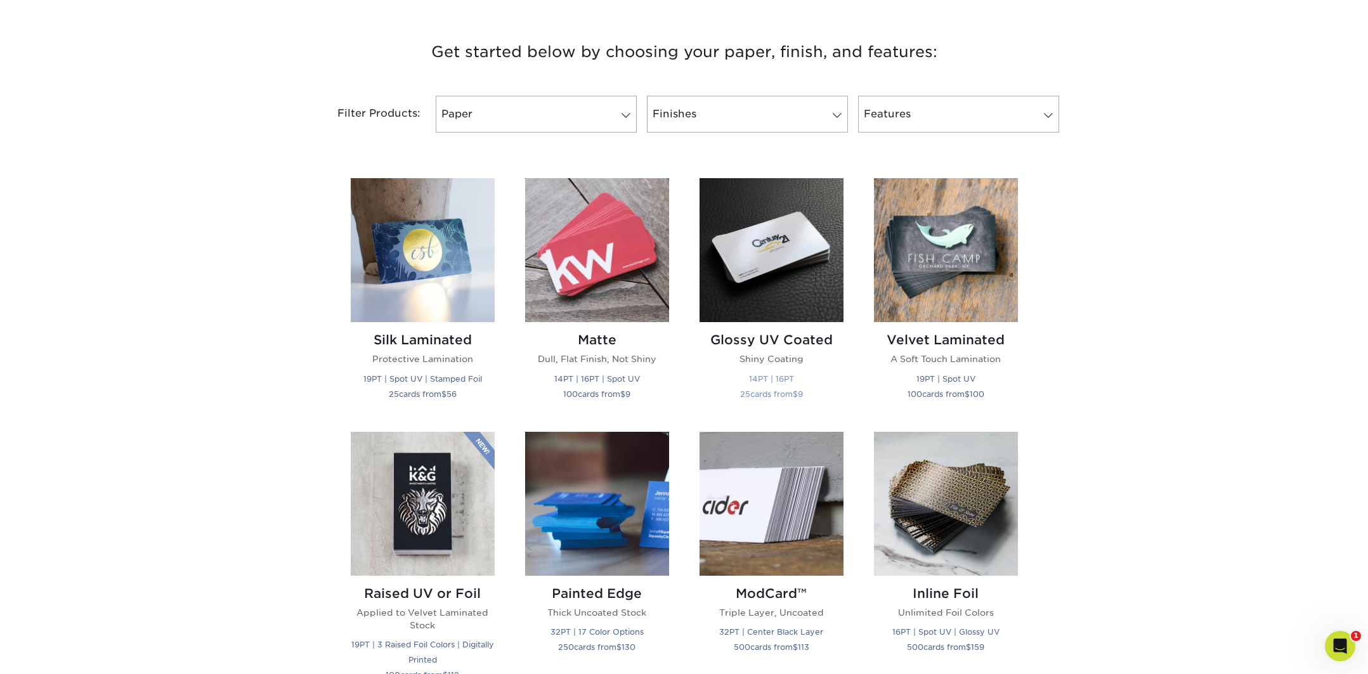
click at [753, 276] on img at bounding box center [771, 250] width 144 height 144
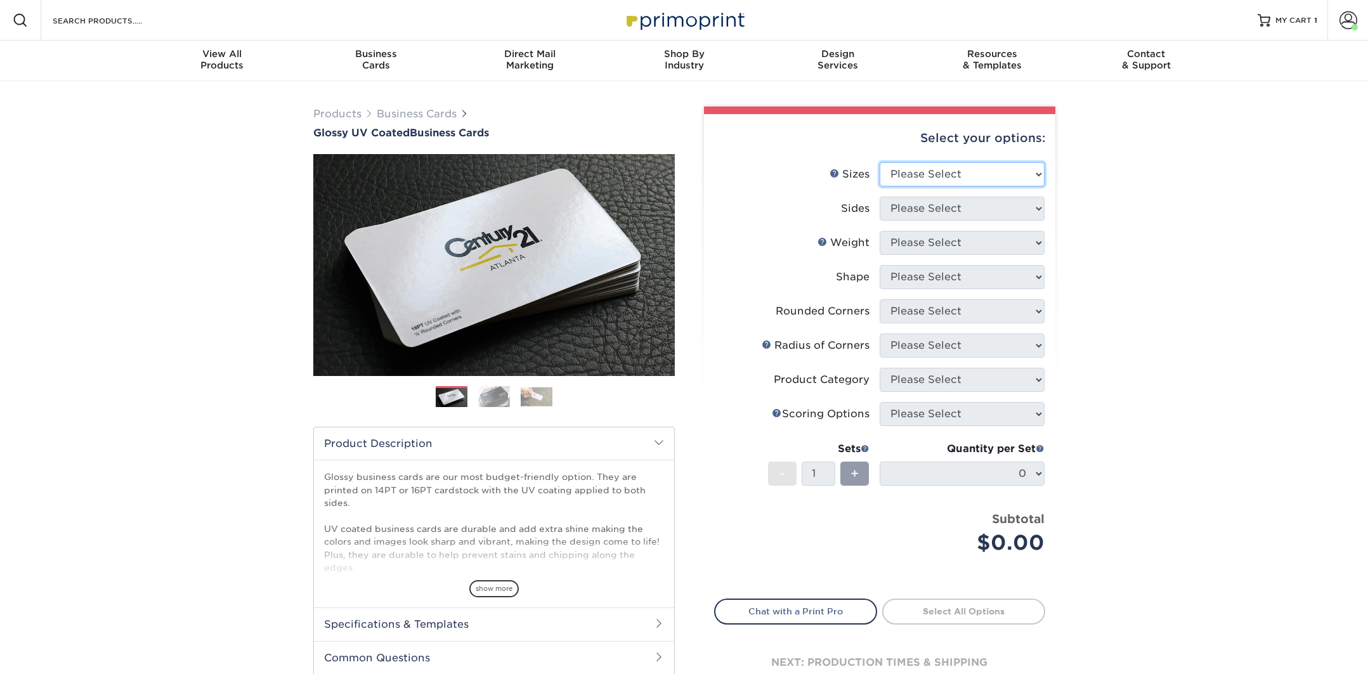
click at [969, 170] on select "Please Select 1.5" x 3.5" - Mini 1.75" x 3.5" - Mini 2" x 2" - Square 2" x 3" -…" at bounding box center [962, 174] width 165 height 24
select select "2.00x3.50"
click at [880, 162] on select "Please Select 1.5" x 3.5" - Mini 1.75" x 3.5" - Mini 2" x 2" - Square 2" x 3" -…" at bounding box center [962, 174] width 165 height 24
click at [926, 207] on select "Please Select Print Both Sides Print Front Only" at bounding box center [962, 209] width 165 height 24
select select "13abbda7-1d64-4f25-8bb2-c179b224825d"
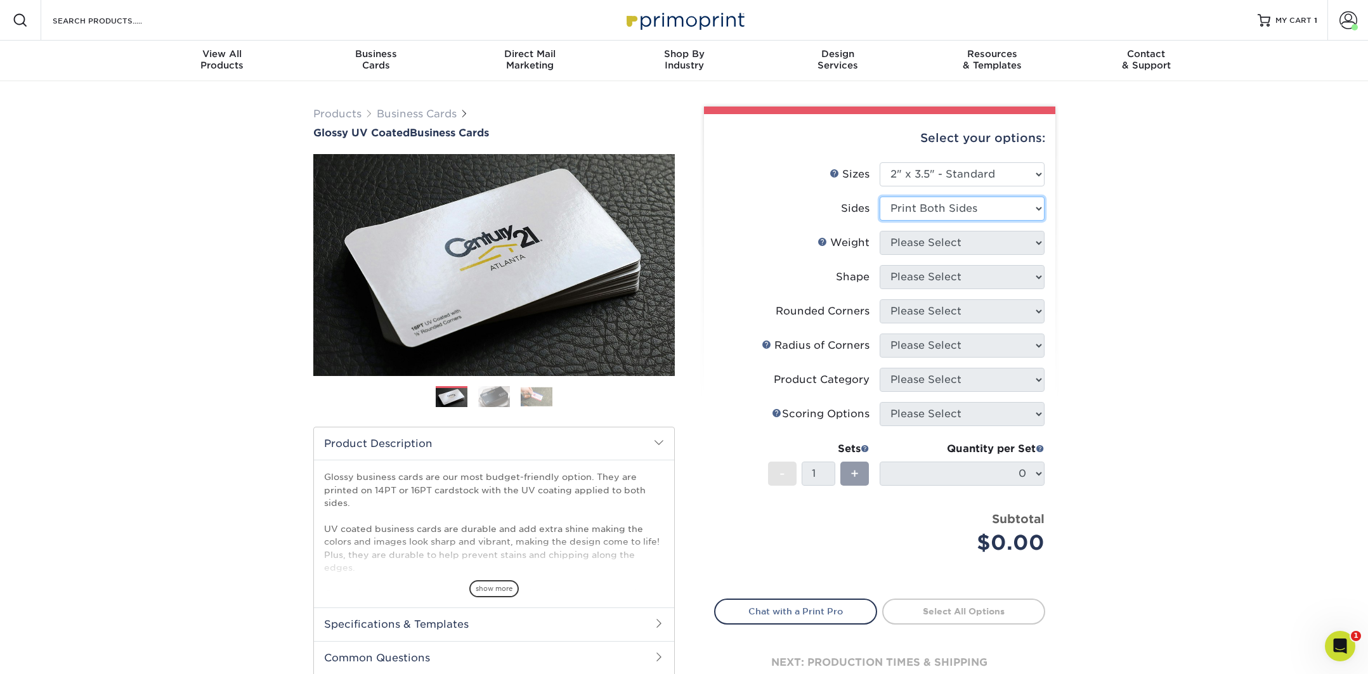
click at [880, 197] on select "Please Select Print Both Sides Print Front Only" at bounding box center [962, 209] width 165 height 24
click at [923, 241] on select "Please Select 16PT 14PT" at bounding box center [962, 243] width 165 height 24
select select "16PT"
click at [880, 231] on select "Please Select 16PT 14PT" at bounding box center [962, 243] width 165 height 24
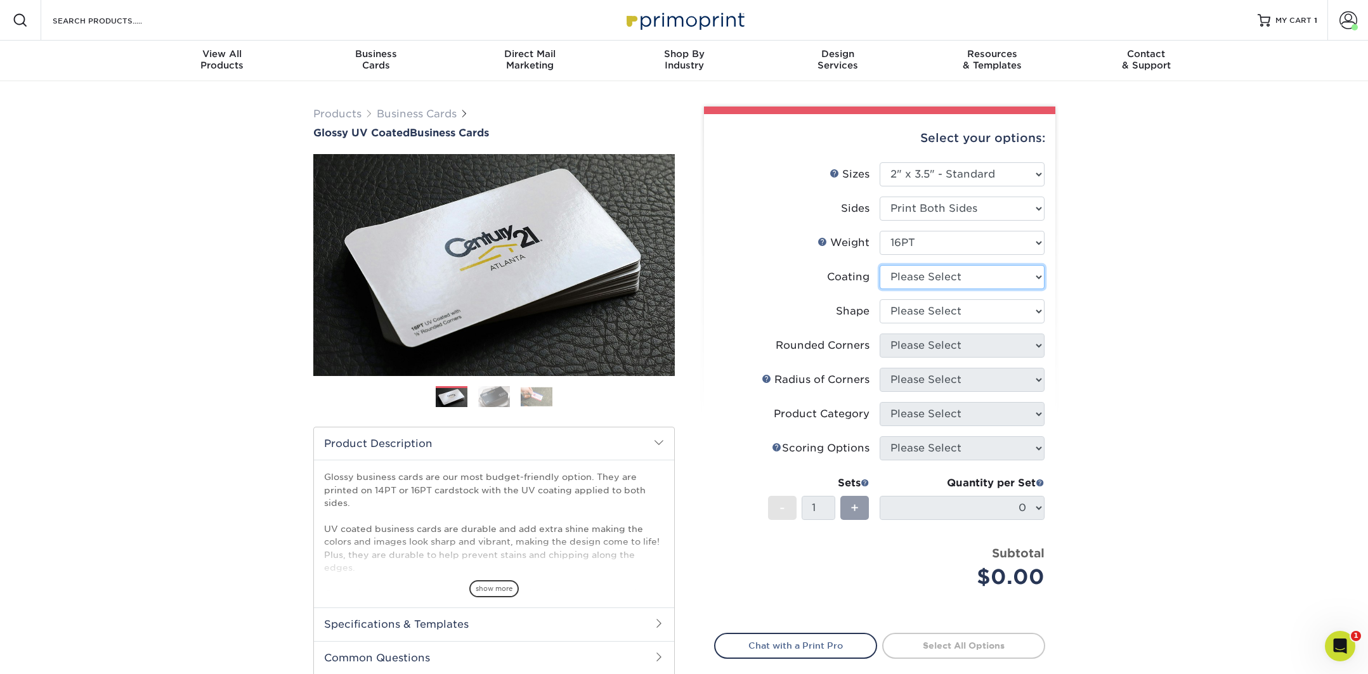
click at [920, 280] on select at bounding box center [962, 277] width 165 height 24
select select "ae367451-b2b8-45df-a344-0f05b6a12993"
click at [880, 265] on select at bounding box center [962, 277] width 165 height 24
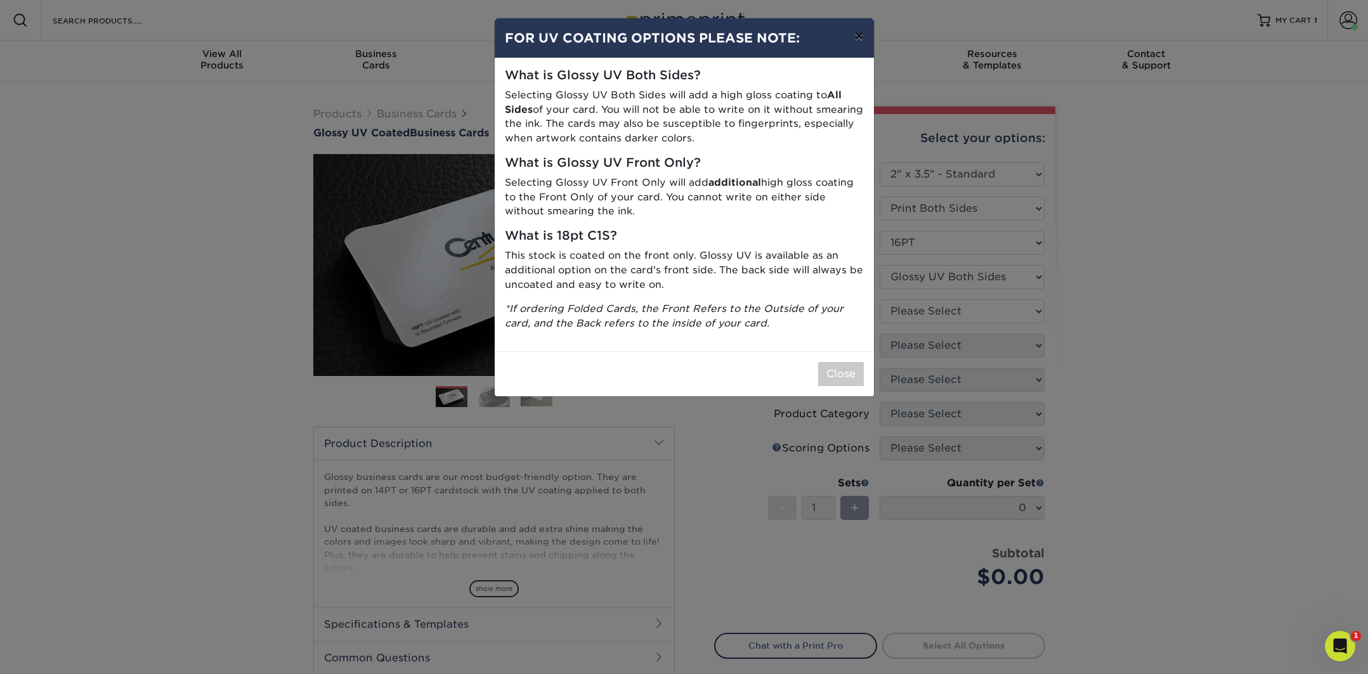
click at [861, 34] on button "×" at bounding box center [858, 36] width 29 height 36
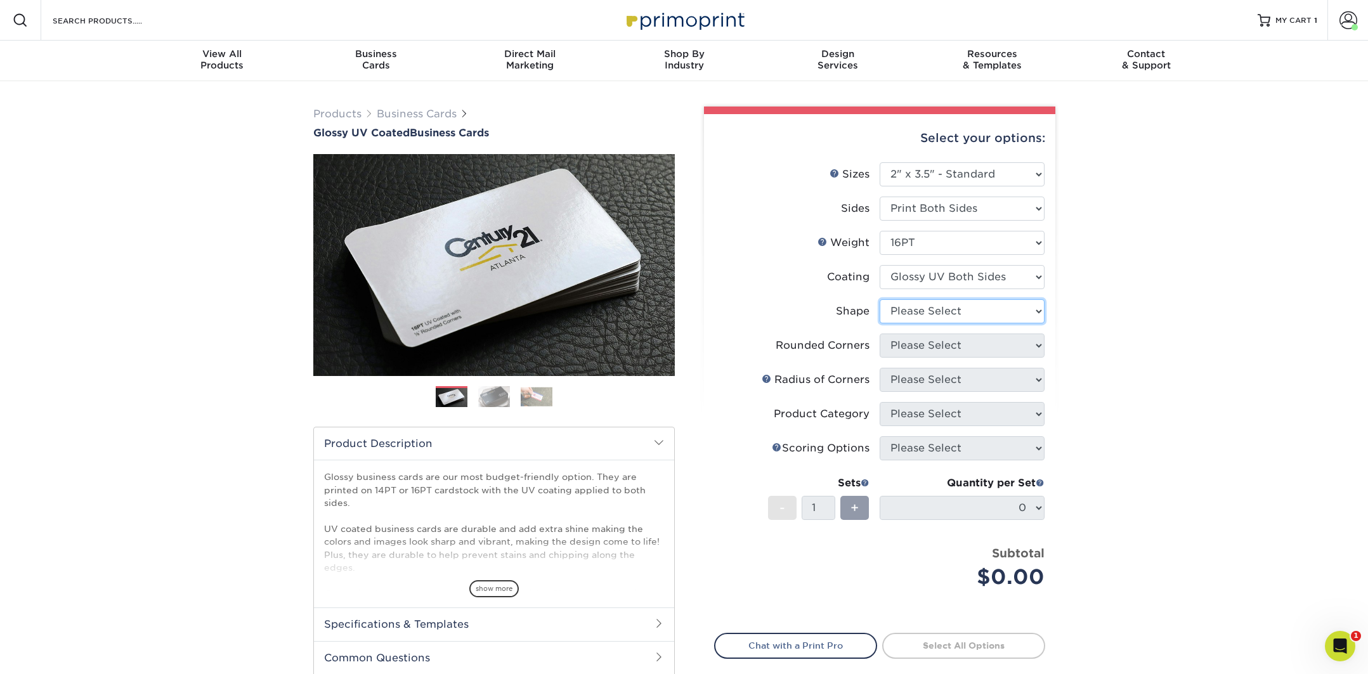
click at [972, 307] on select "Please Select Standard Oval" at bounding box center [962, 311] width 165 height 24
select select "standard"
click at [880, 299] on select "Please Select Standard Oval" at bounding box center [962, 311] width 165 height 24
click at [939, 349] on select "Please Select Yes - Round 2 Corners Yes - Round 4 Corners No" at bounding box center [962, 346] width 165 height 24
select select "0"
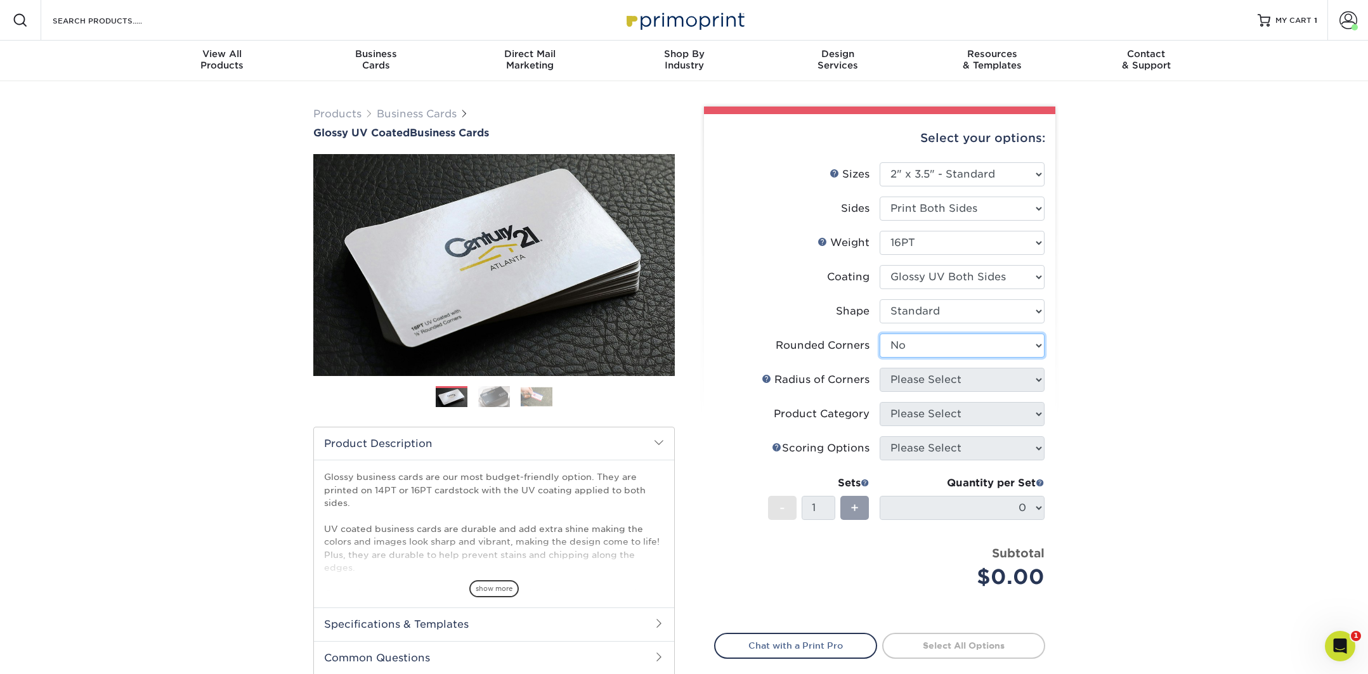
click at [880, 334] on select "Please Select Yes - Round 2 Corners Yes - Round 4 Corners No" at bounding box center [962, 346] width 165 height 24
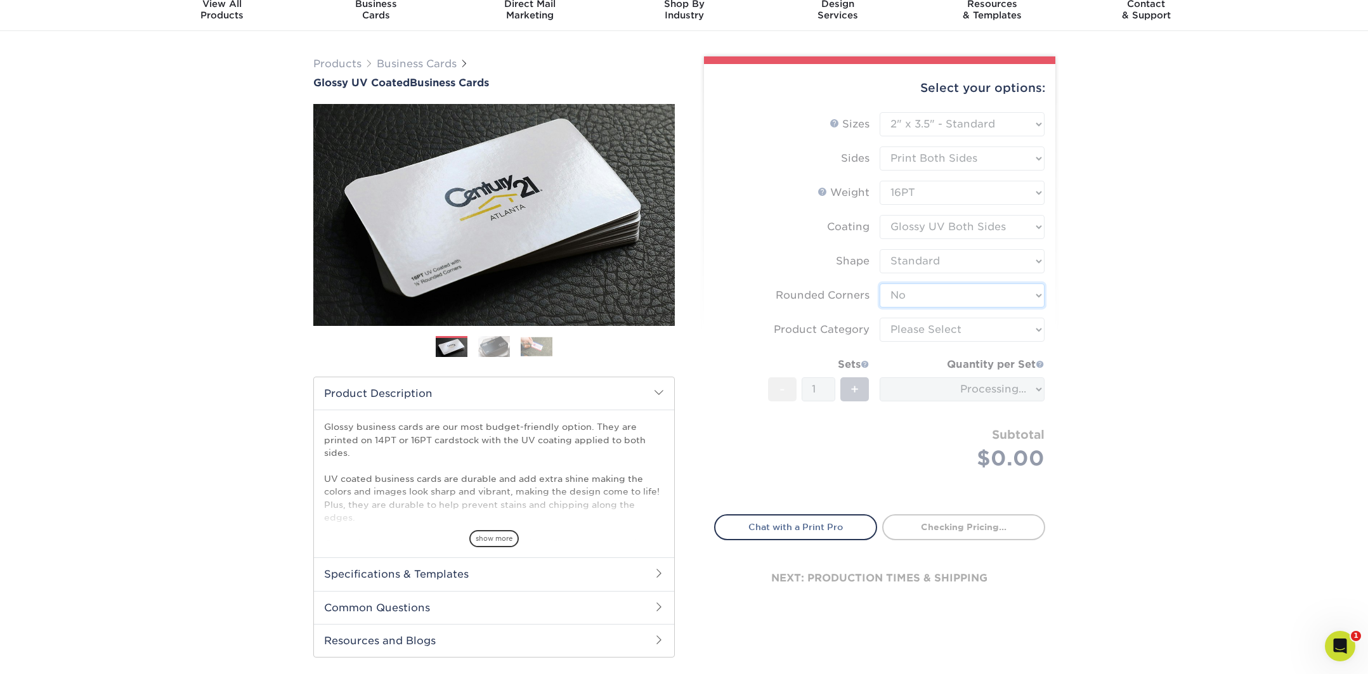
scroll to position [68, 0]
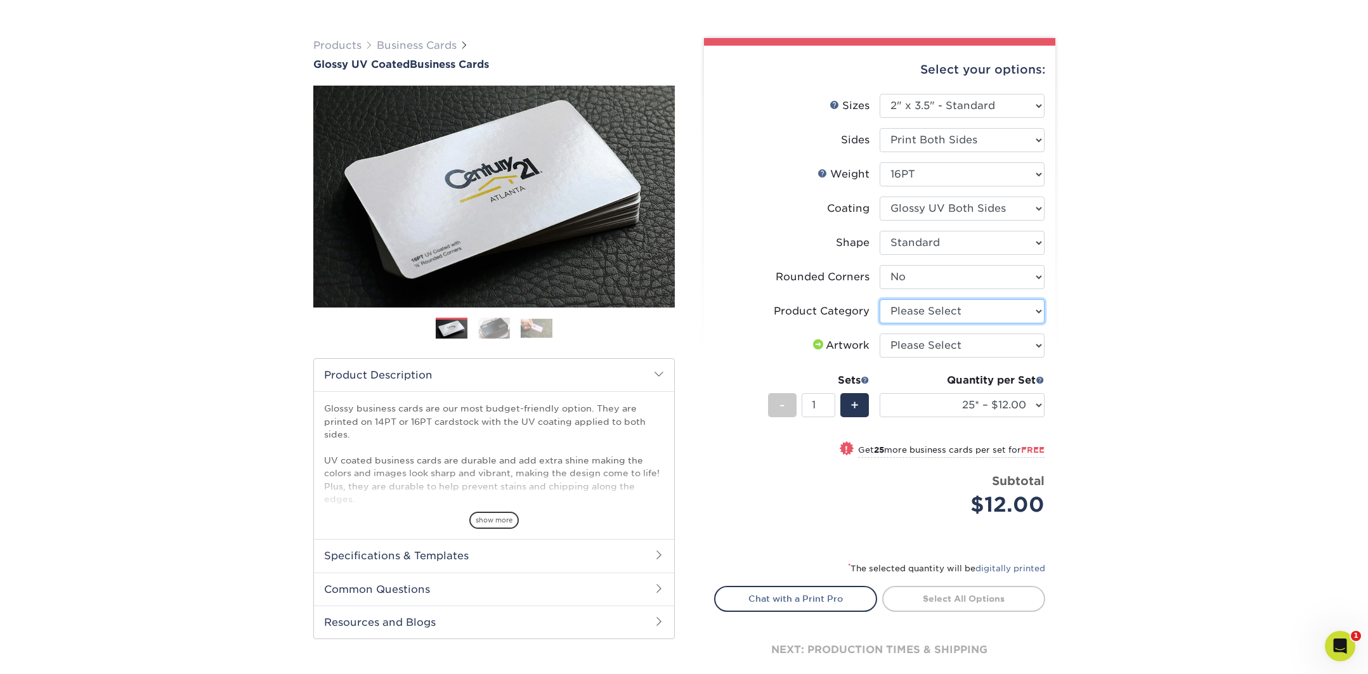
click at [912, 313] on select "Please Select Business Cards" at bounding box center [962, 311] width 165 height 24
select select "3b5148f1-0588-4f88-a218-97bcfdce65c1"
click at [880, 299] on select "Please Select Business Cards" at bounding box center [962, 311] width 165 height 24
click at [927, 347] on select "Please Select I will upload files I need a design - $100" at bounding box center [962, 346] width 165 height 24
select select "upload"
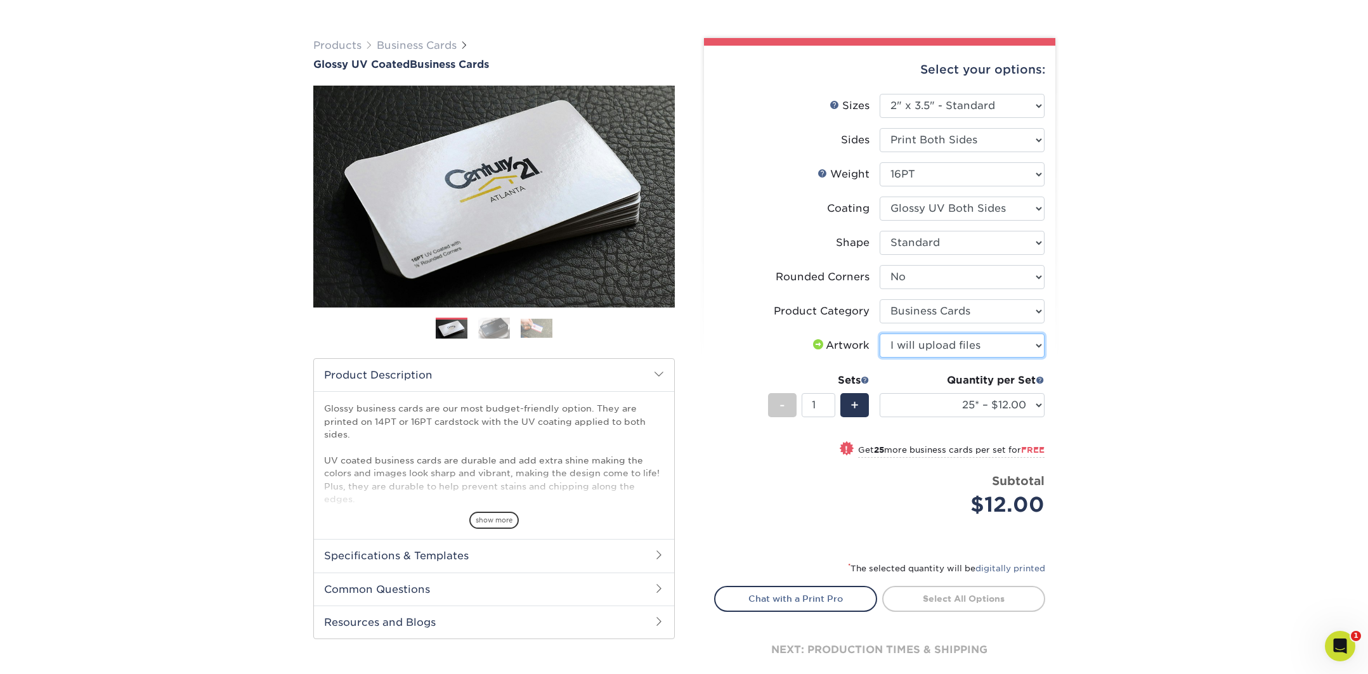
click at [880, 334] on select "Please Select I will upload files I need a design - $100" at bounding box center [962, 346] width 165 height 24
click at [965, 410] on select "25* – $12.00 50* – $12.00 100* – $12.00 250* – $21.00 500 – $42.00 1000 – $53.0…" at bounding box center [962, 405] width 165 height 24
select select "100* – $12.00"
click at [880, 393] on select "25* – $12.00 50* – $12.00 100* – $12.00 250* – $21.00 500 – $42.00 1000 – $53.0…" at bounding box center [962, 405] width 165 height 24
click at [986, 599] on link "Proceed to Shipping" at bounding box center [963, 597] width 163 height 23
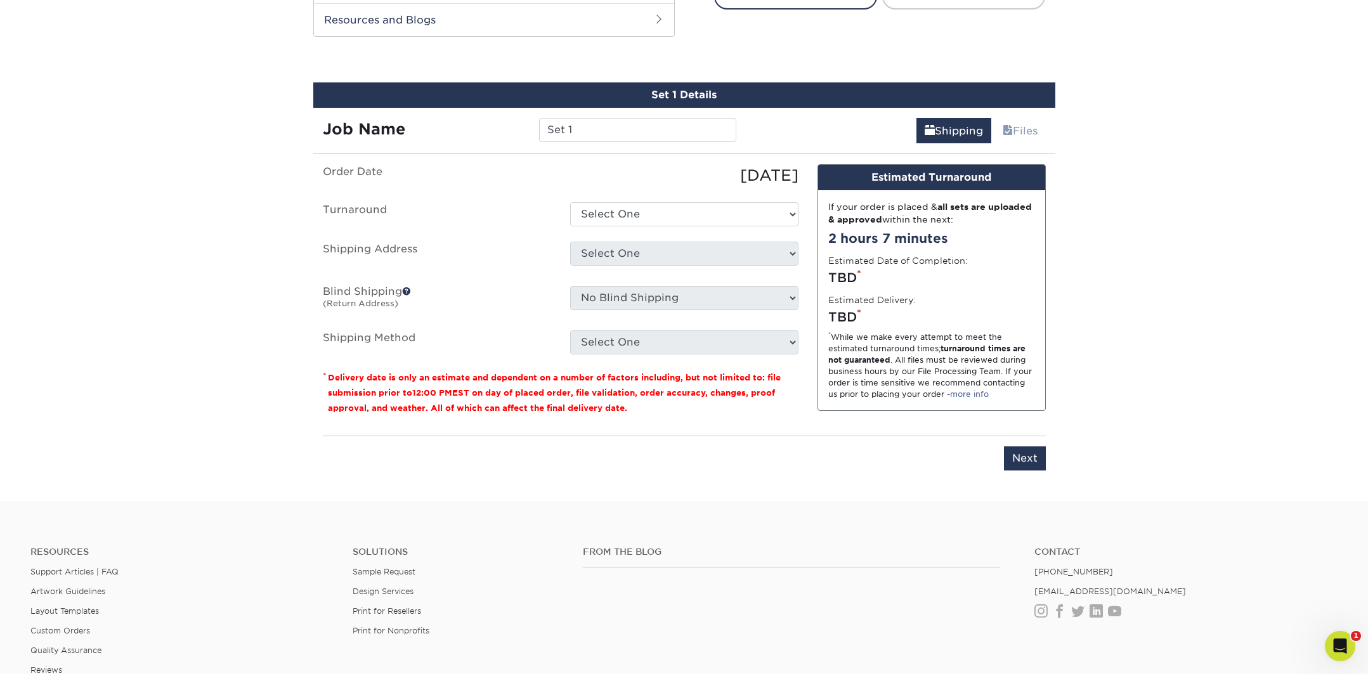
scroll to position [689, 0]
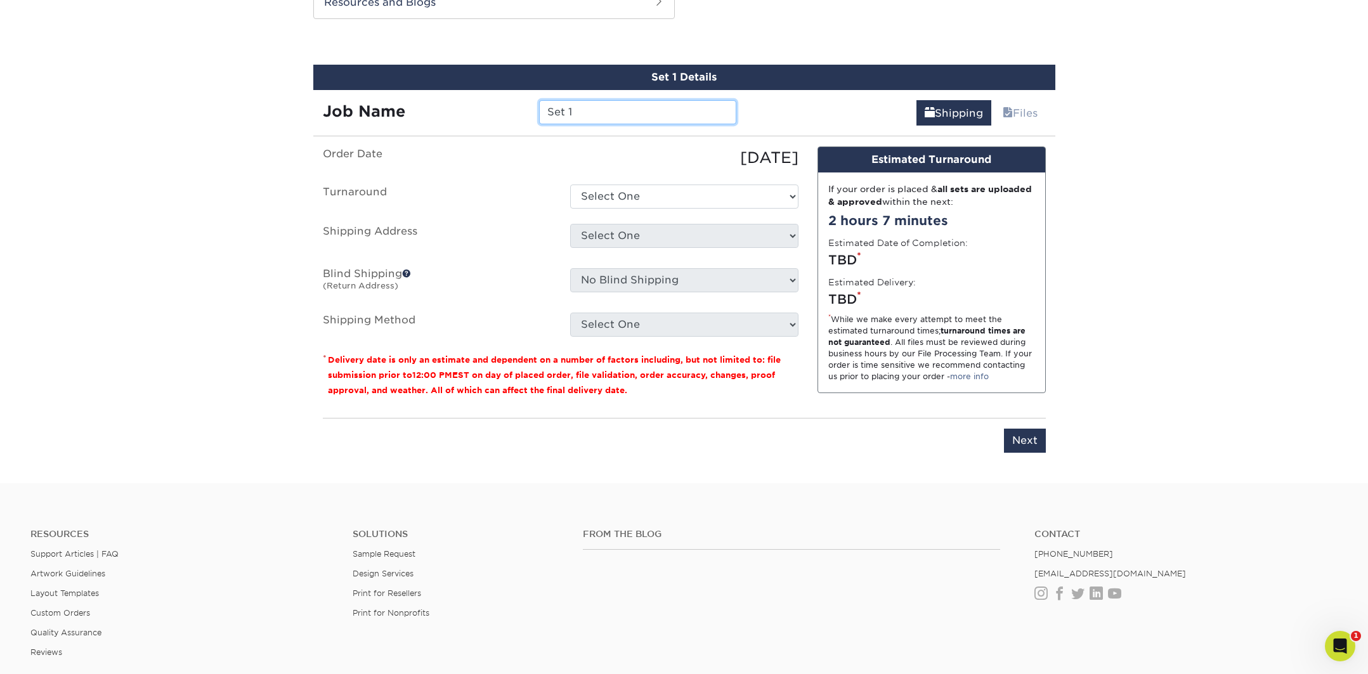
drag, startPoint x: 583, startPoint y: 115, endPoint x: 133, endPoint y: 72, distance: 452.4
type input "Biz Card- Jen"
click at [599, 198] on select "Select One 2-4 Business Days 2 Day Next Business Day" at bounding box center [684, 197] width 228 height 24
select select "ea971dfa-8efb-47ed-b013-ebcc4ca480f7"
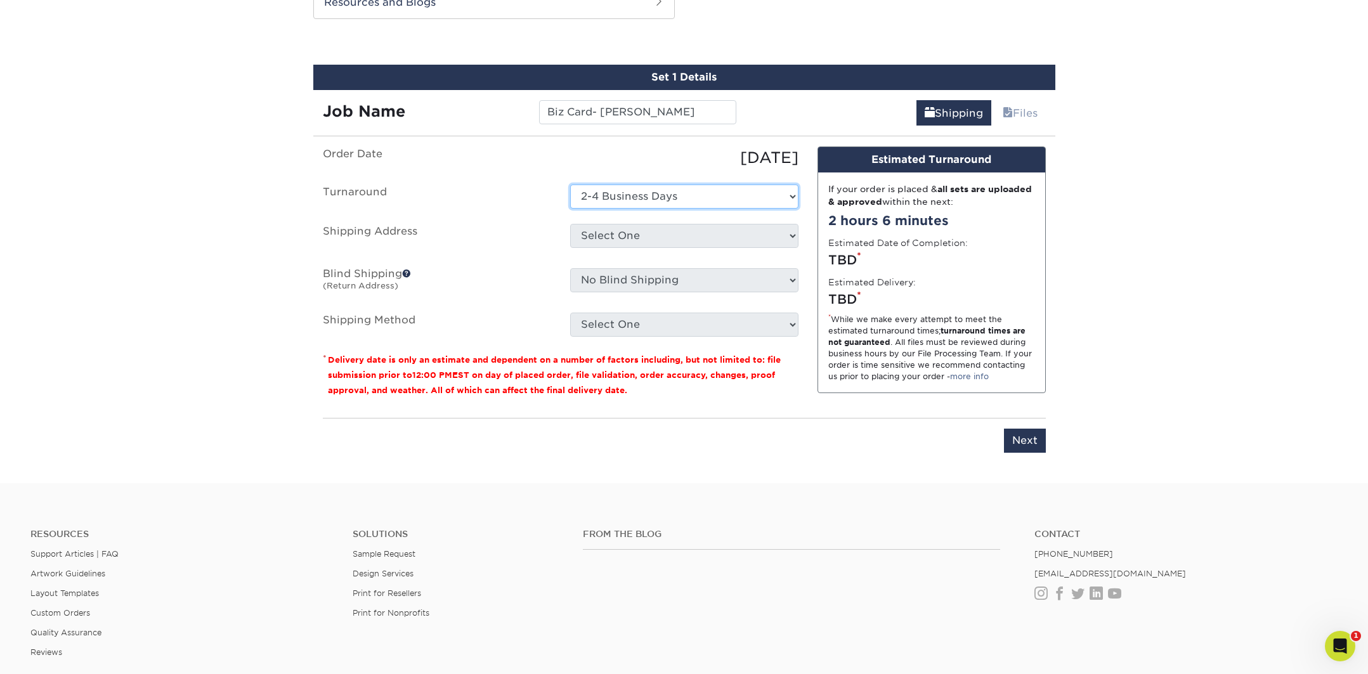
click at [570, 185] on select "Select One 2-4 Business Days 2 Day Next Business Day" at bounding box center [684, 197] width 228 height 24
click at [611, 241] on select "Select One The Club + Add New Address" at bounding box center [684, 236] width 228 height 24
select select "286007"
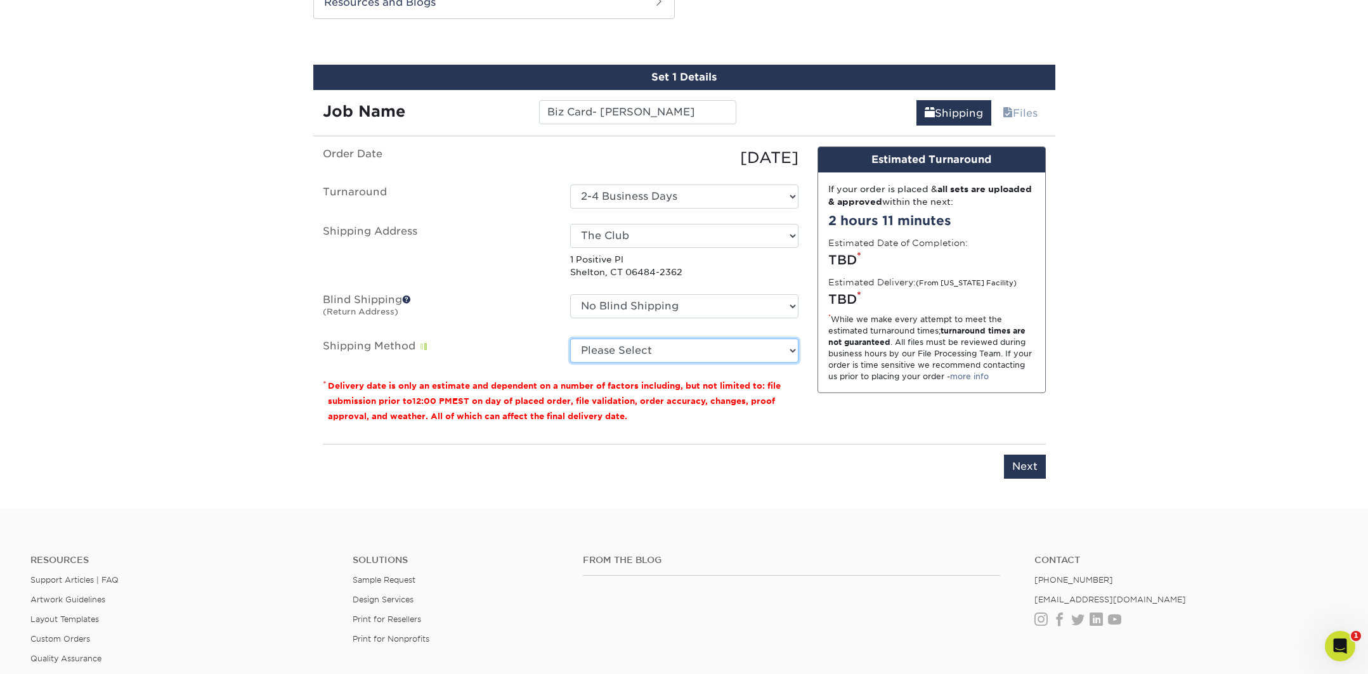
click at [661, 354] on select "Please Select Ground Shipping (+$7.84) 3 Day Shipping Service (+$15.34) 2 Day A…" at bounding box center [684, 351] width 228 height 24
select select "03"
click at [570, 339] on select "Please Select Ground Shipping (+$7.84) 3 Day Shipping Service (+$15.34) 2 Day A…" at bounding box center [684, 351] width 228 height 24
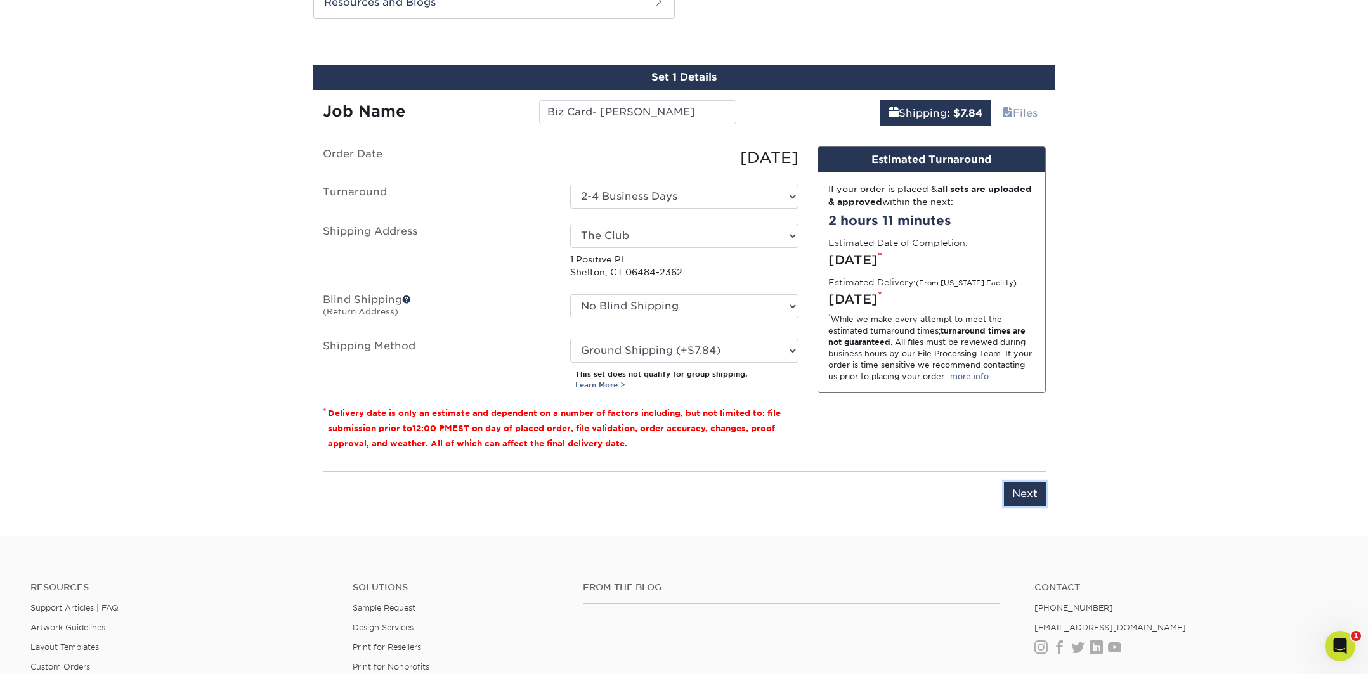
click at [1021, 497] on input "Next" at bounding box center [1025, 494] width 42 height 24
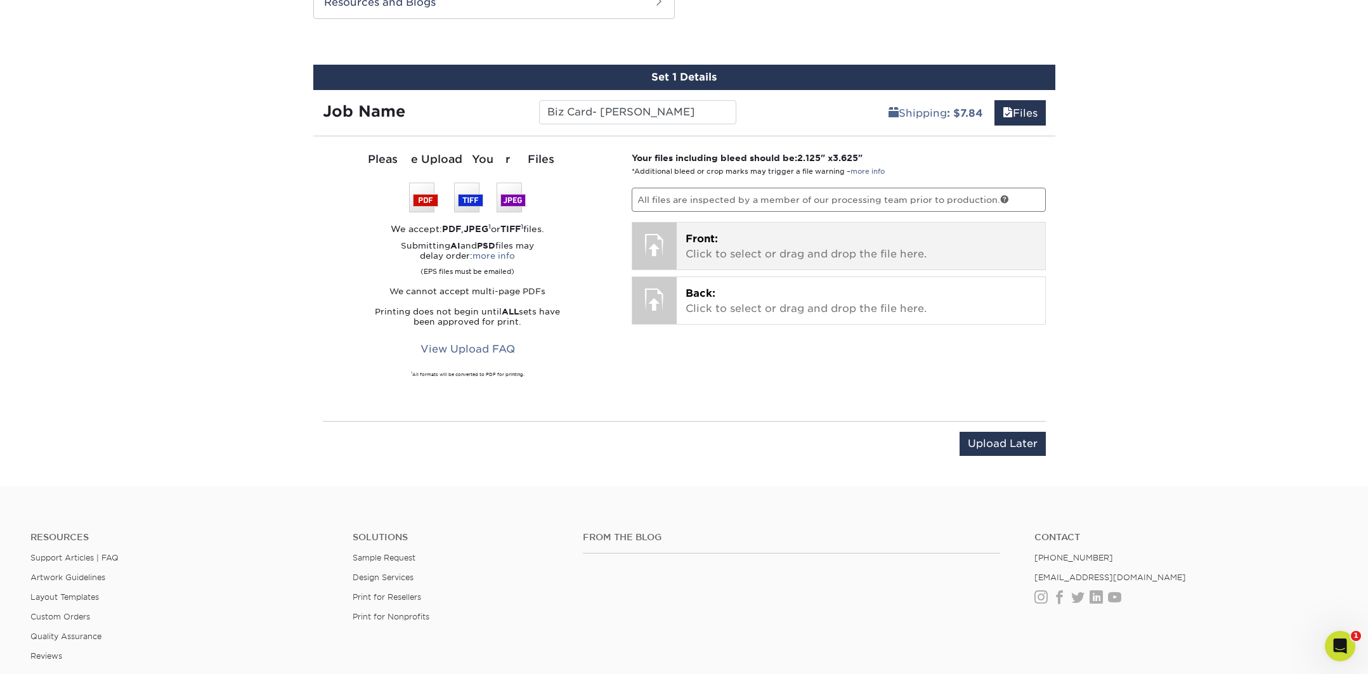
click at [736, 238] on p "Front: Click to select or drag and drop the file here." at bounding box center [861, 246] width 351 height 30
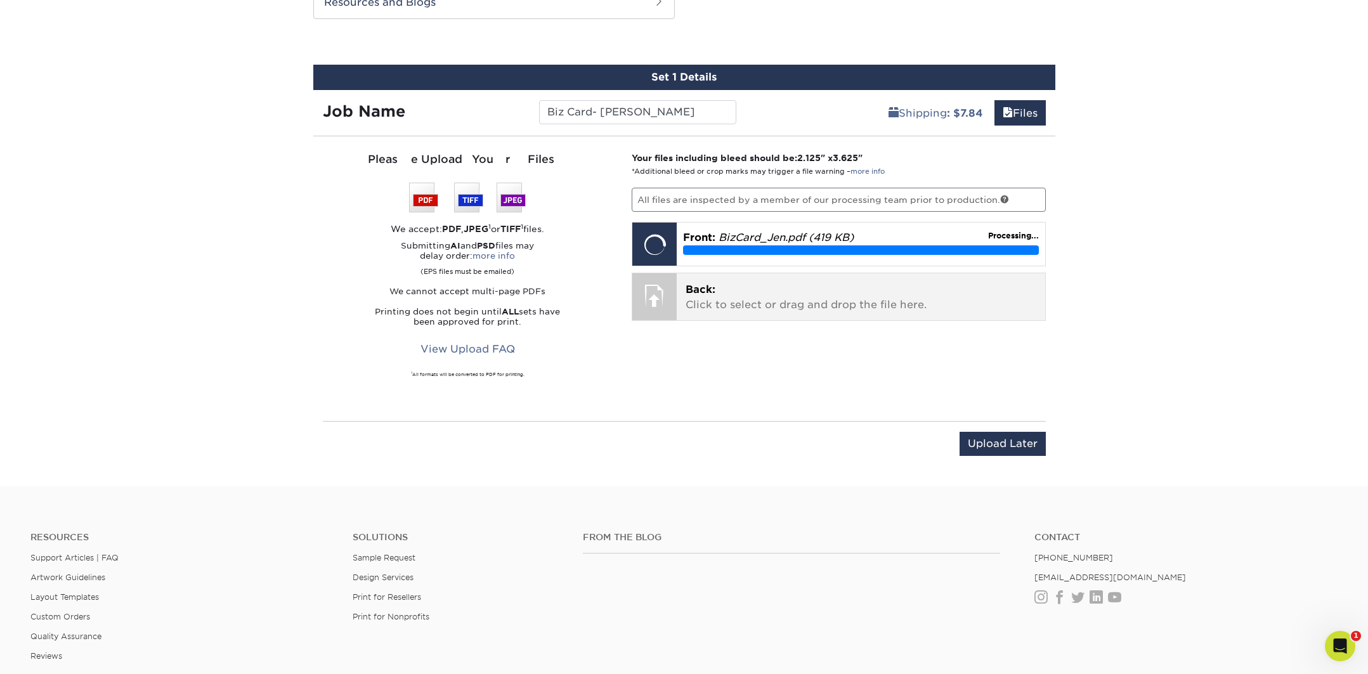
click at [788, 291] on p "Back: Click to select or drag and drop the file here." at bounding box center [861, 297] width 351 height 30
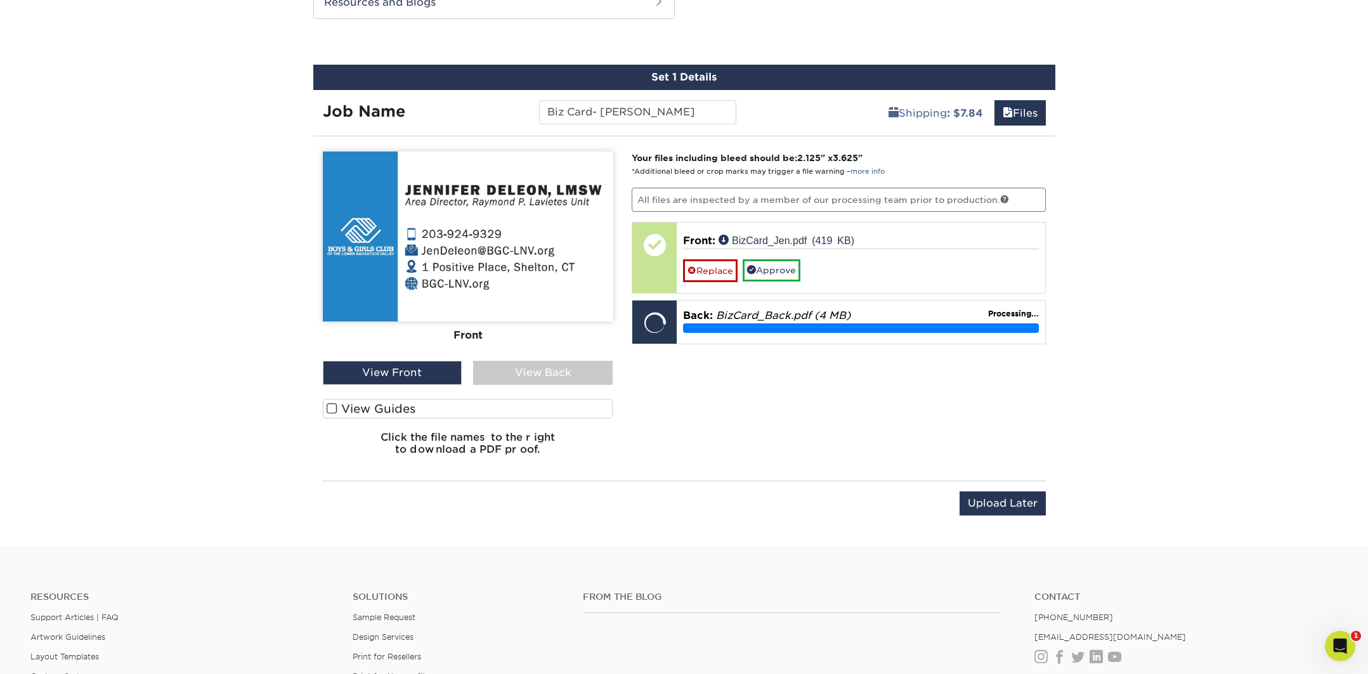
click at [327, 411] on span at bounding box center [332, 409] width 11 height 12
click at [0, 0] on input "View Guides" at bounding box center [0, 0] width 0 height 0
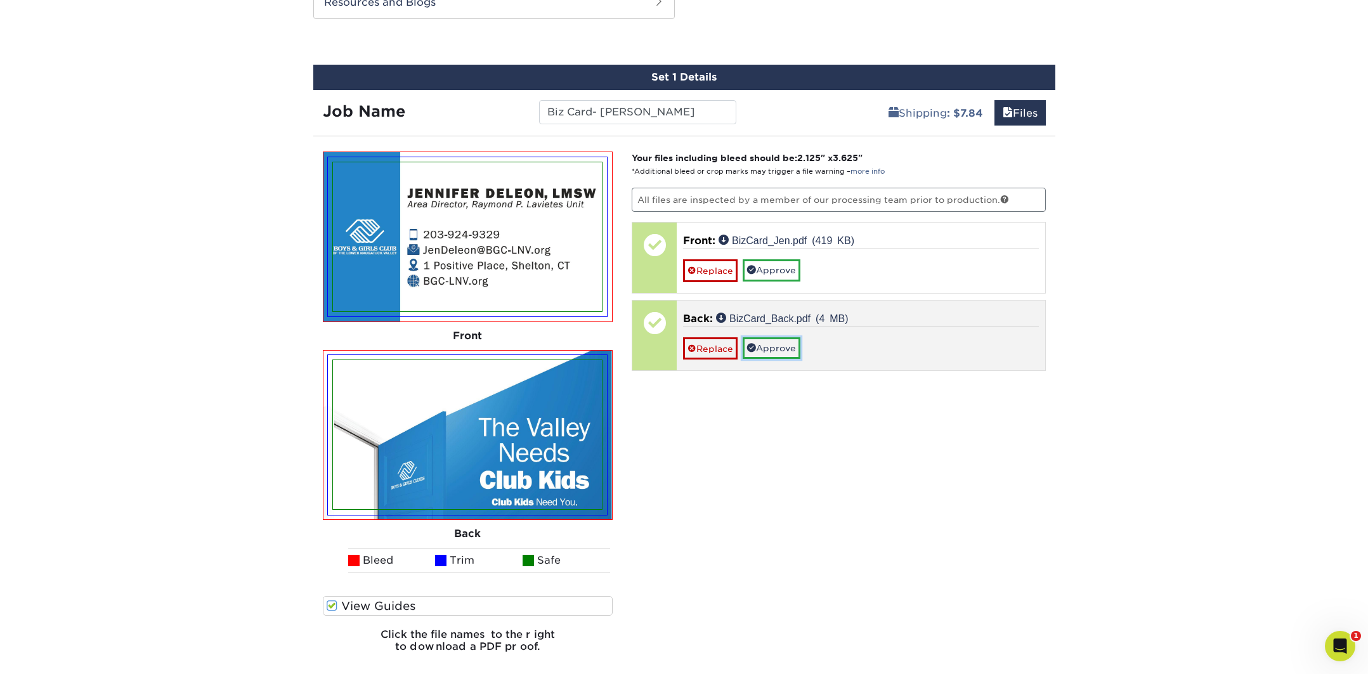
drag, startPoint x: 795, startPoint y: 348, endPoint x: 784, endPoint y: 323, distance: 27.0
click at [795, 348] on link "Approve" at bounding box center [772, 348] width 58 height 22
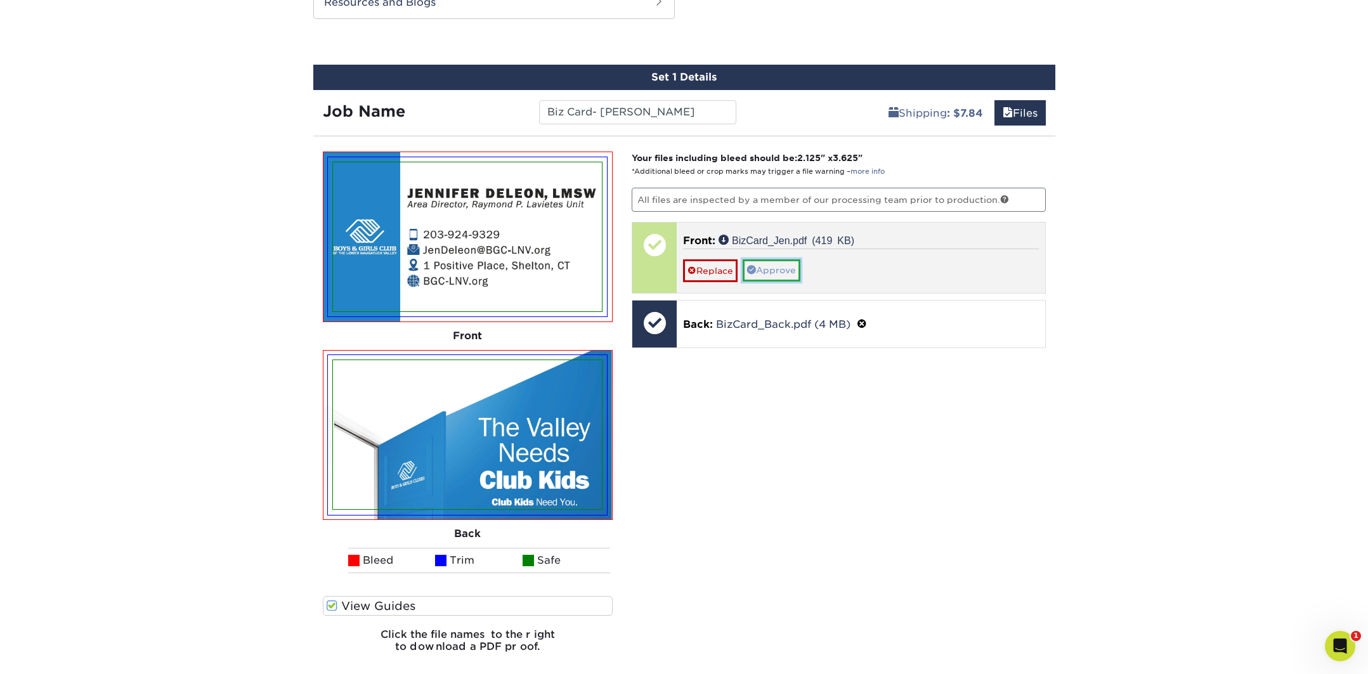
click at [777, 272] on link "Approve" at bounding box center [772, 270] width 58 height 22
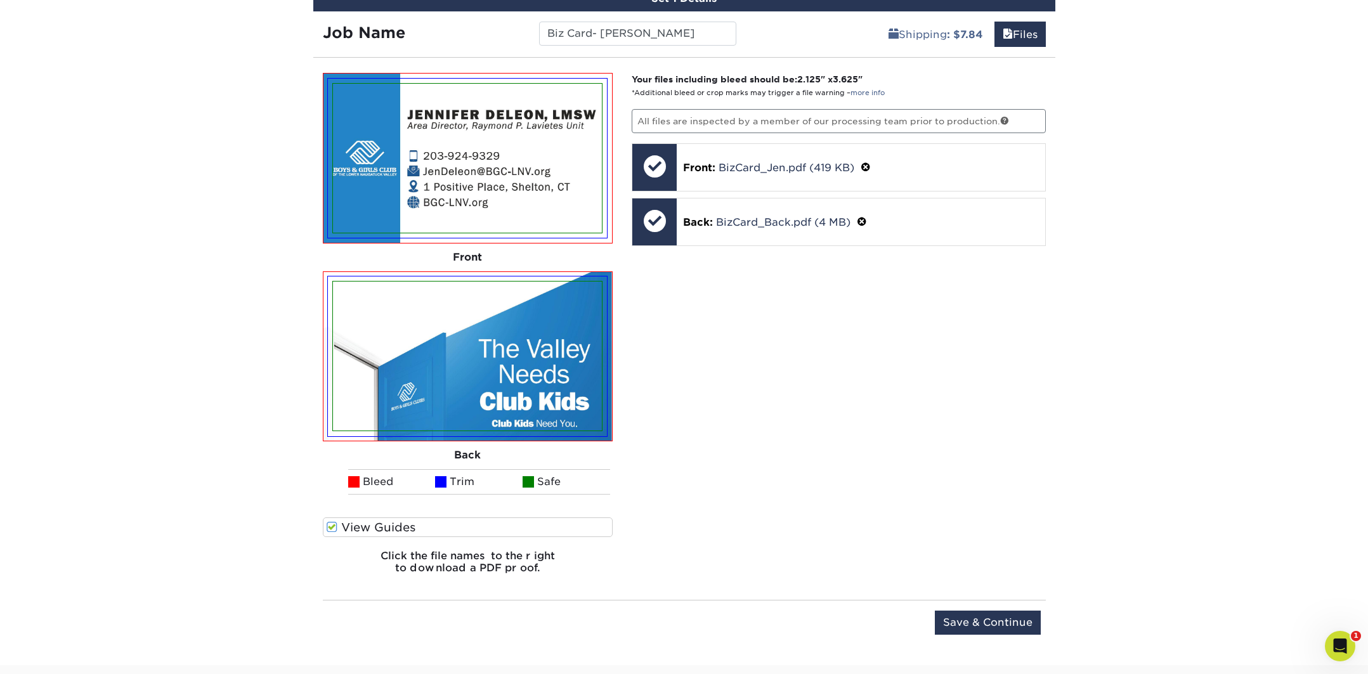
scroll to position [784, 0]
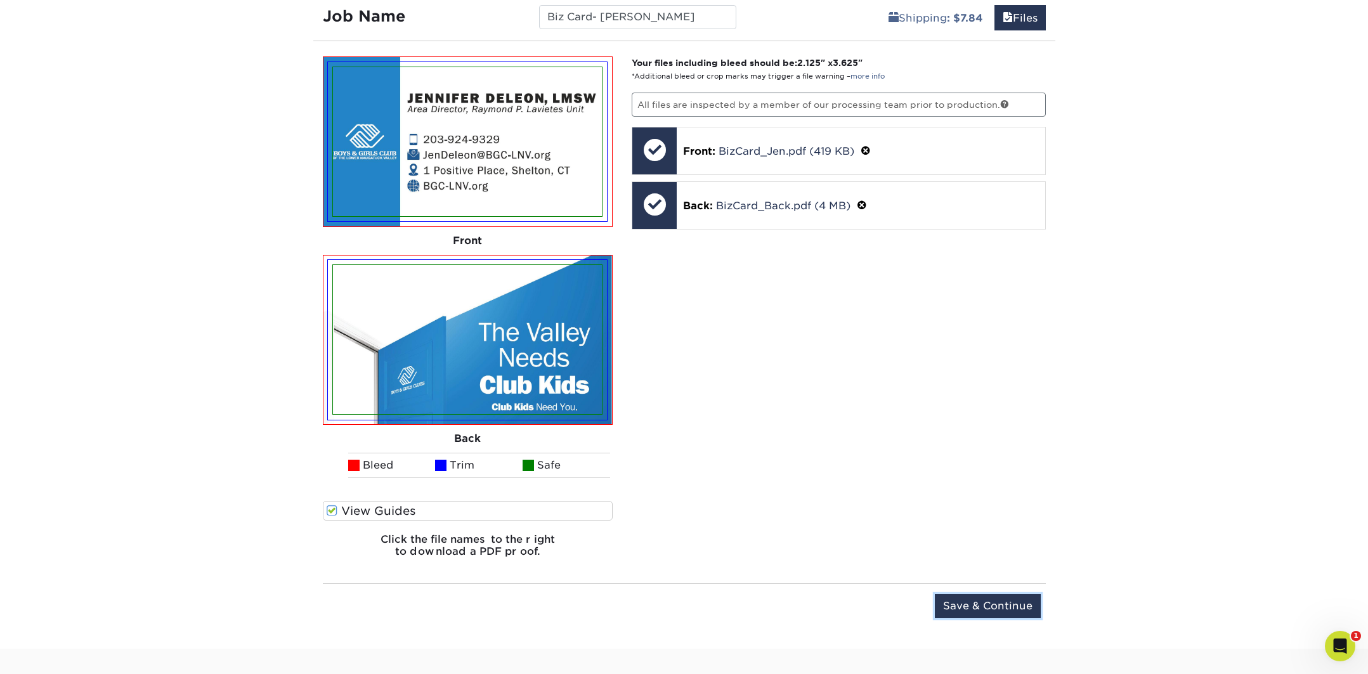
click at [990, 599] on input "Save & Continue" at bounding box center [988, 606] width 106 height 24
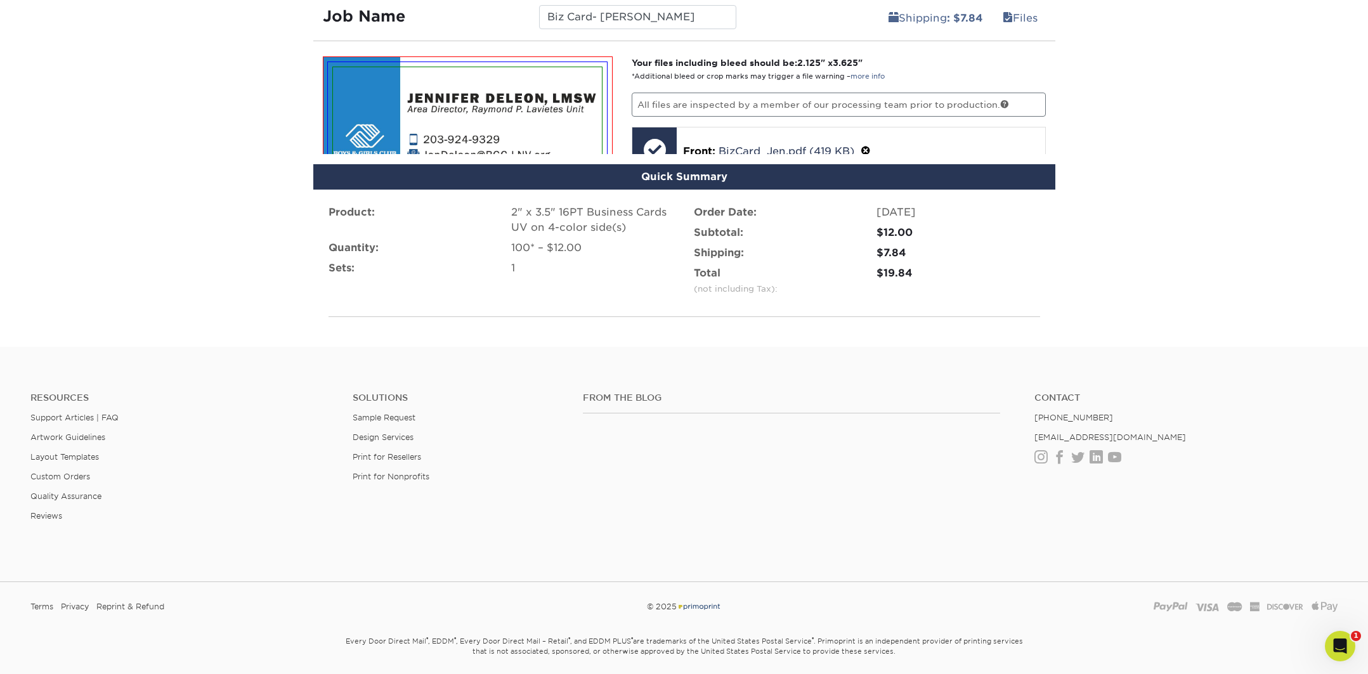
scroll to position [754, 0]
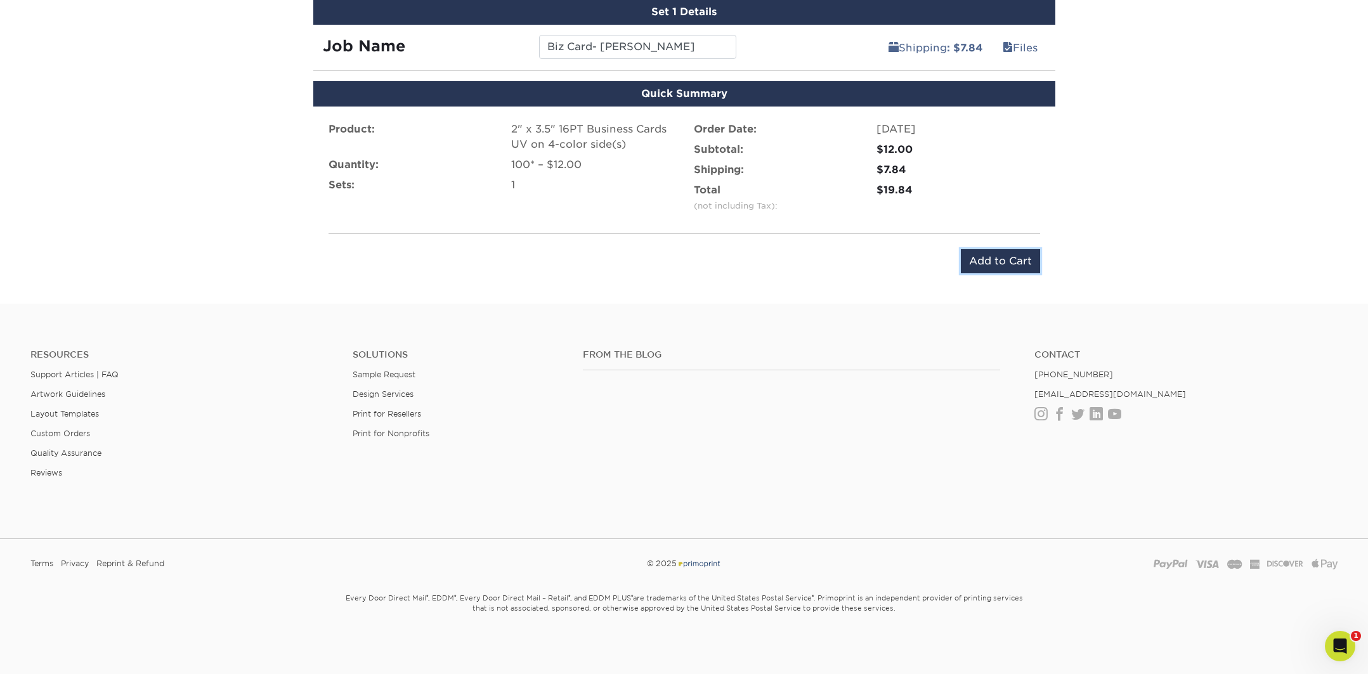
click at [1008, 263] on input "Add to Cart" at bounding box center [1000, 261] width 79 height 24
